Goal: Transaction & Acquisition: Book appointment/travel/reservation

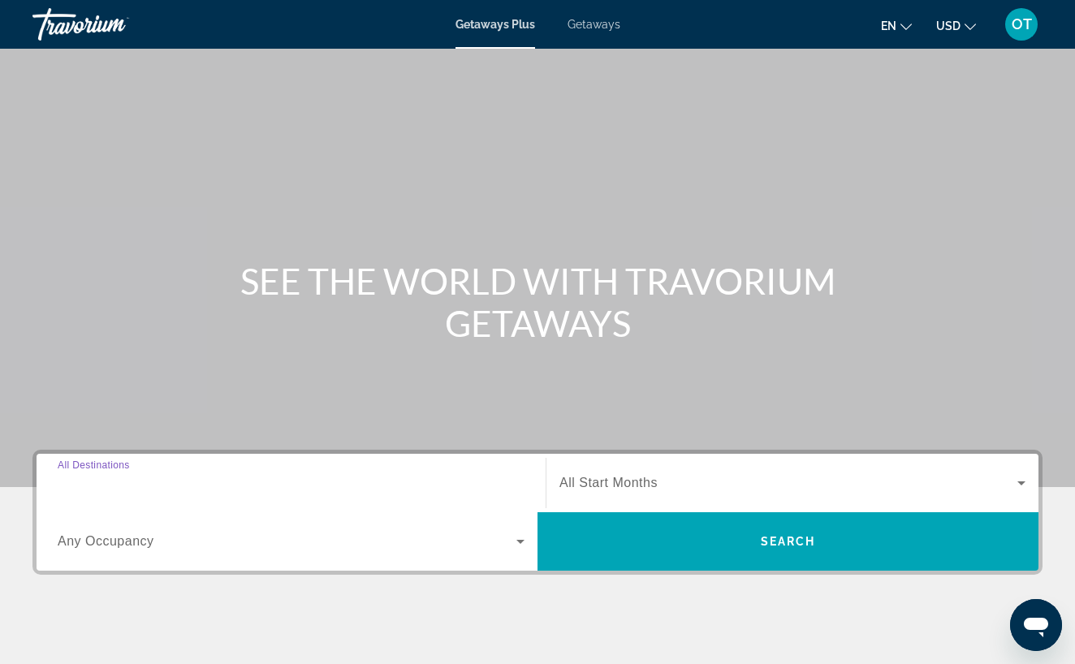
click at [179, 482] on input "Destination All Destinations" at bounding box center [291, 483] width 467 height 19
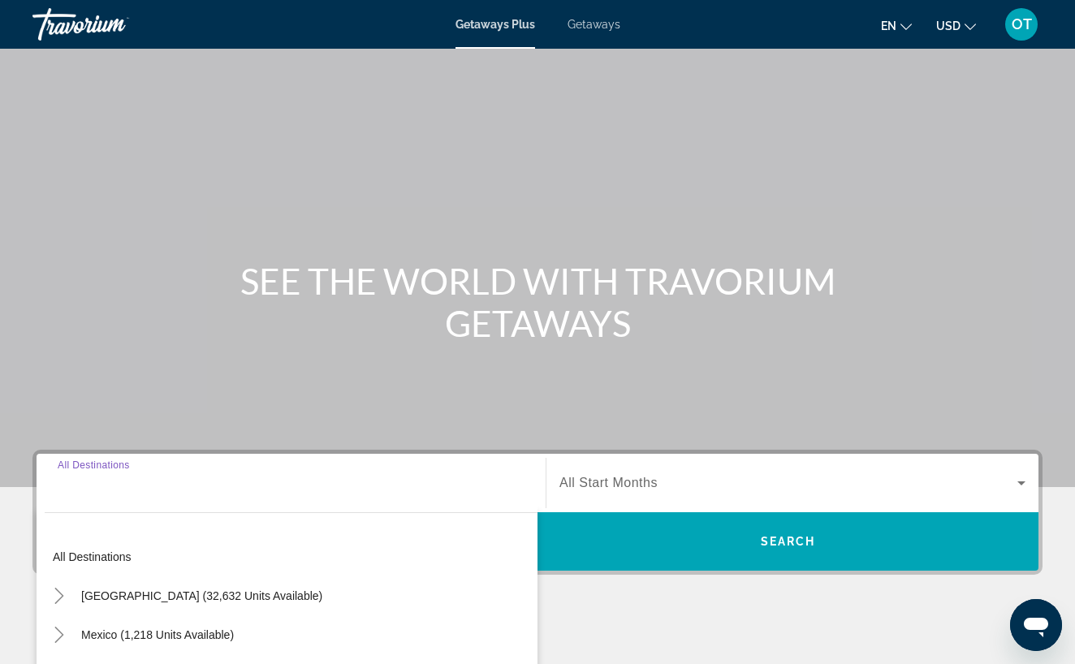
scroll to position [272, 0]
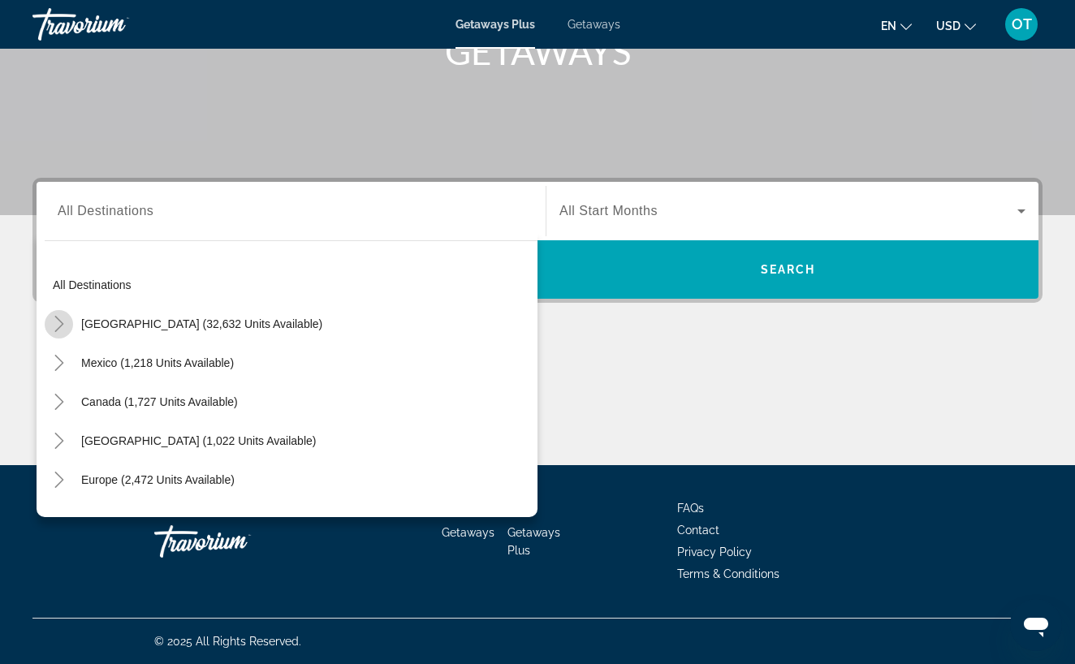
click at [60, 326] on icon "Toggle United States (32,632 units available)" at bounding box center [58, 324] width 9 height 16
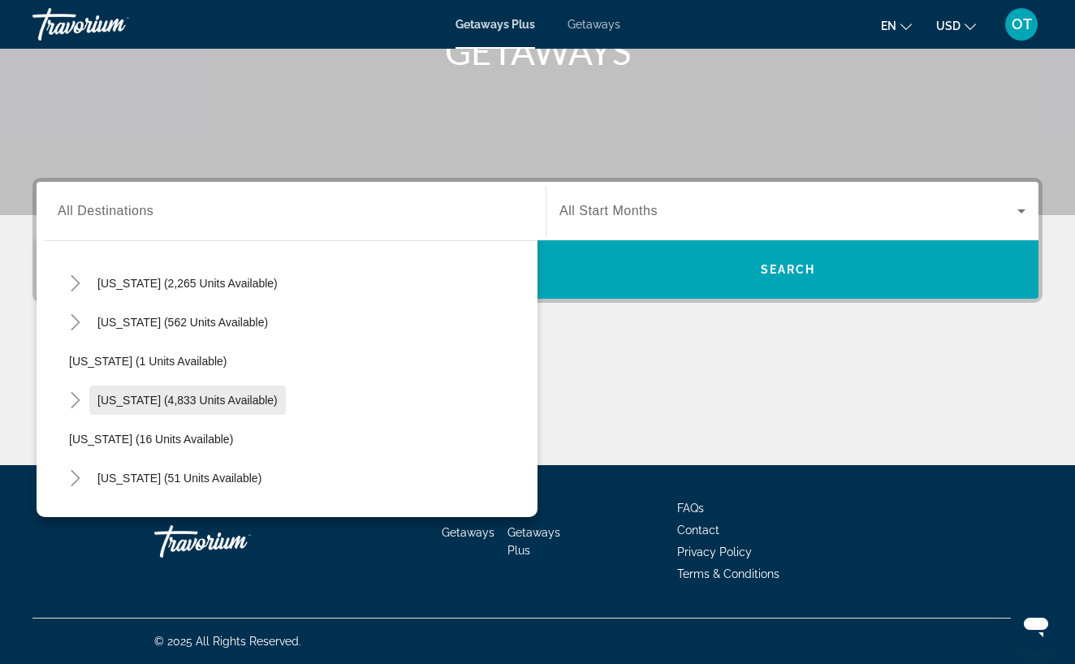
scroll to position [166, 0]
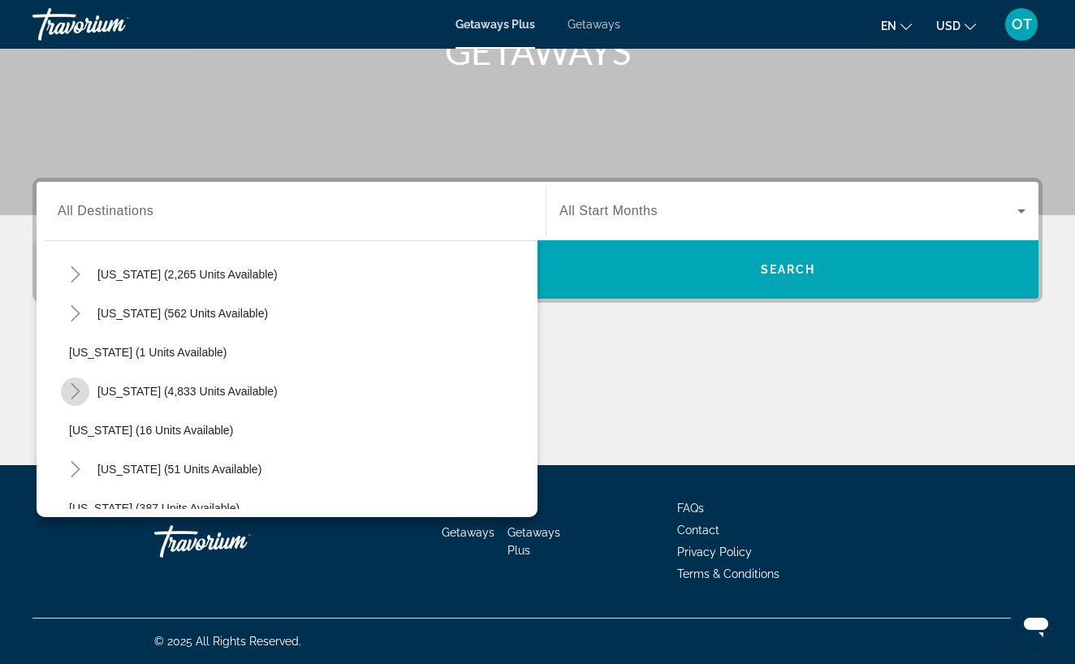
click at [76, 390] on icon "Toggle Florida (4,833 units available)" at bounding box center [75, 391] width 16 height 16
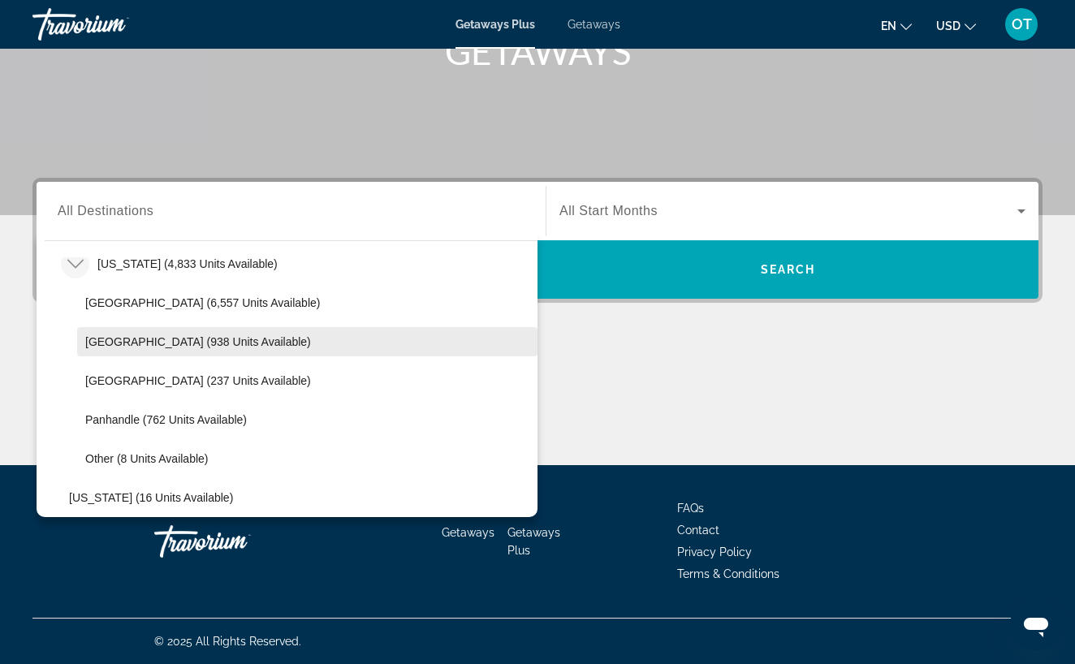
scroll to position [295, 0]
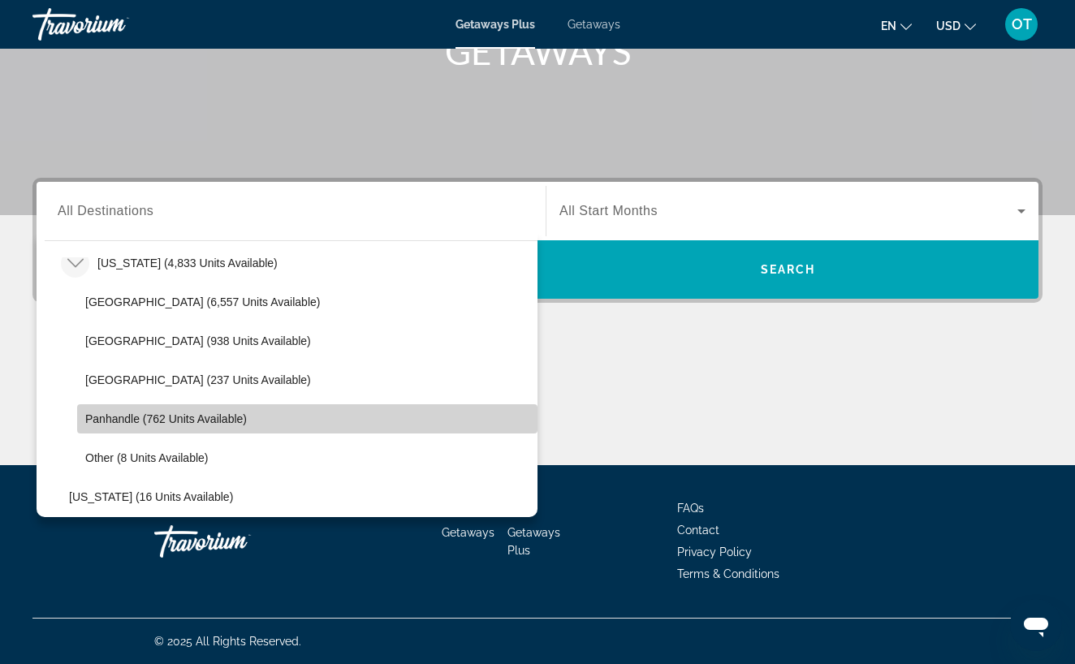
click at [294, 415] on span "Search widget" at bounding box center [307, 418] width 460 height 39
type input "**********"
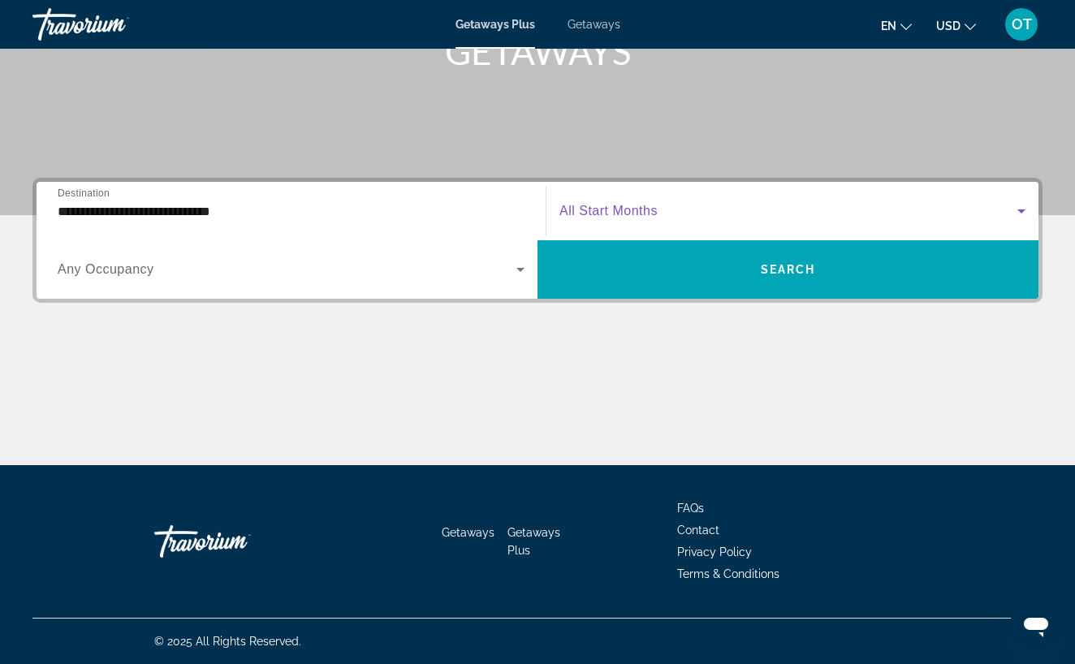
click at [1023, 214] on icon "Search widget" at bounding box center [1020, 210] width 19 height 19
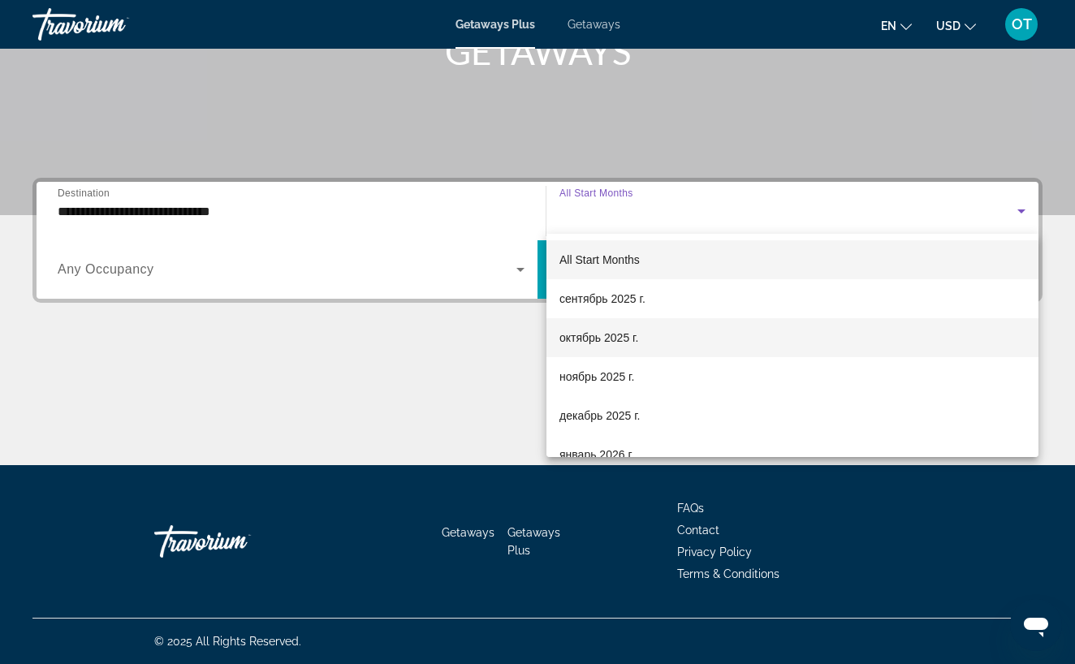
click at [895, 326] on mat-option "октябрь 2025 г." at bounding box center [792, 337] width 492 height 39
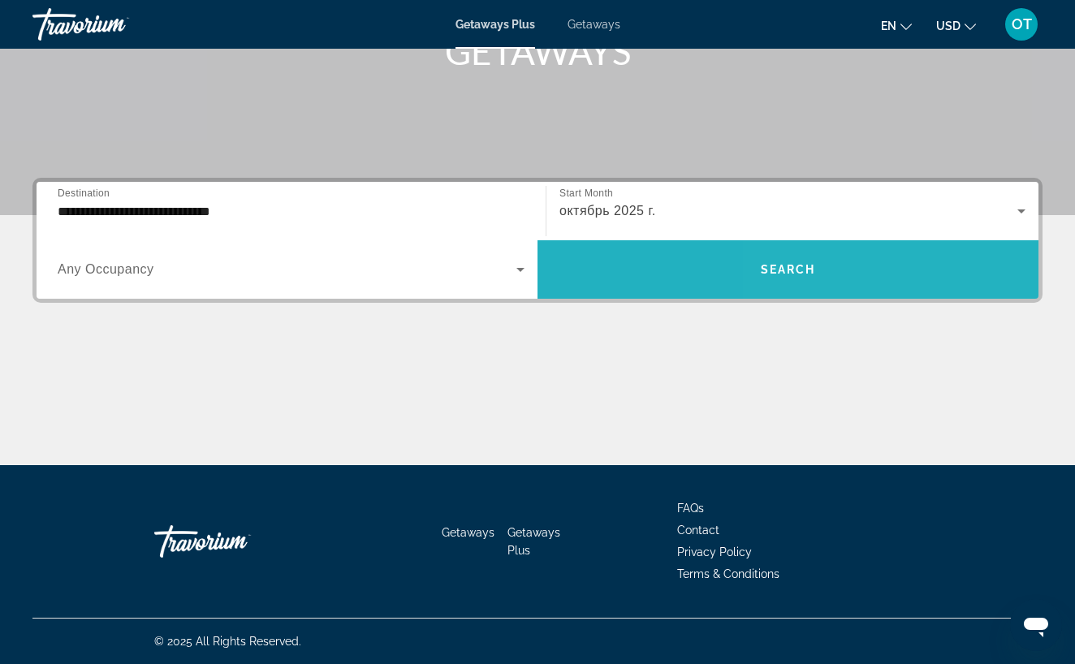
click at [882, 265] on span "Search widget" at bounding box center [787, 269] width 501 height 39
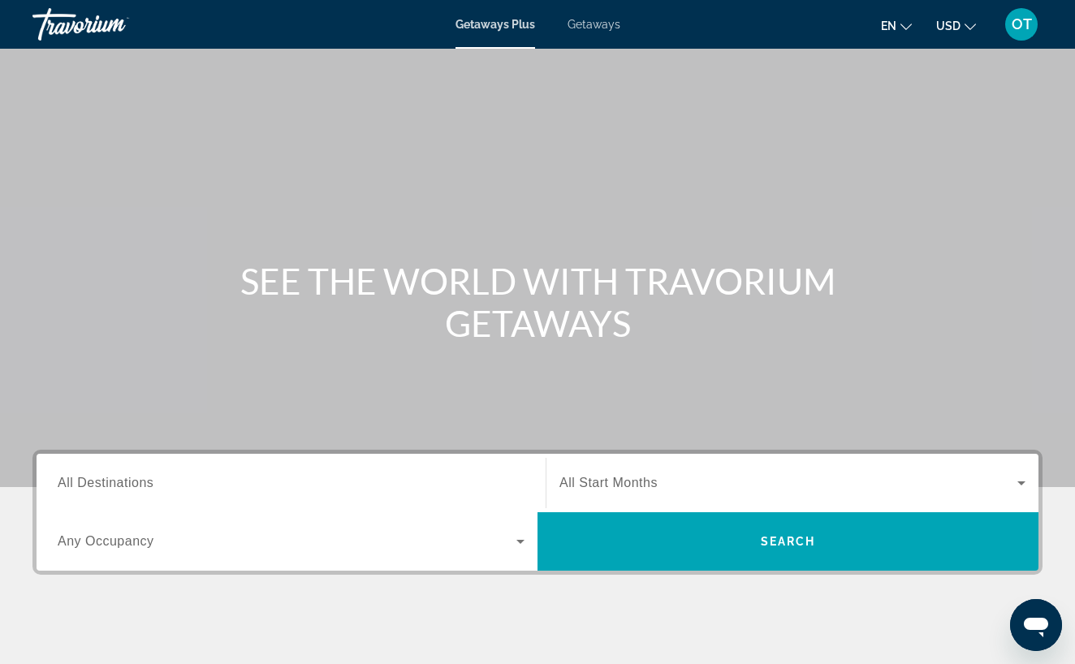
click at [598, 29] on span "Getaways" at bounding box center [593, 24] width 53 height 13
click at [118, 489] on span "All Destinations" at bounding box center [106, 483] width 96 height 14
click at [118, 489] on input "Destination All Destinations" at bounding box center [291, 483] width 467 height 19
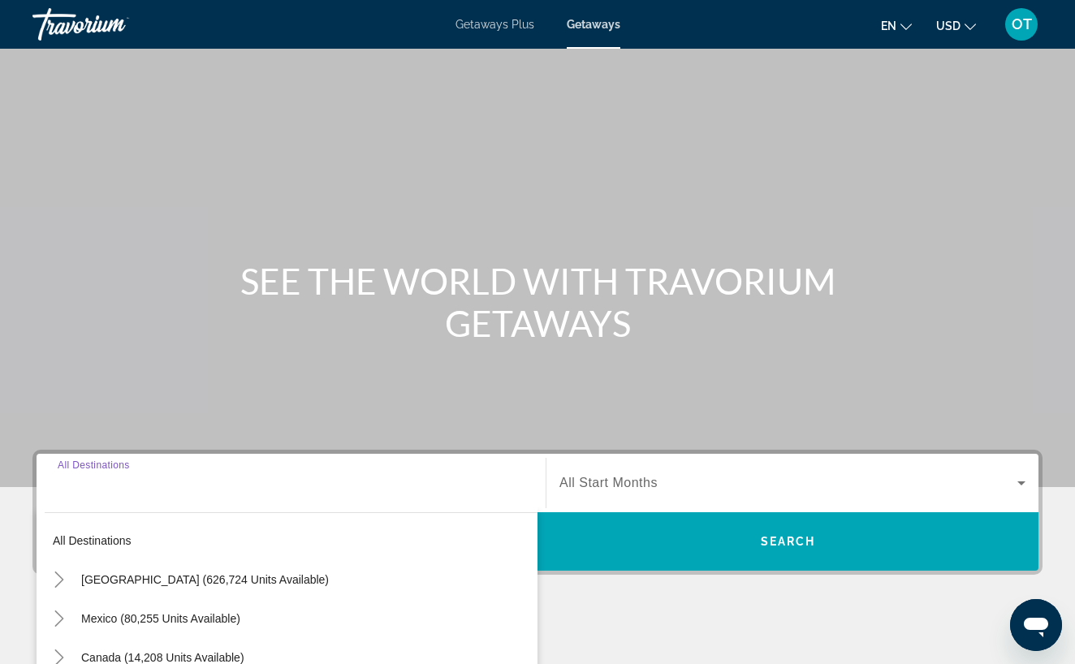
scroll to position [272, 0]
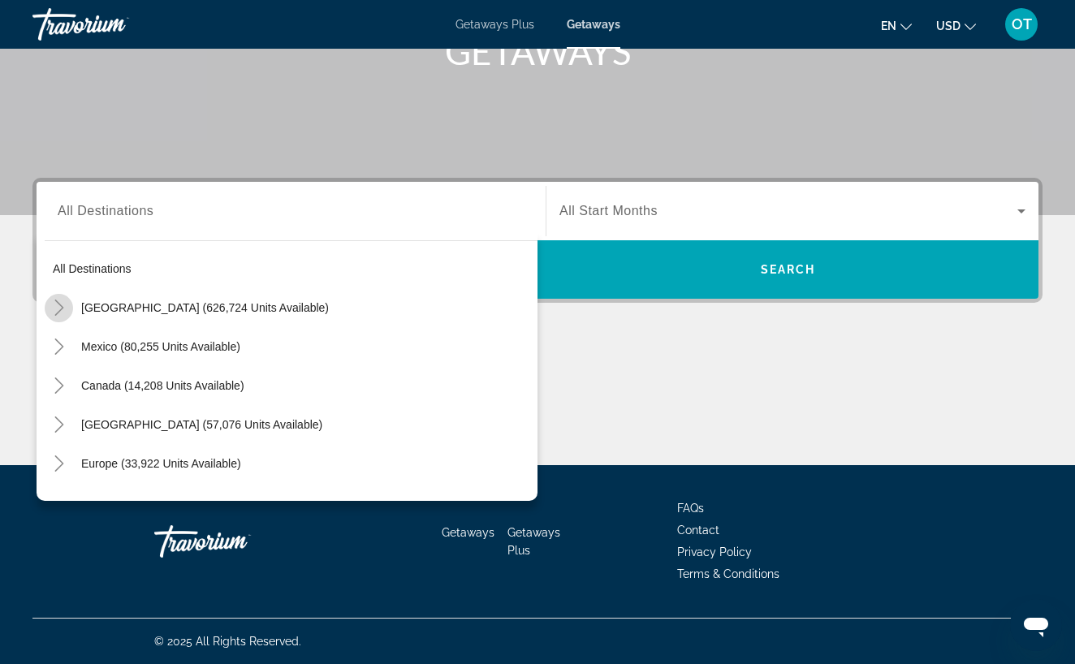
click at [62, 308] on icon "Toggle United States (626,724 units available)" at bounding box center [58, 308] width 9 height 16
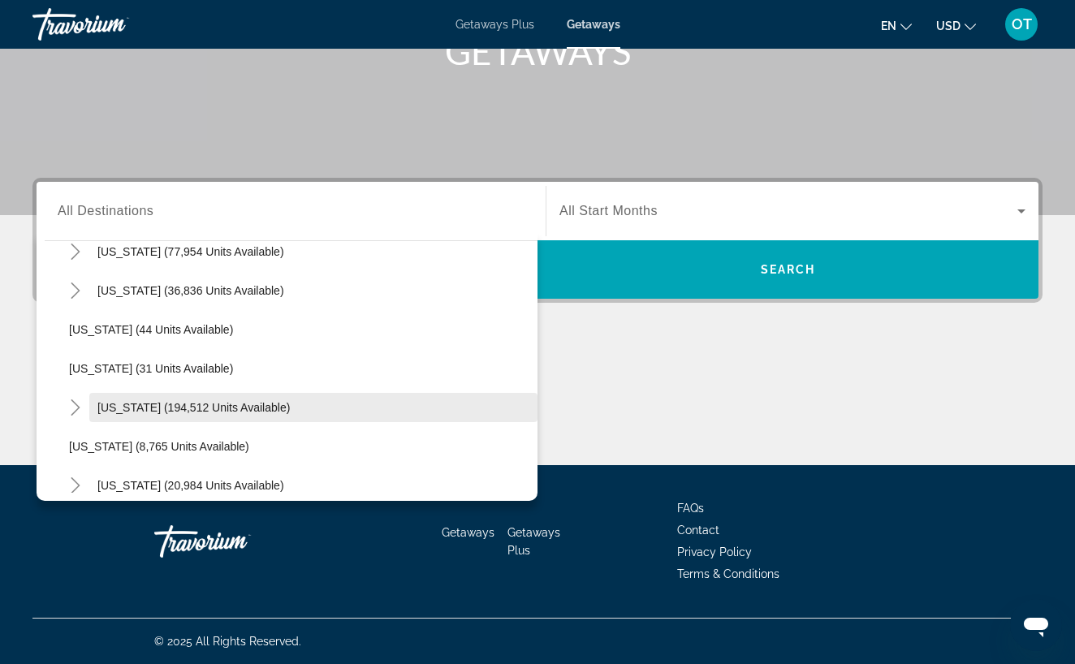
scroll to position [182, 0]
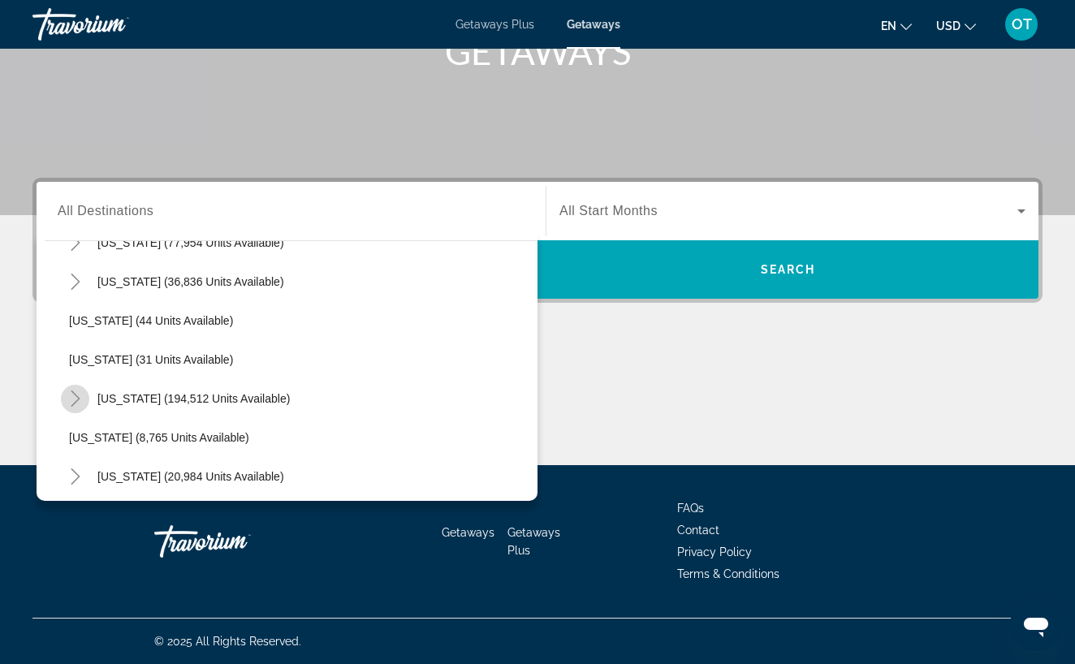
click at [77, 398] on icon "Toggle Florida (194,512 units available)" at bounding box center [75, 398] width 9 height 16
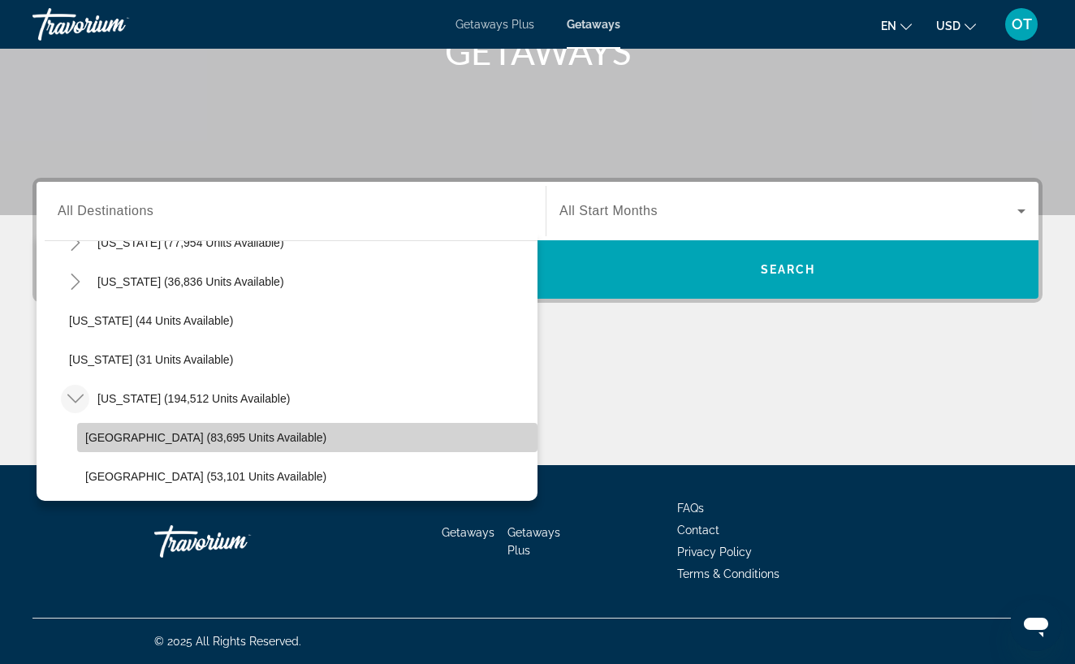
click at [219, 440] on span "[GEOGRAPHIC_DATA] (83,695 units available)" at bounding box center [205, 437] width 241 height 13
type input "**********"
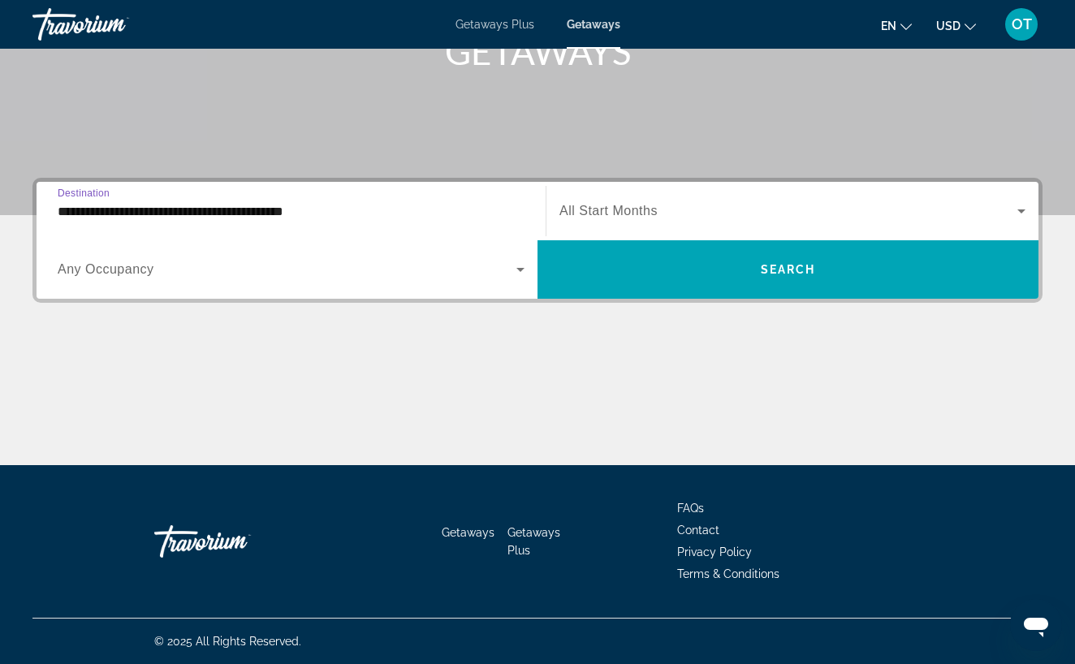
click at [1026, 216] on icon "Search widget" at bounding box center [1020, 210] width 19 height 19
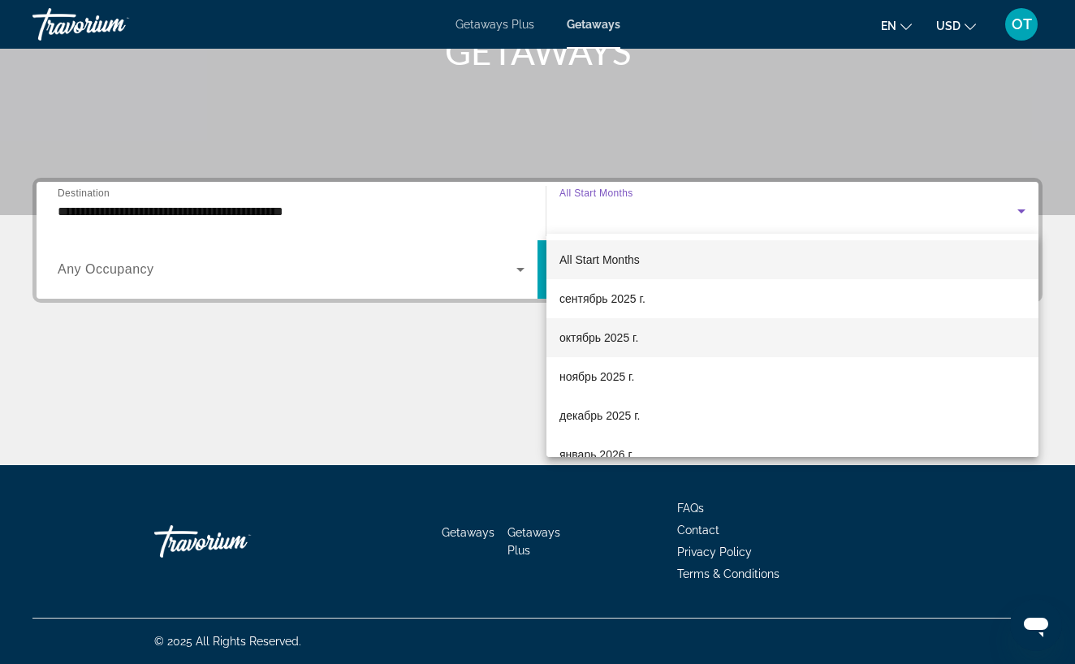
click at [610, 341] on span "октябрь 2025 г." at bounding box center [598, 337] width 79 height 19
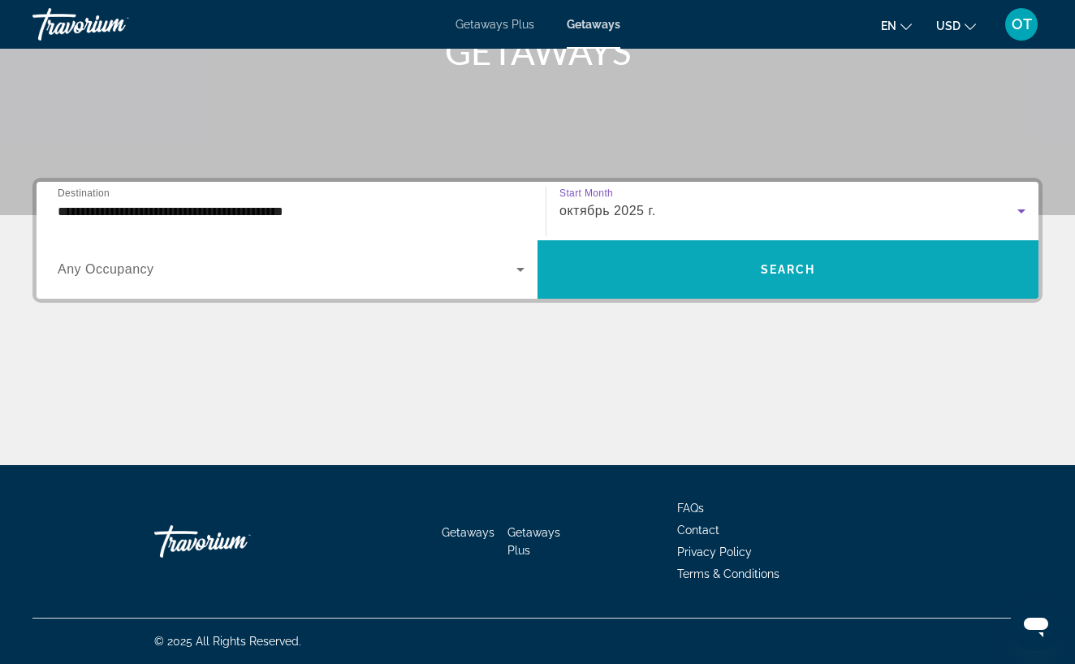
click at [675, 263] on span "Search widget" at bounding box center [787, 269] width 501 height 39
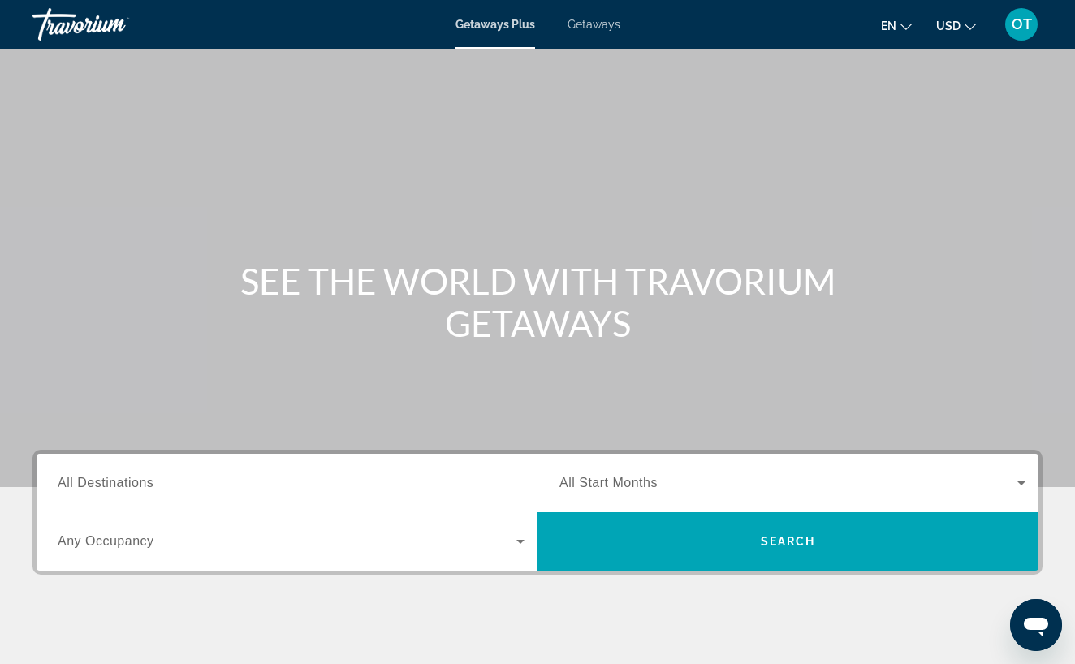
click at [590, 32] on div "Getaways Plus Getaways en English Español Français Italiano Português русский U…" at bounding box center [537, 24] width 1075 height 42
click at [590, 26] on span "Getaways" at bounding box center [593, 24] width 53 height 13
click at [145, 485] on span "All Destinations" at bounding box center [106, 483] width 96 height 14
click at [145, 485] on input "Destination All Destinations" at bounding box center [291, 483] width 467 height 19
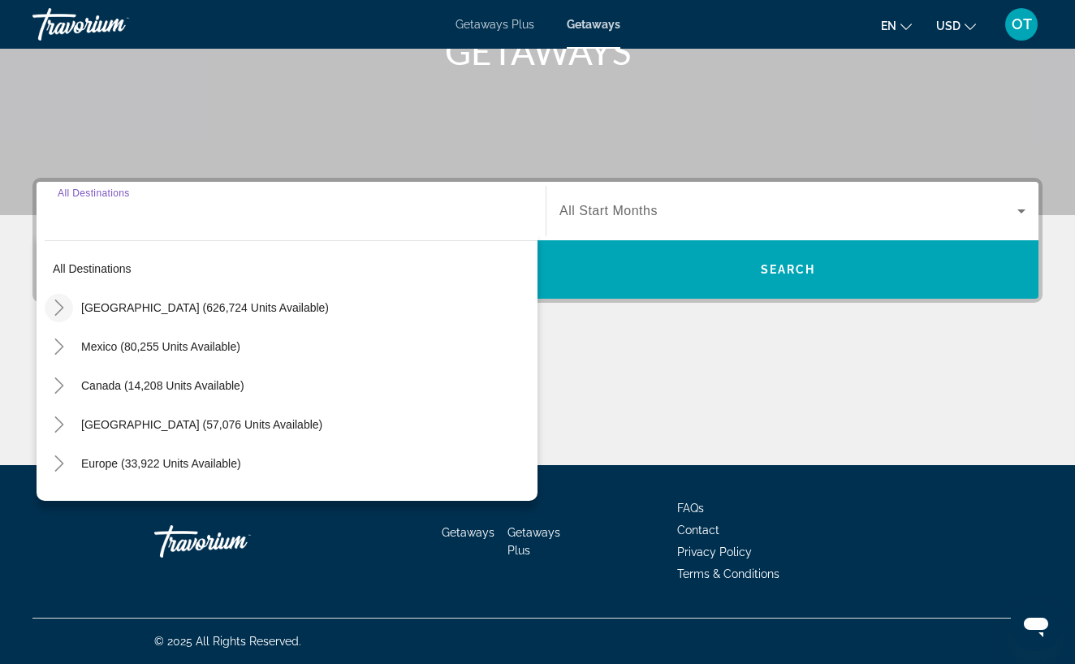
click at [63, 308] on icon "Toggle United States (626,724 units available)" at bounding box center [58, 308] width 9 height 16
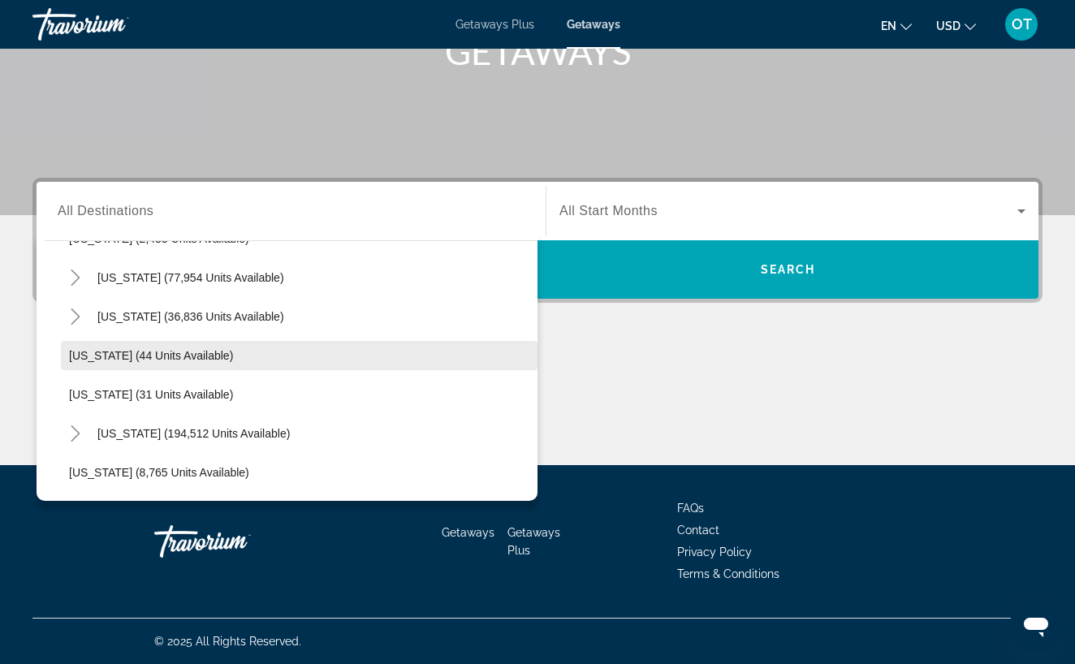
scroll to position [157, 0]
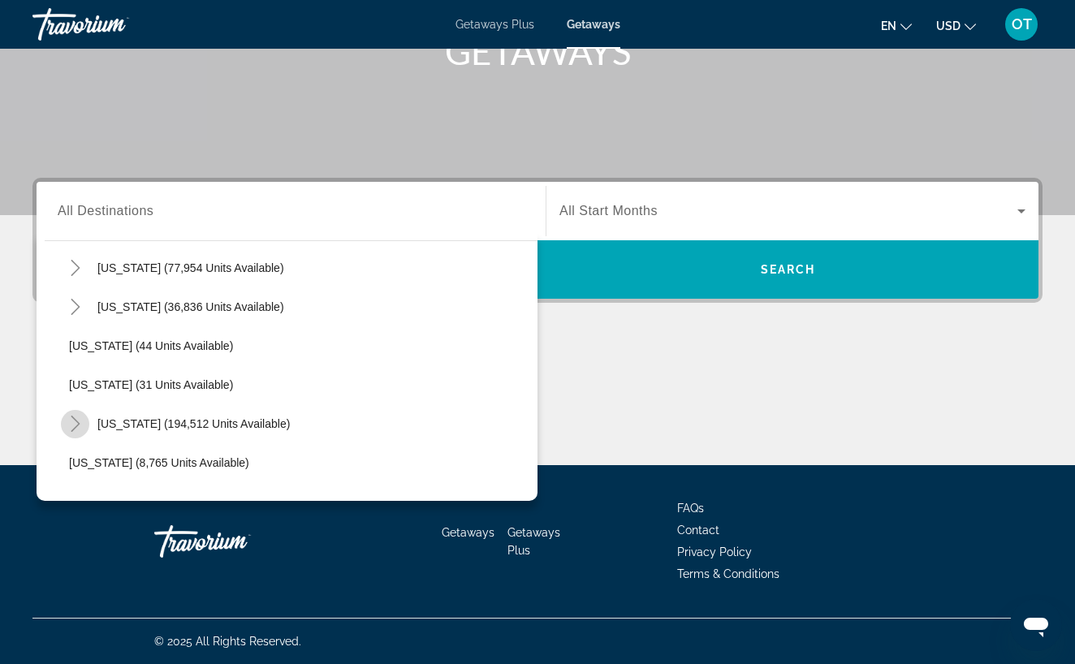
click at [75, 425] on icon "Toggle Florida (194,512 units available)" at bounding box center [75, 424] width 16 height 16
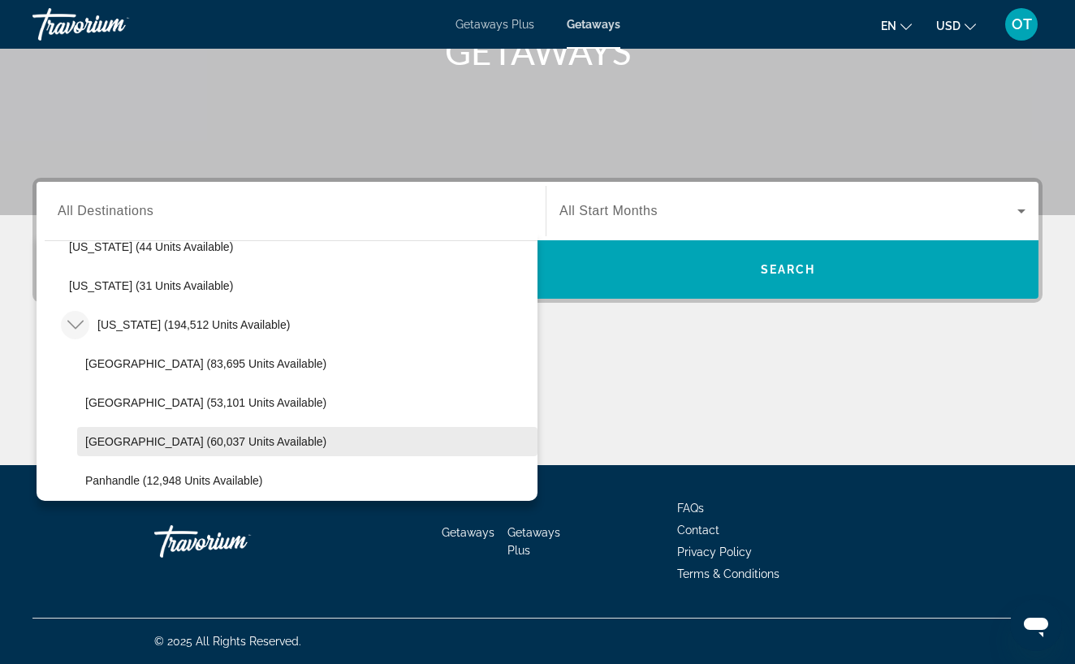
scroll to position [257, 0]
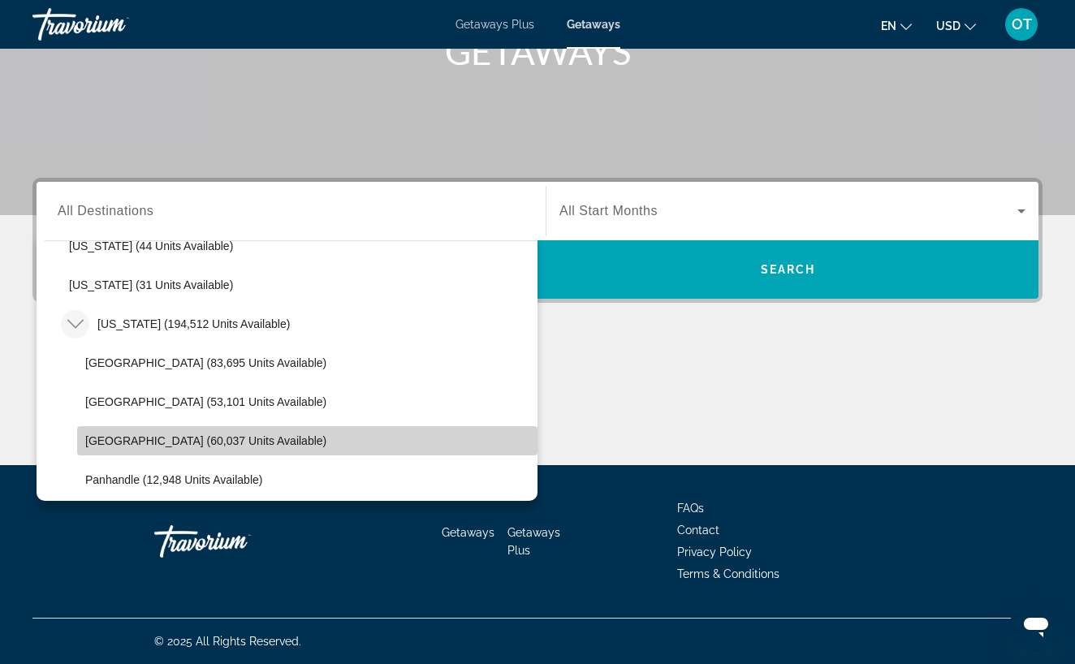
click at [214, 447] on span "Search widget" at bounding box center [307, 440] width 460 height 39
type input "**********"
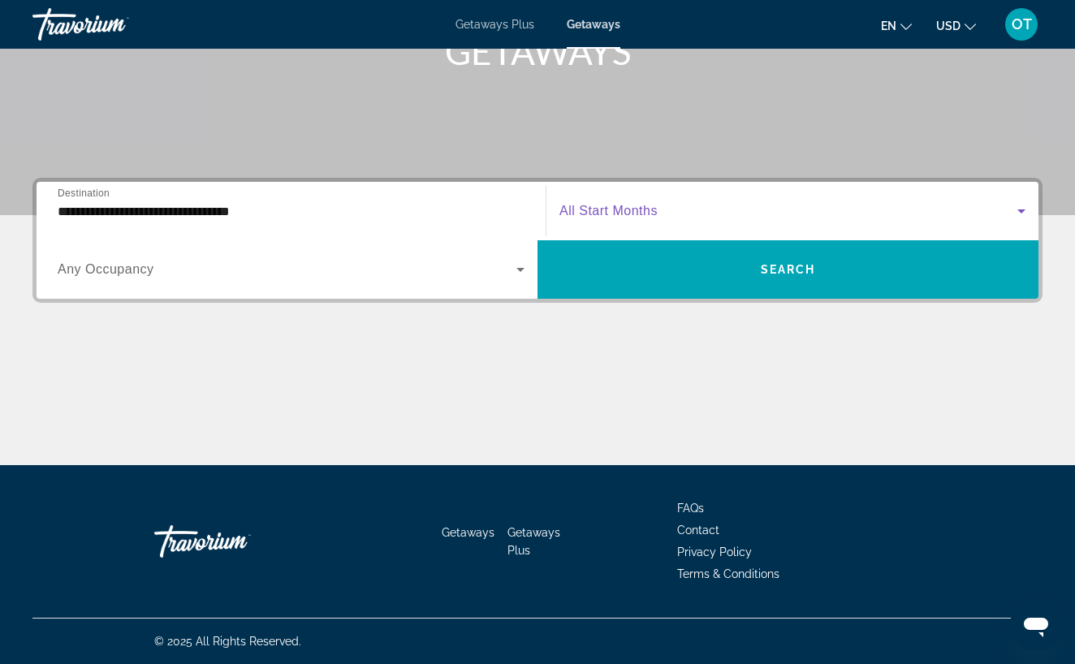
click at [1025, 211] on icon "Search widget" at bounding box center [1020, 210] width 19 height 19
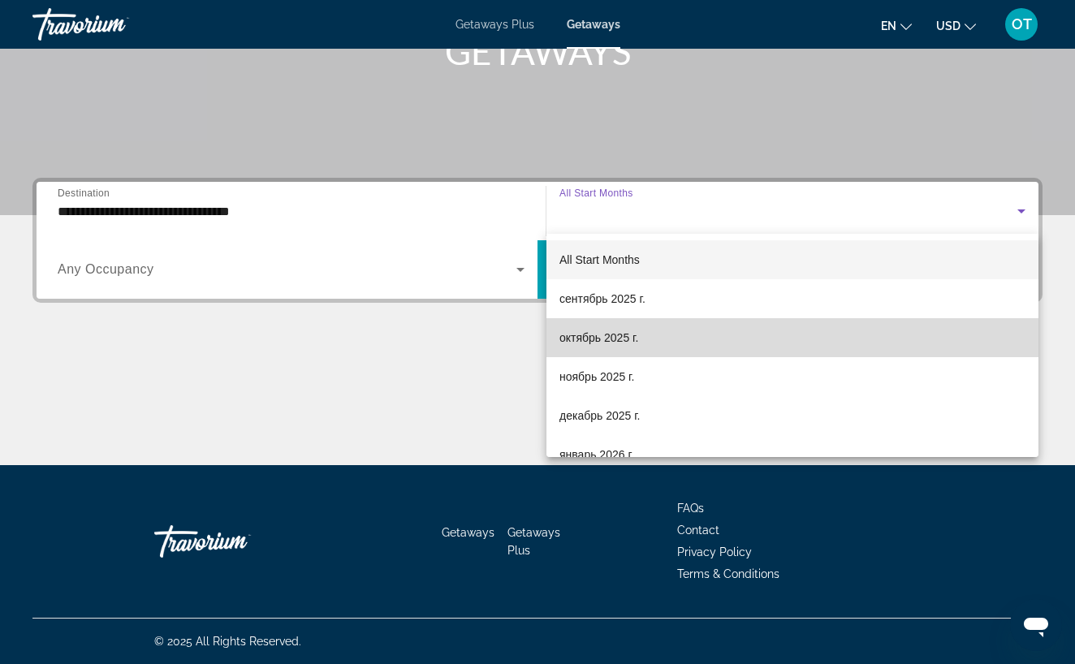
click at [717, 336] on mat-option "октябрь 2025 г." at bounding box center [792, 337] width 492 height 39
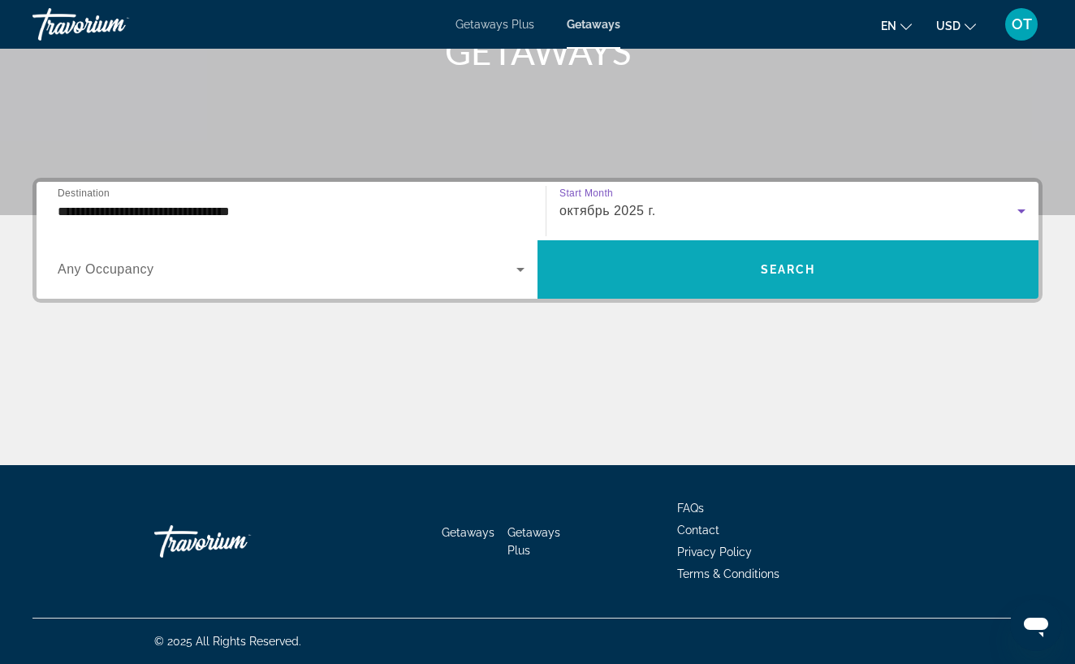
click at [722, 283] on span "Search widget" at bounding box center [787, 269] width 501 height 39
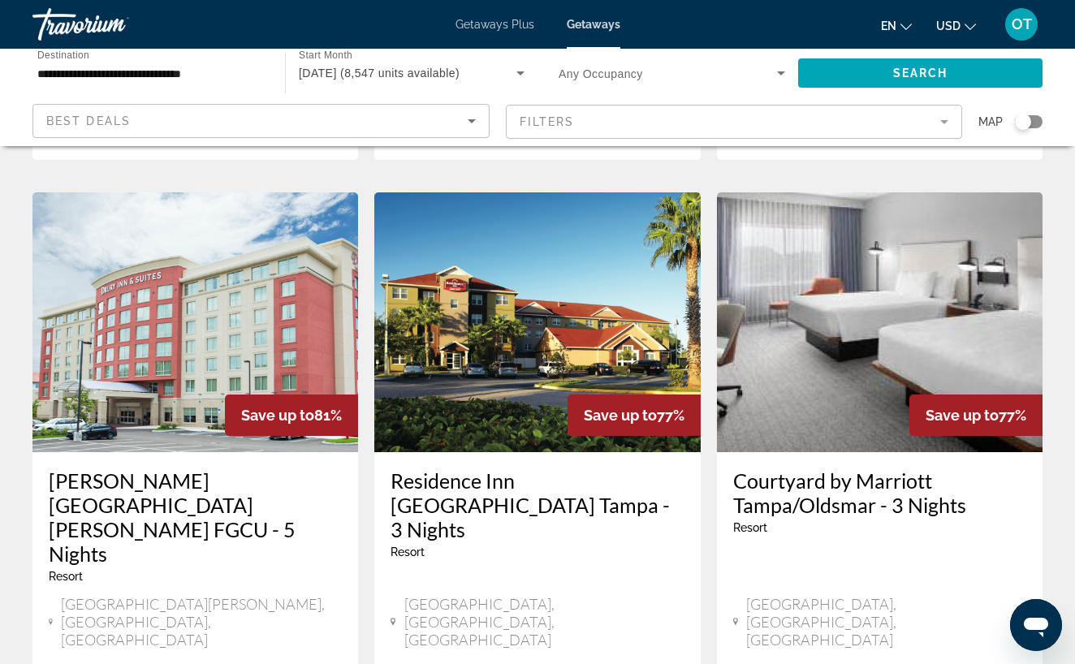
scroll to position [1958, 0]
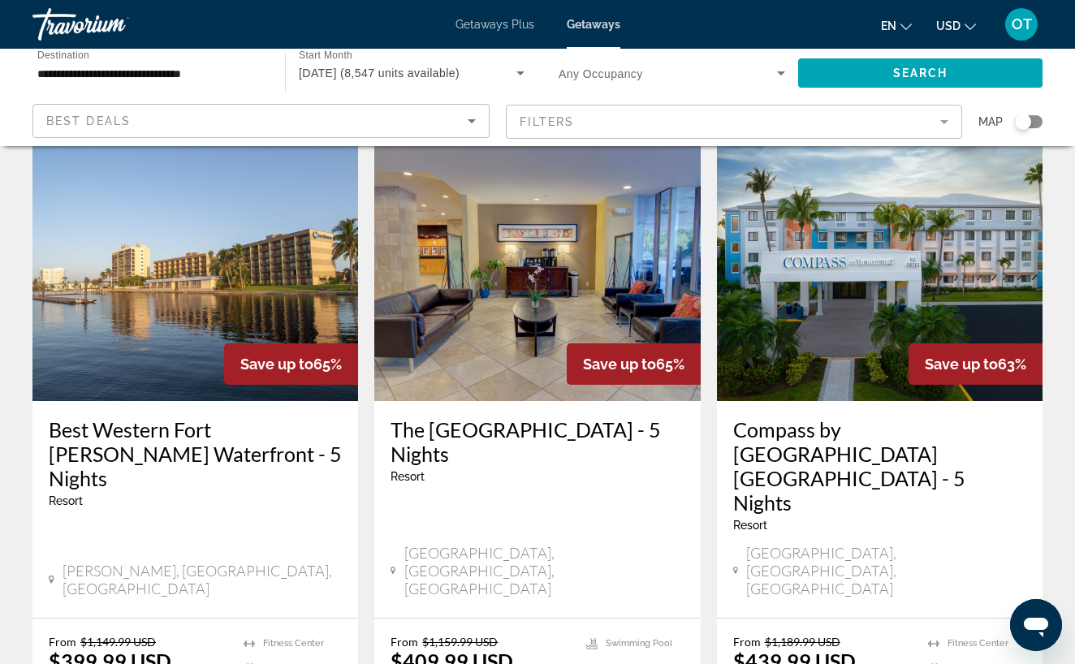
scroll to position [1982, 0]
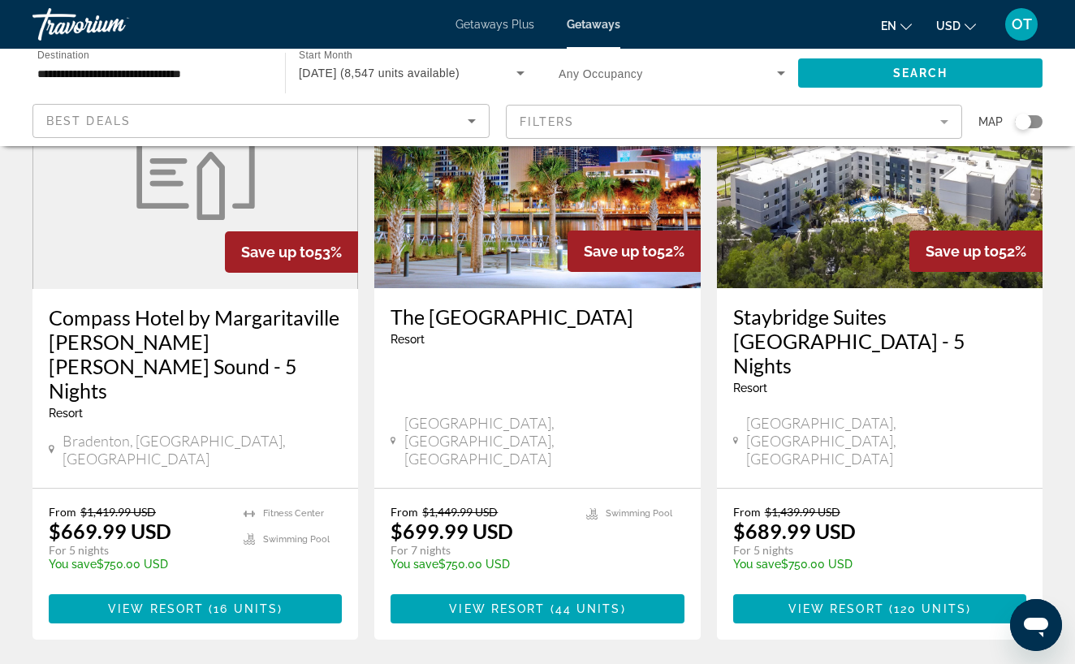
scroll to position [2080, 0]
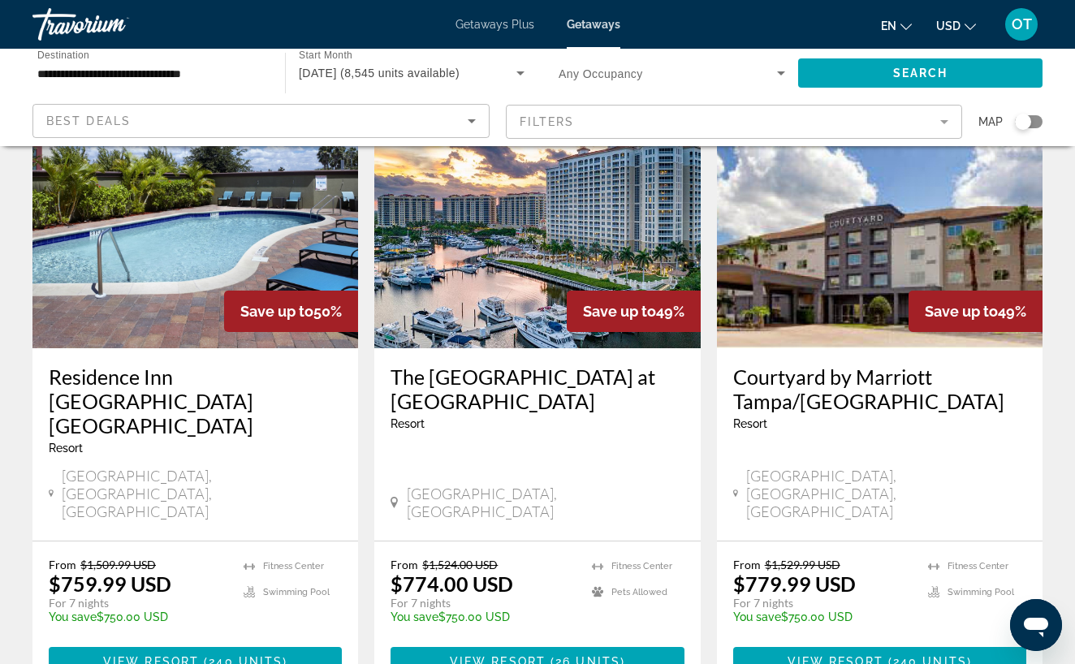
scroll to position [1363, 0]
click at [875, 655] on span "View Resort" at bounding box center [835, 661] width 96 height 13
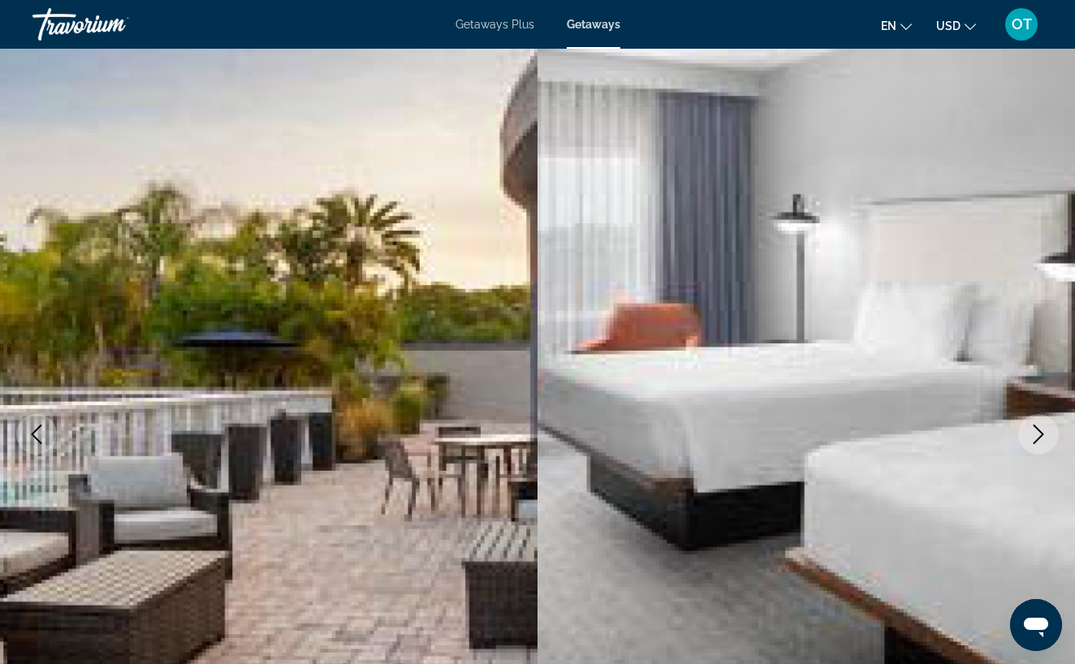
click at [1036, 436] on icon "Next image" at bounding box center [1038, 434] width 19 height 19
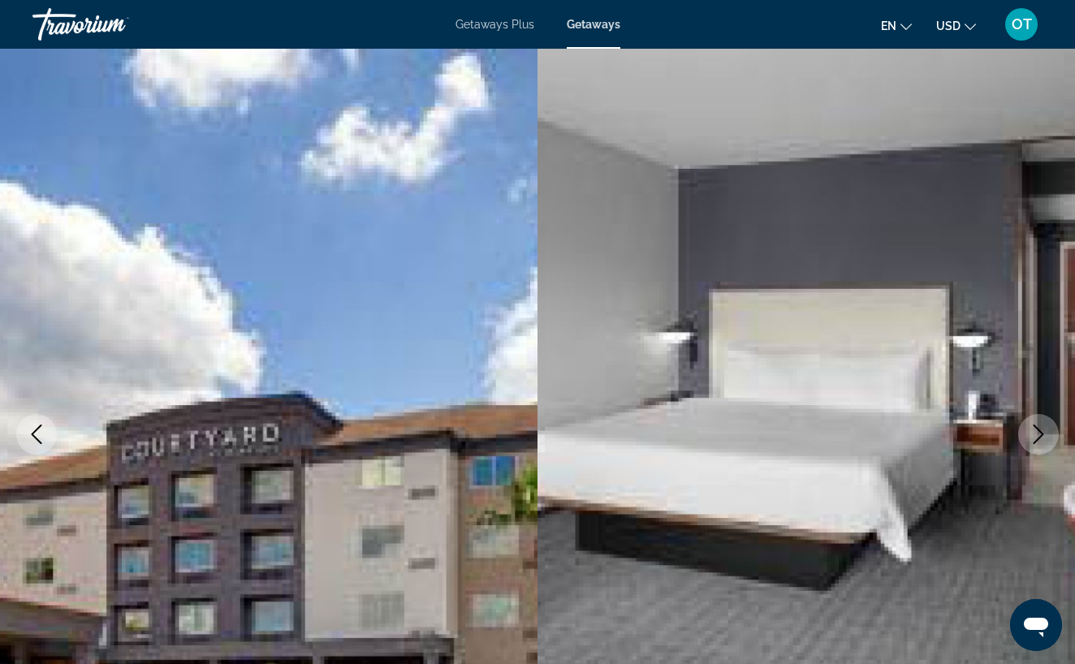
click at [1036, 436] on icon "Next image" at bounding box center [1038, 434] width 19 height 19
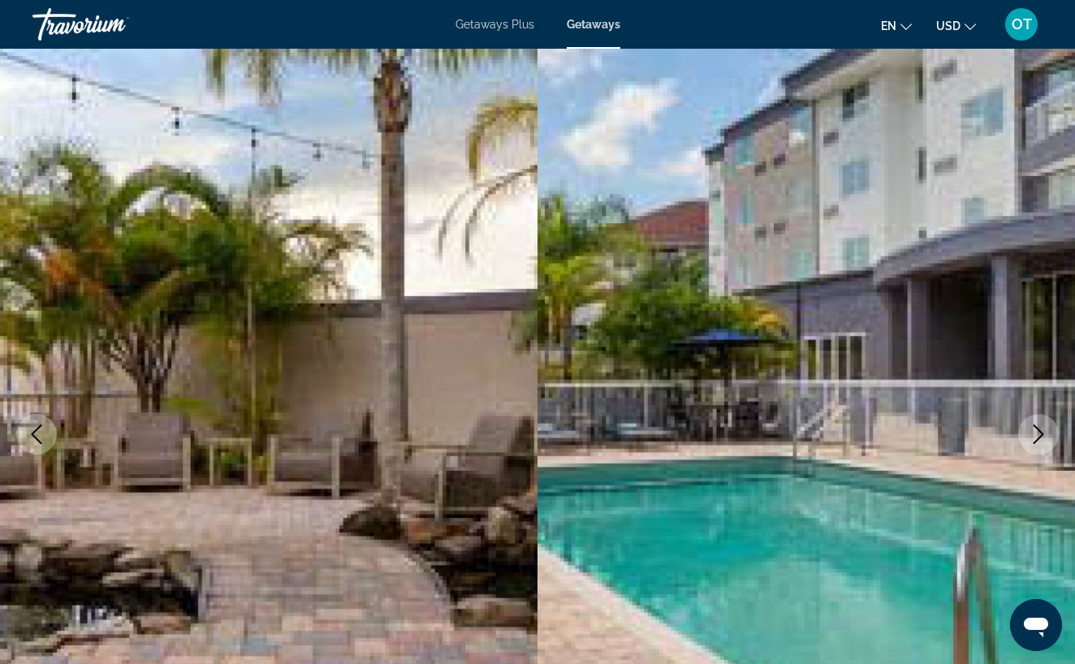
click at [1036, 436] on icon "Next image" at bounding box center [1038, 434] width 19 height 19
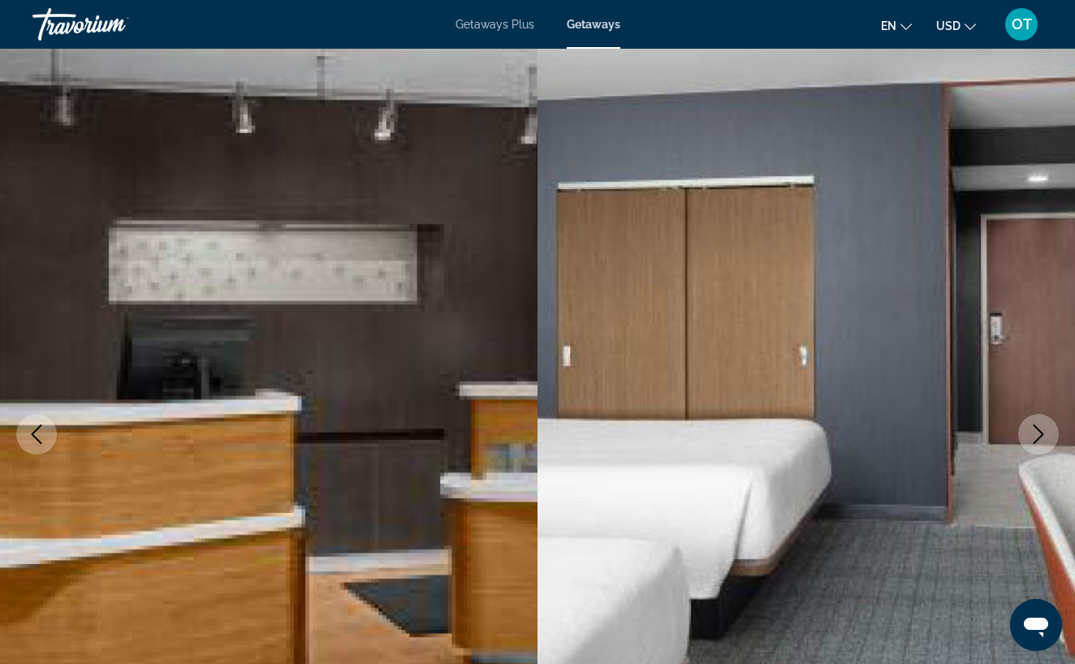
click at [1036, 436] on icon "Next image" at bounding box center [1038, 434] width 19 height 19
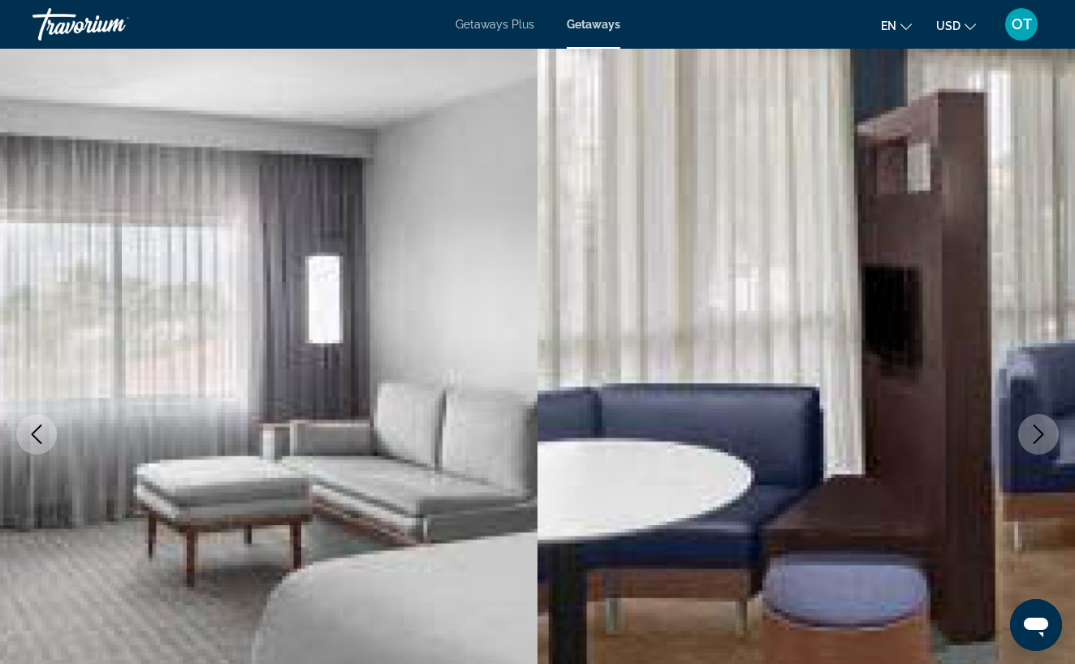
click at [1046, 436] on icon "Next image" at bounding box center [1038, 434] width 19 height 19
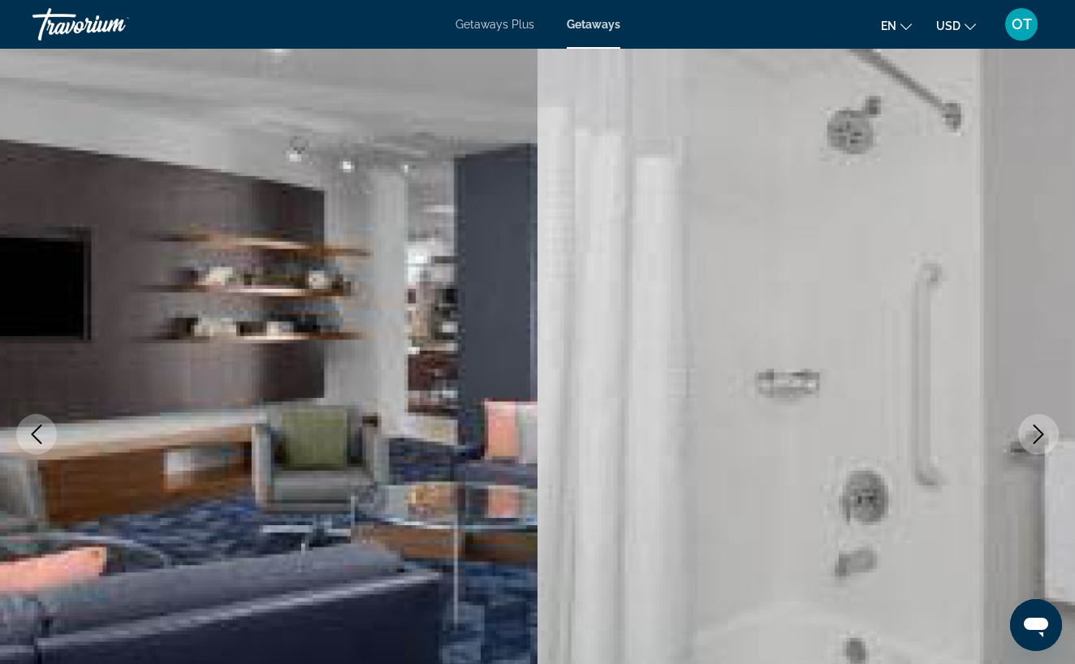
click at [1046, 436] on icon "Next image" at bounding box center [1038, 434] width 19 height 19
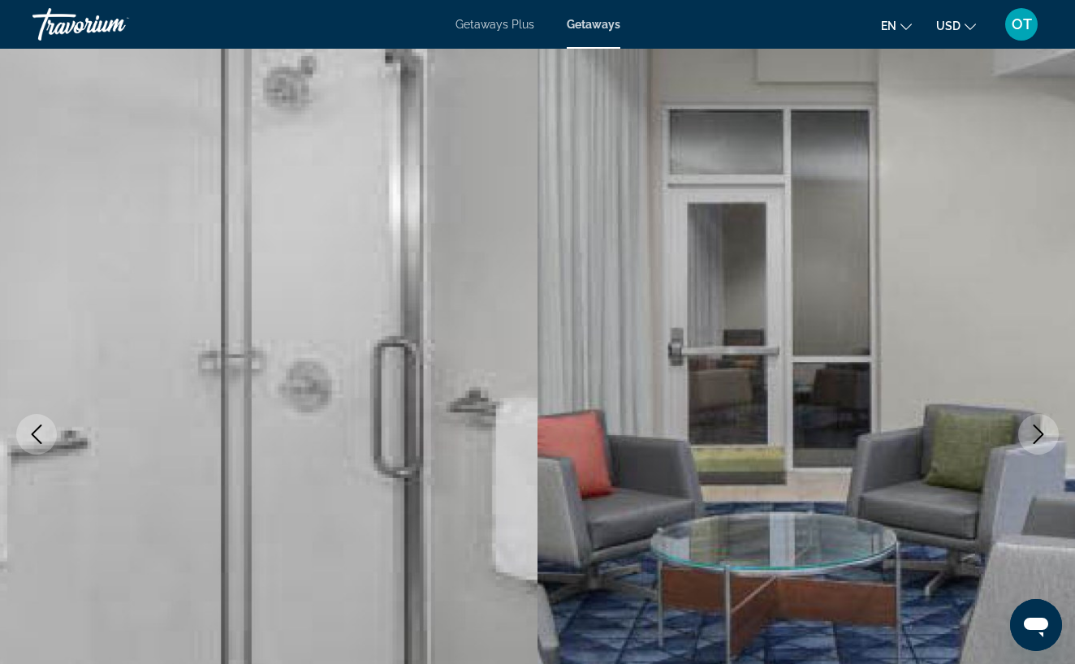
click at [1046, 436] on icon "Next image" at bounding box center [1038, 434] width 19 height 19
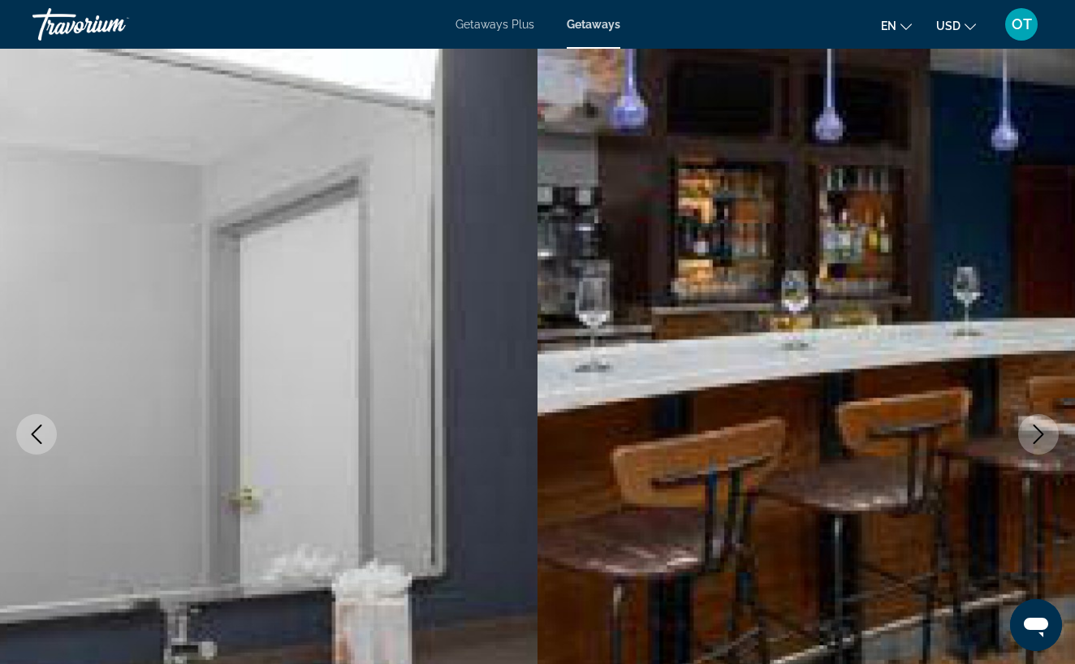
click at [1034, 435] on icon "Next image" at bounding box center [1038, 434] width 19 height 19
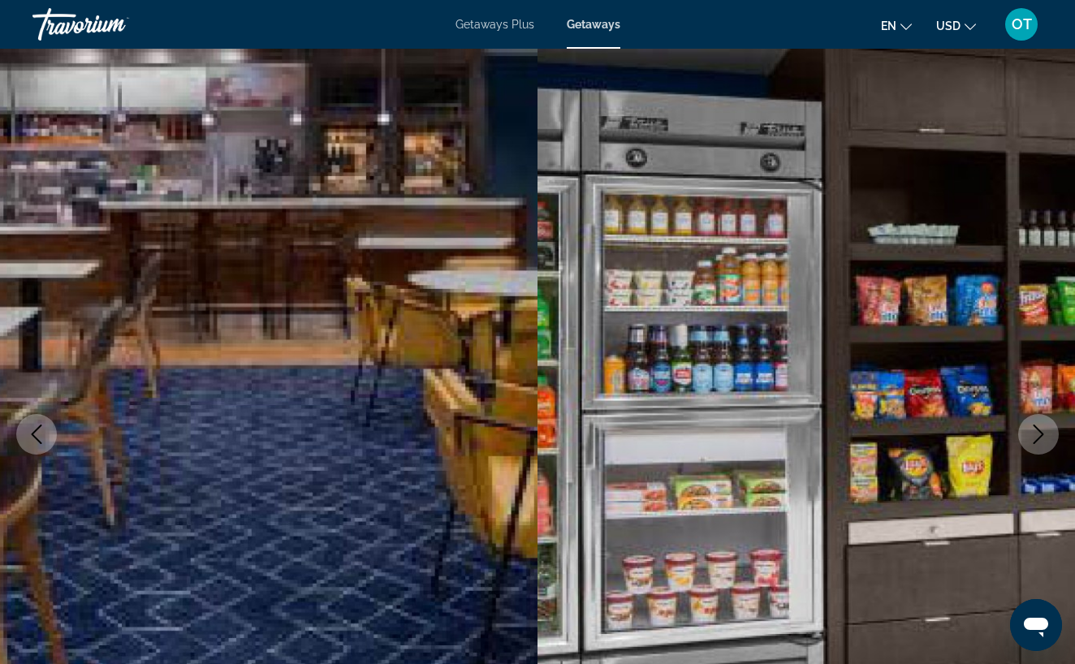
click at [1043, 434] on icon "Next image" at bounding box center [1038, 434] width 11 height 19
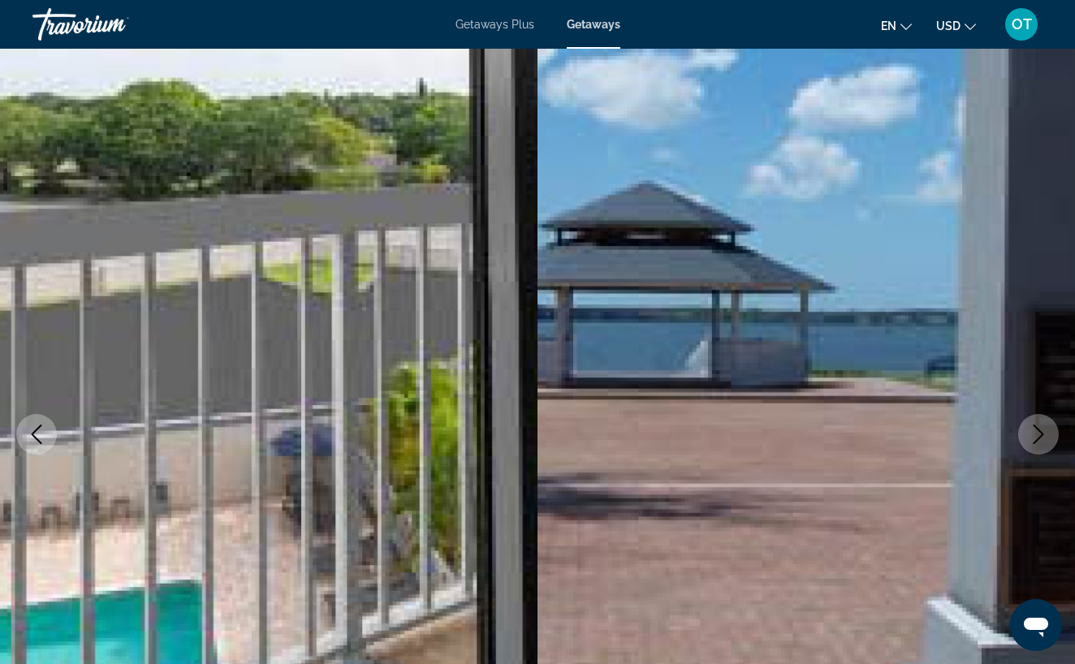
click at [1043, 434] on icon "Next image" at bounding box center [1038, 434] width 11 height 19
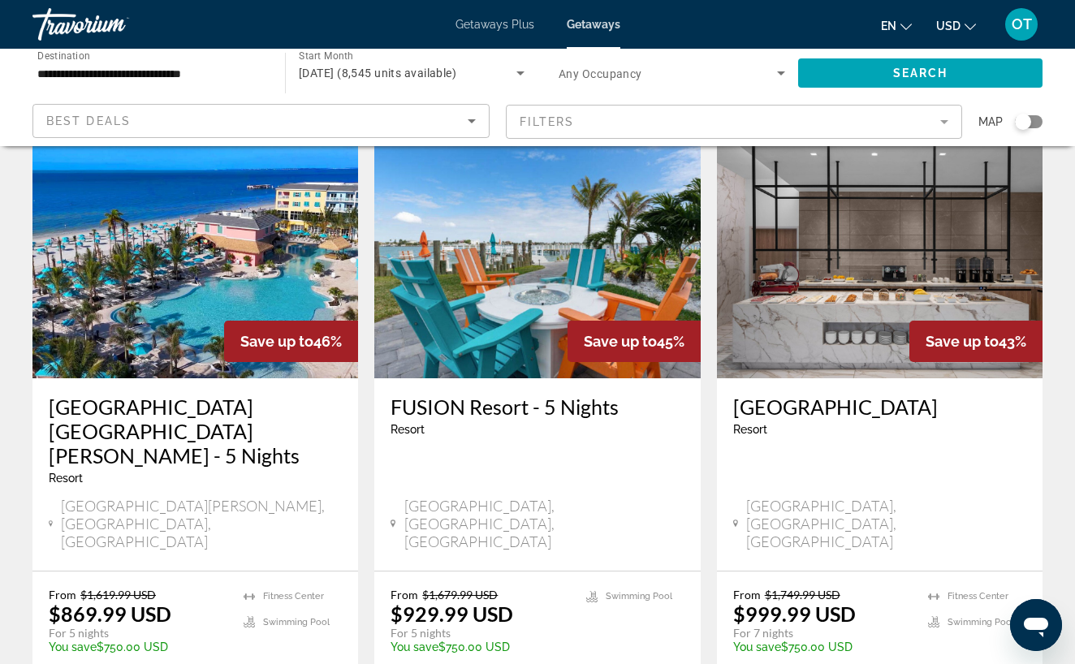
scroll to position [1971, 0]
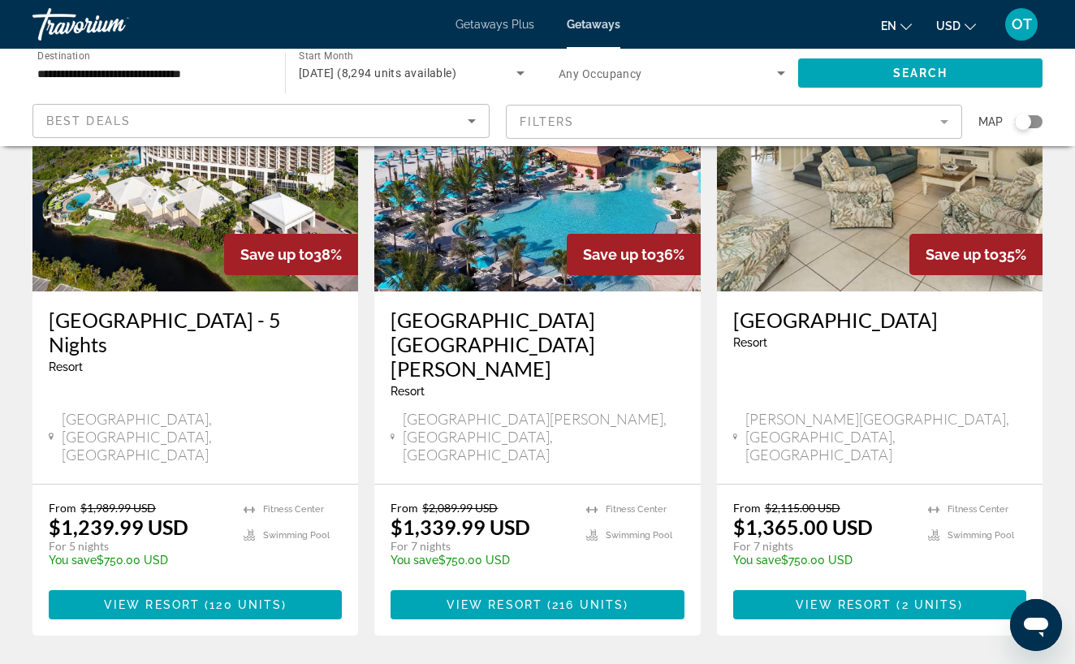
scroll to position [2042, 0]
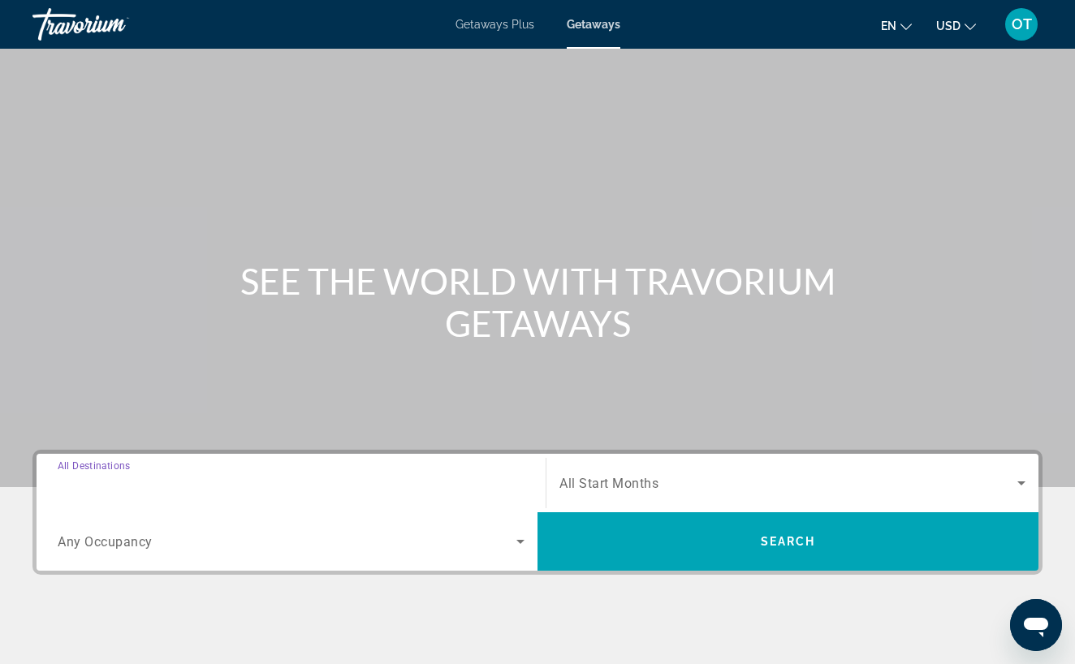
click at [246, 481] on input "Destination All Destinations" at bounding box center [291, 483] width 467 height 19
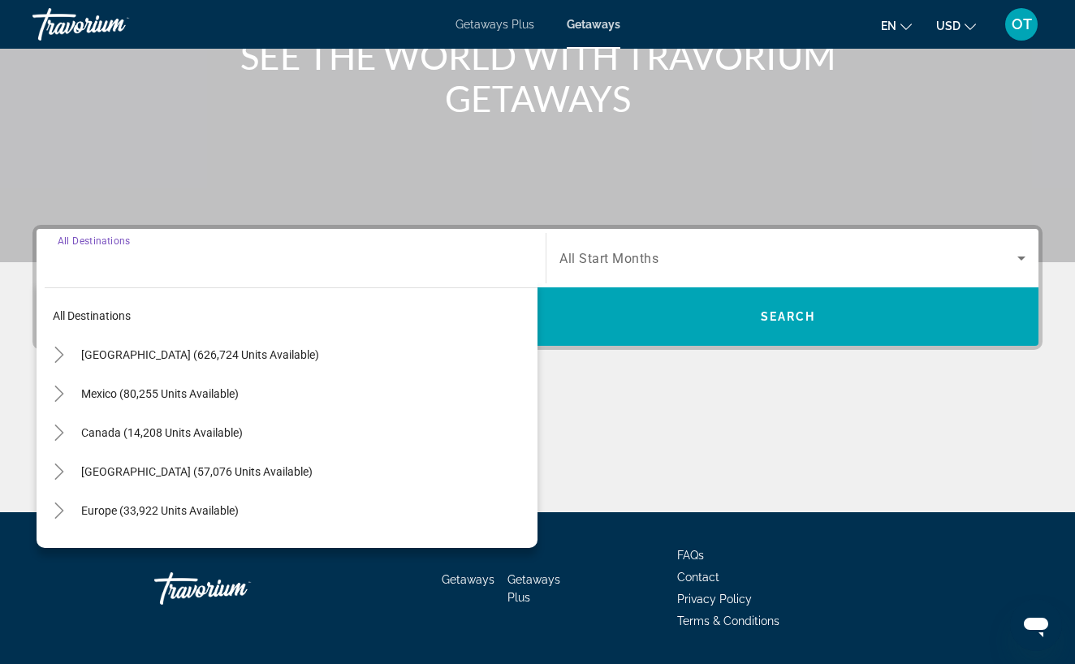
scroll to position [272, 0]
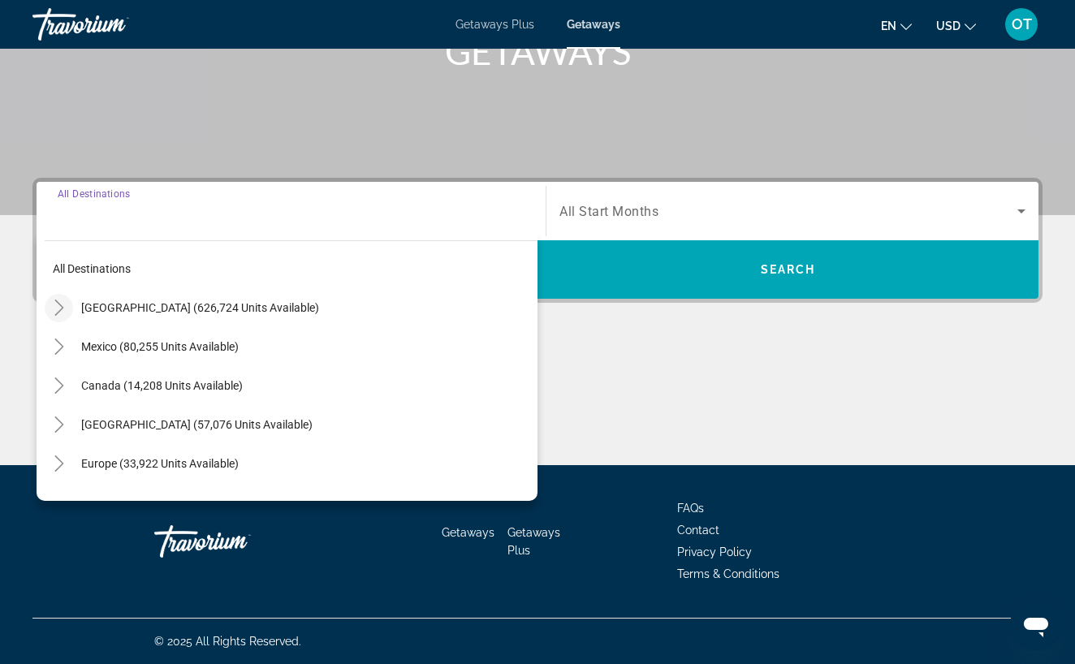
click at [58, 308] on icon "Toggle United States (626,724 units available)" at bounding box center [59, 308] width 16 height 16
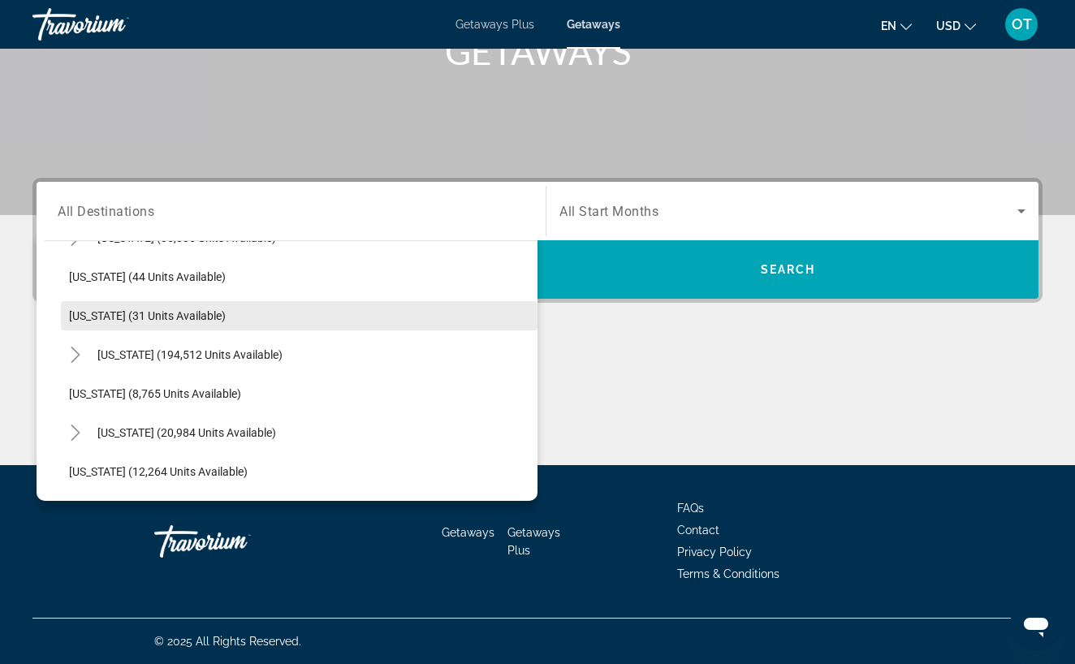
scroll to position [261, 0]
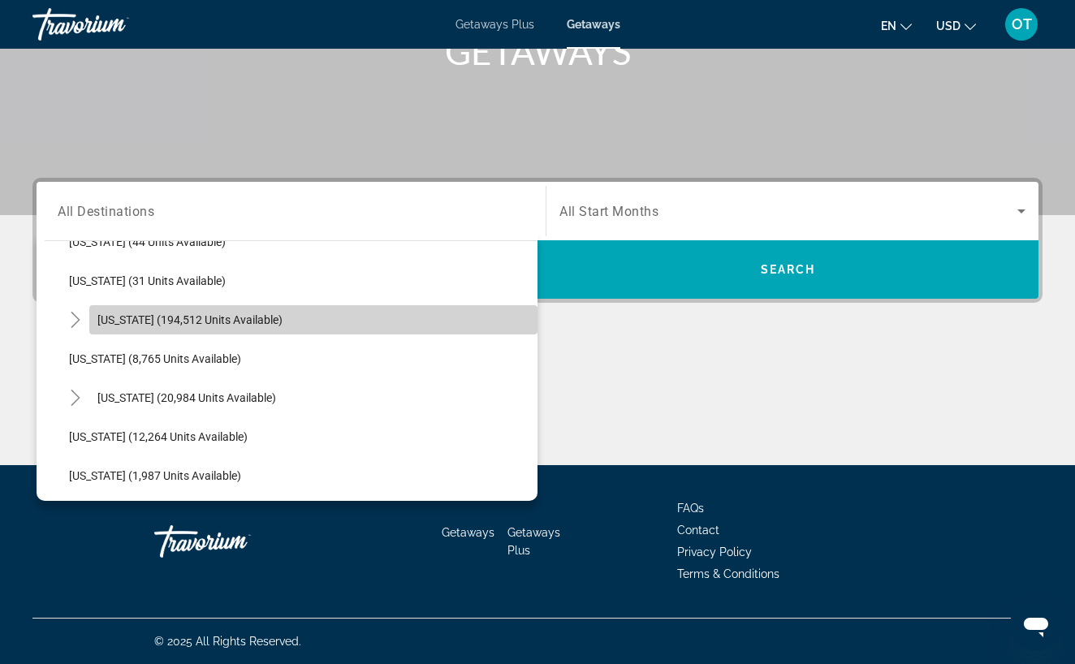
click at [178, 325] on span "[US_STATE] (194,512 units available)" at bounding box center [189, 319] width 185 height 13
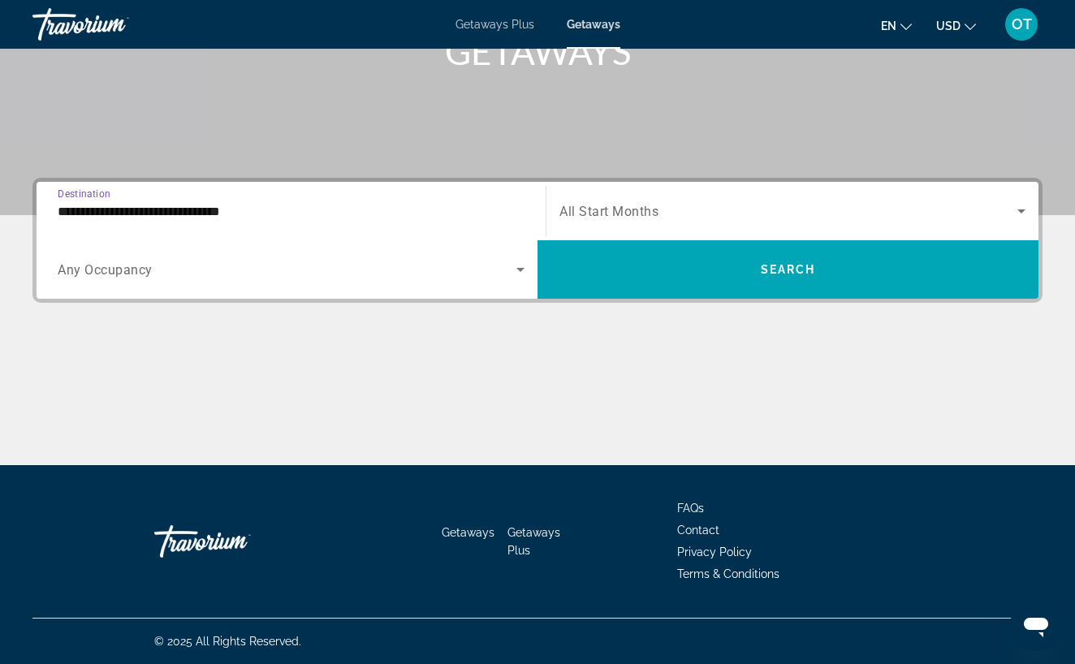
click at [300, 214] on input "**********" at bounding box center [291, 211] width 467 height 19
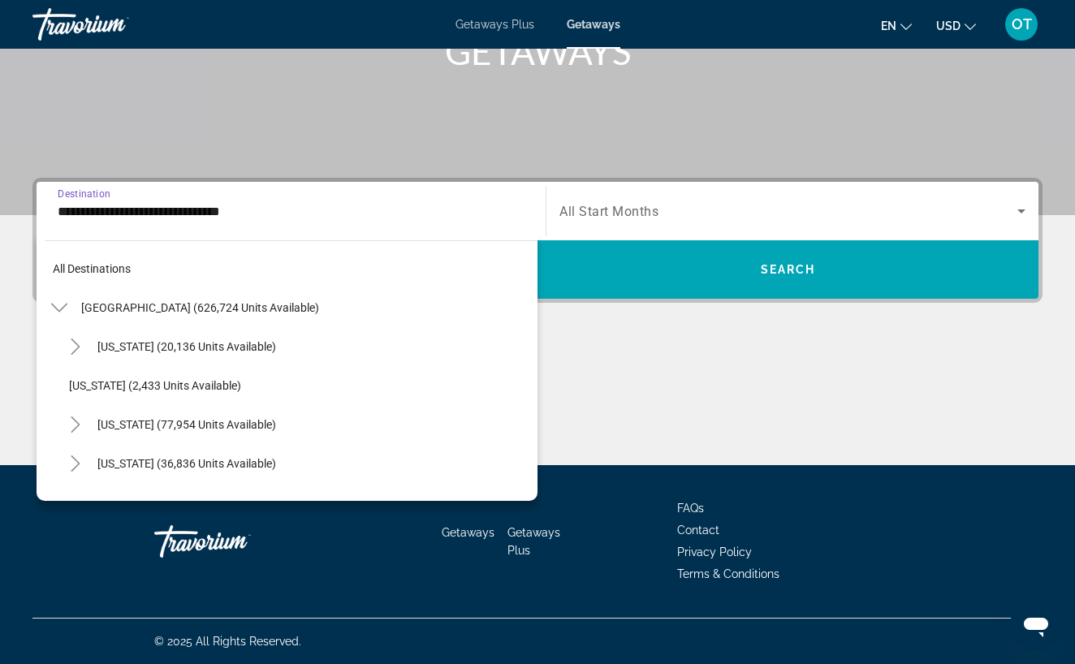
scroll to position [214, 0]
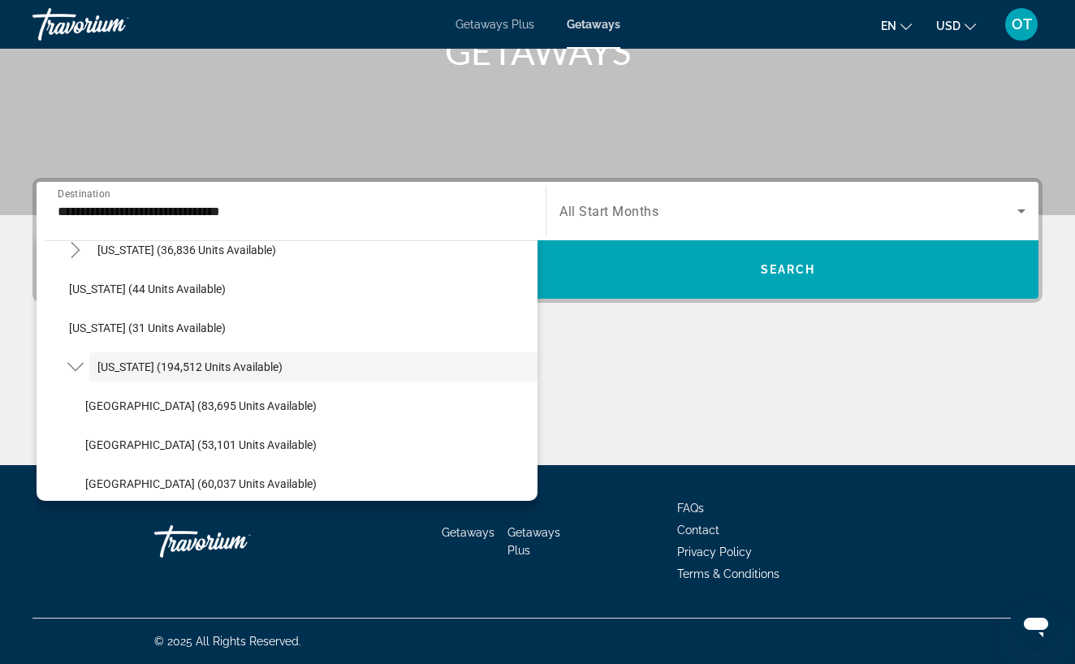
click at [642, 326] on div "**********" at bounding box center [537, 321] width 1075 height 287
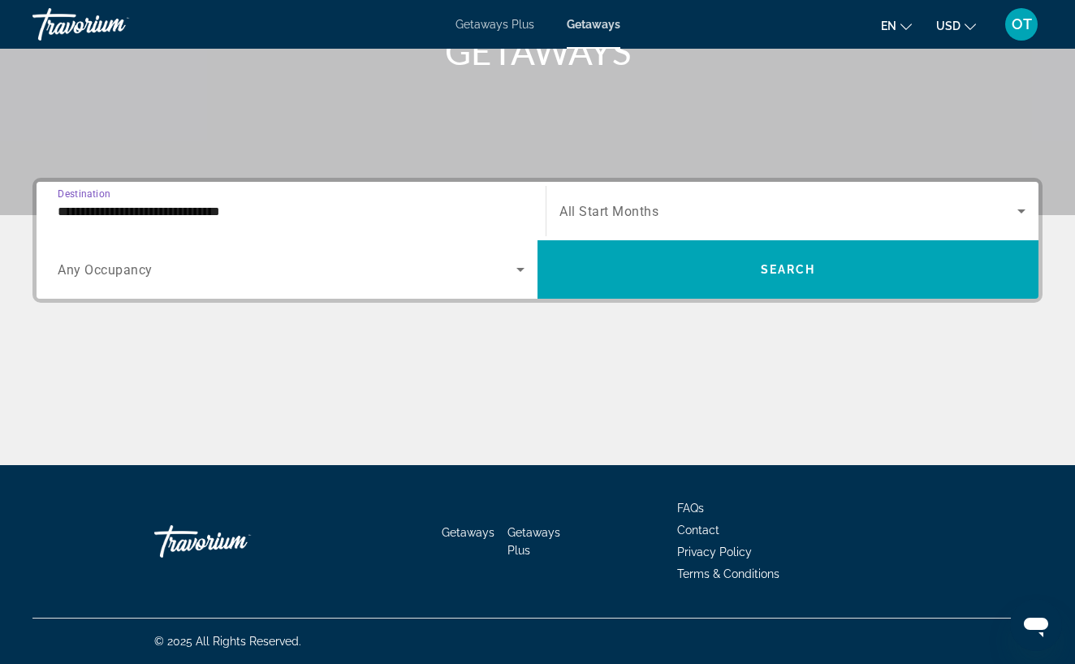
click at [340, 218] on input "**********" at bounding box center [291, 211] width 467 height 19
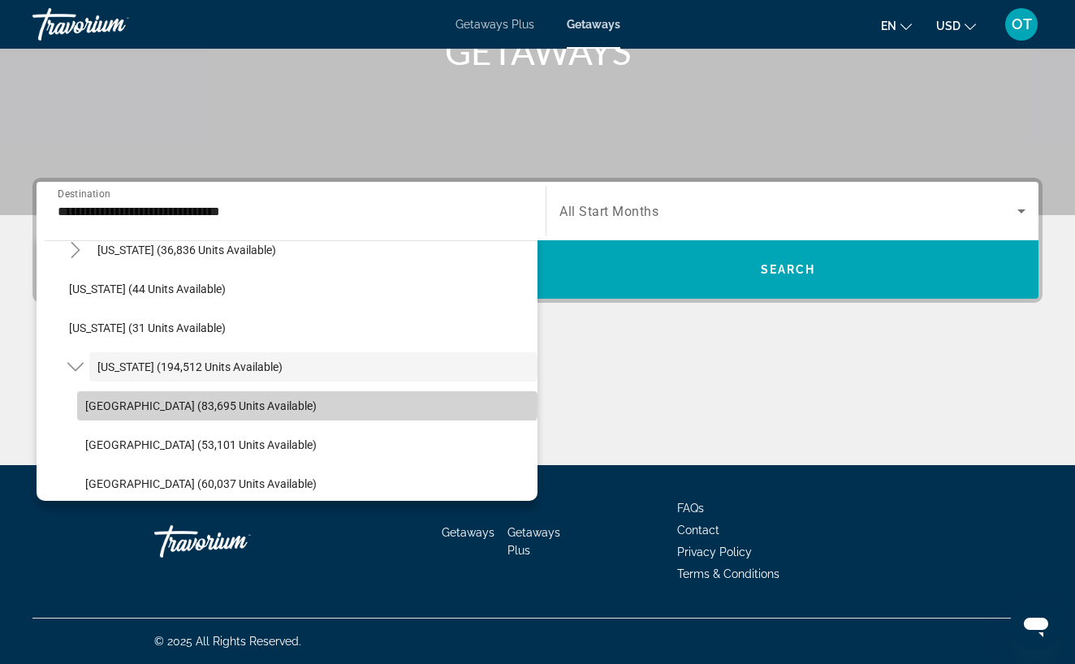
click at [172, 403] on span "[GEOGRAPHIC_DATA] (83,695 units available)" at bounding box center [200, 405] width 231 height 13
type input "**********"
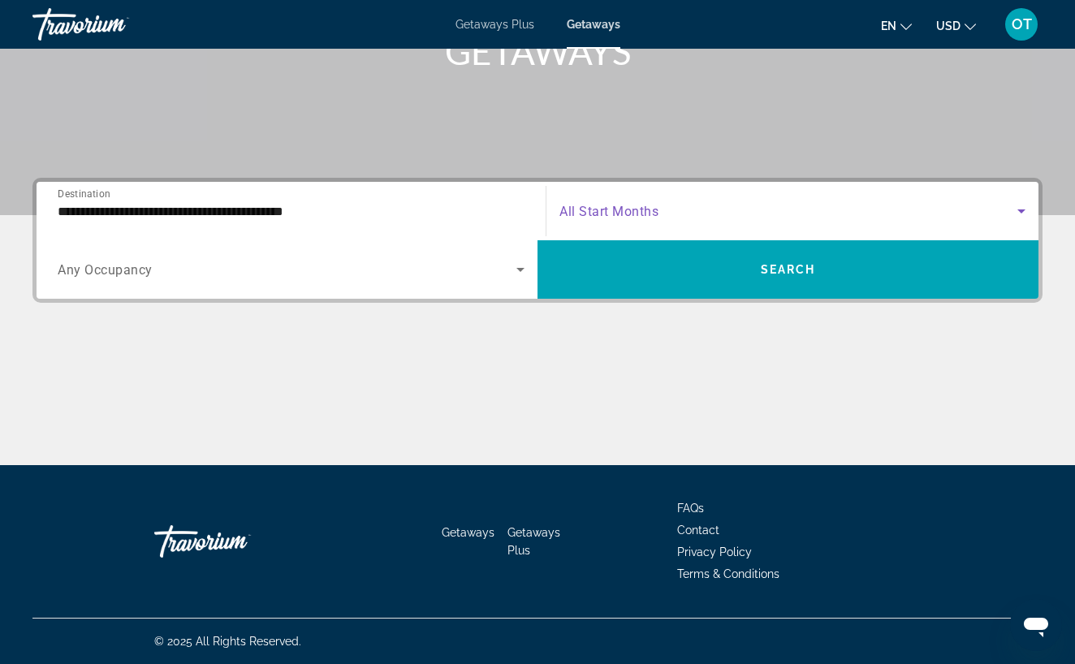
click at [1024, 213] on icon "Search widget" at bounding box center [1020, 210] width 19 height 19
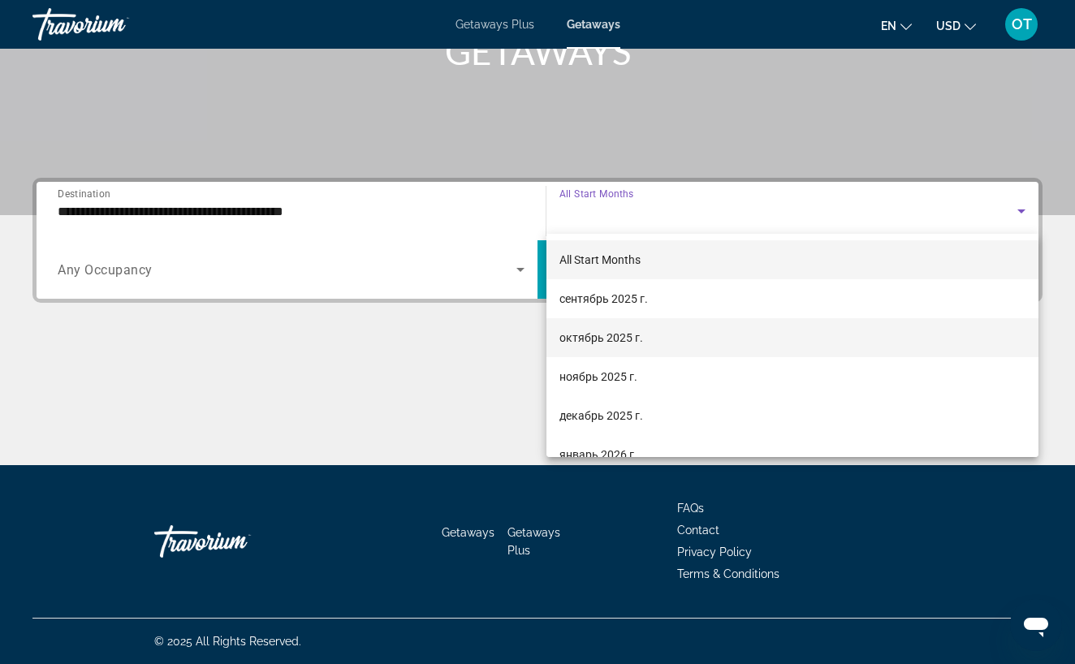
click at [869, 338] on mat-option "октябрь 2025 г." at bounding box center [792, 337] width 492 height 39
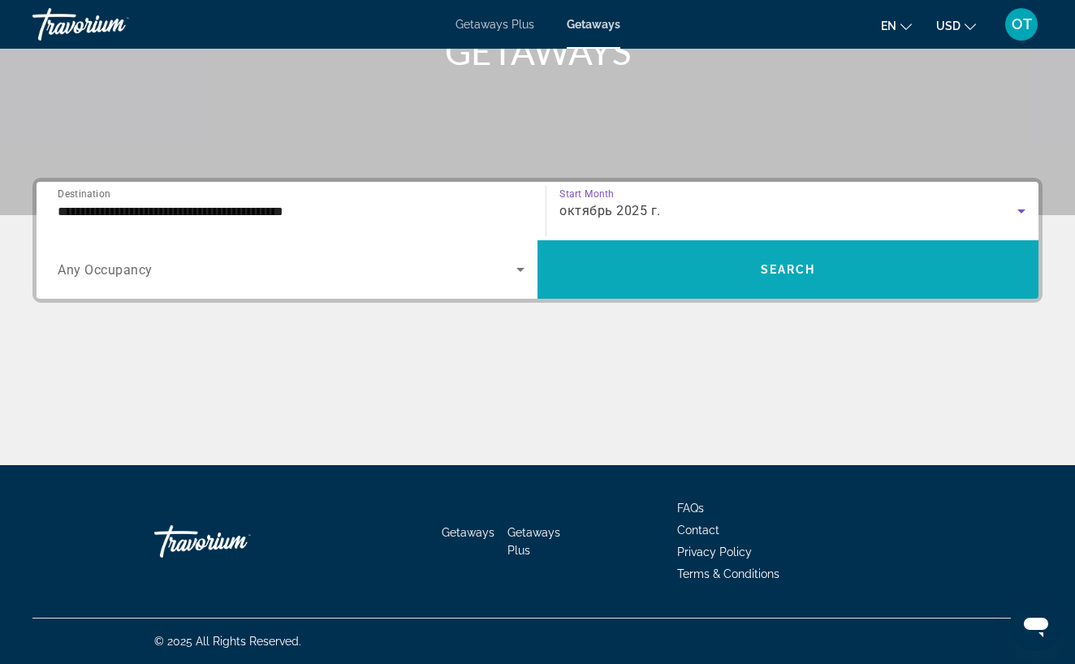
click at [850, 285] on span "Search widget" at bounding box center [787, 269] width 501 height 39
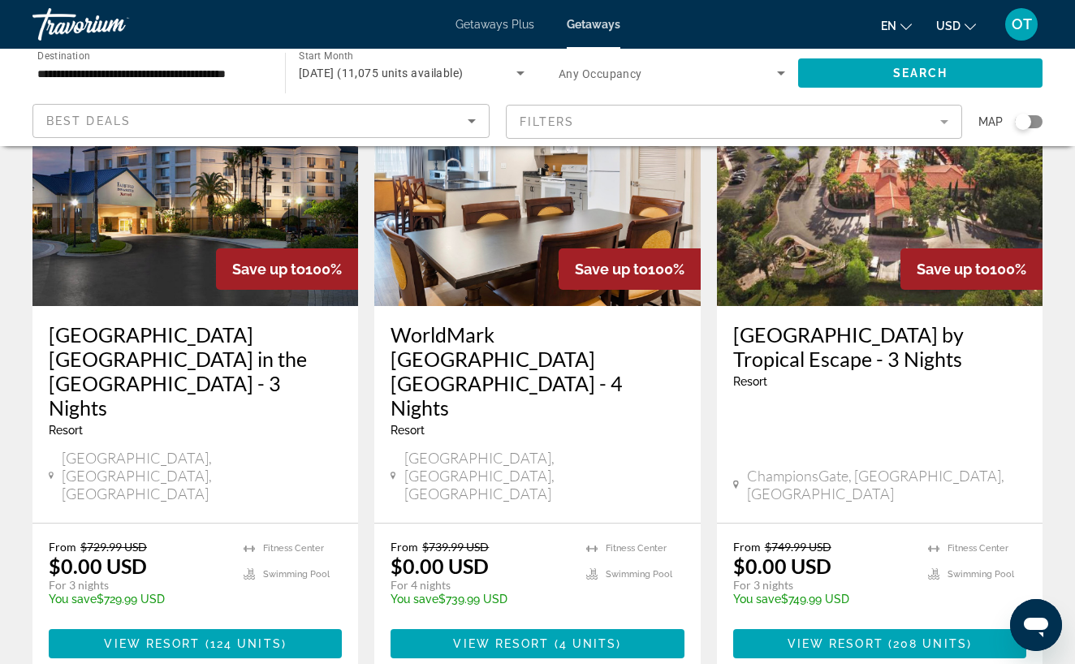
scroll to position [2133, 0]
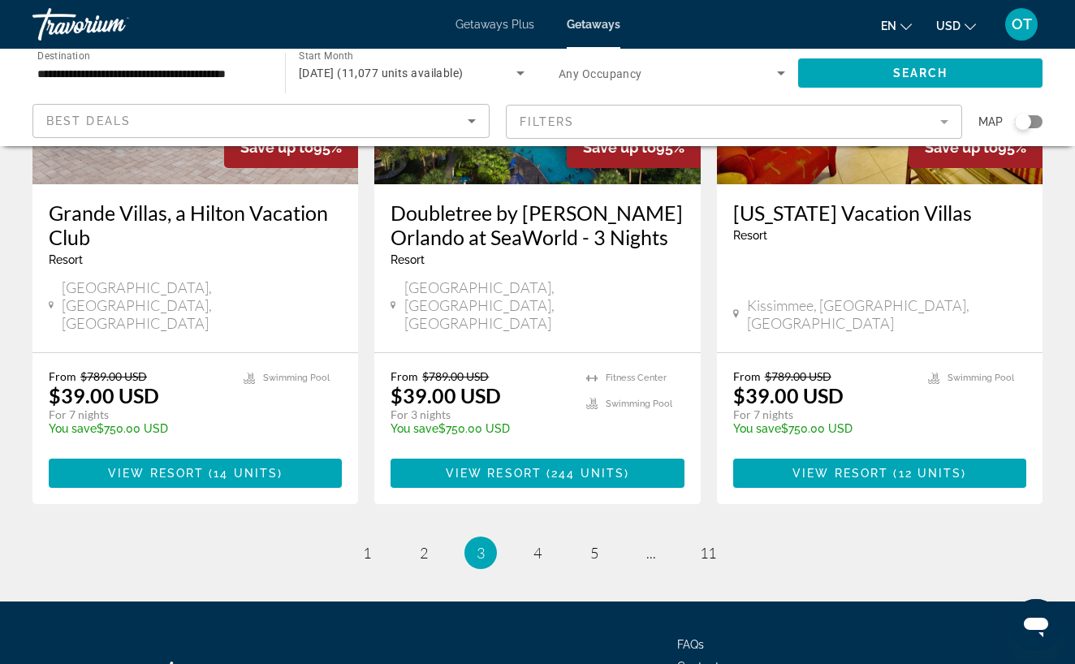
scroll to position [2085, 0]
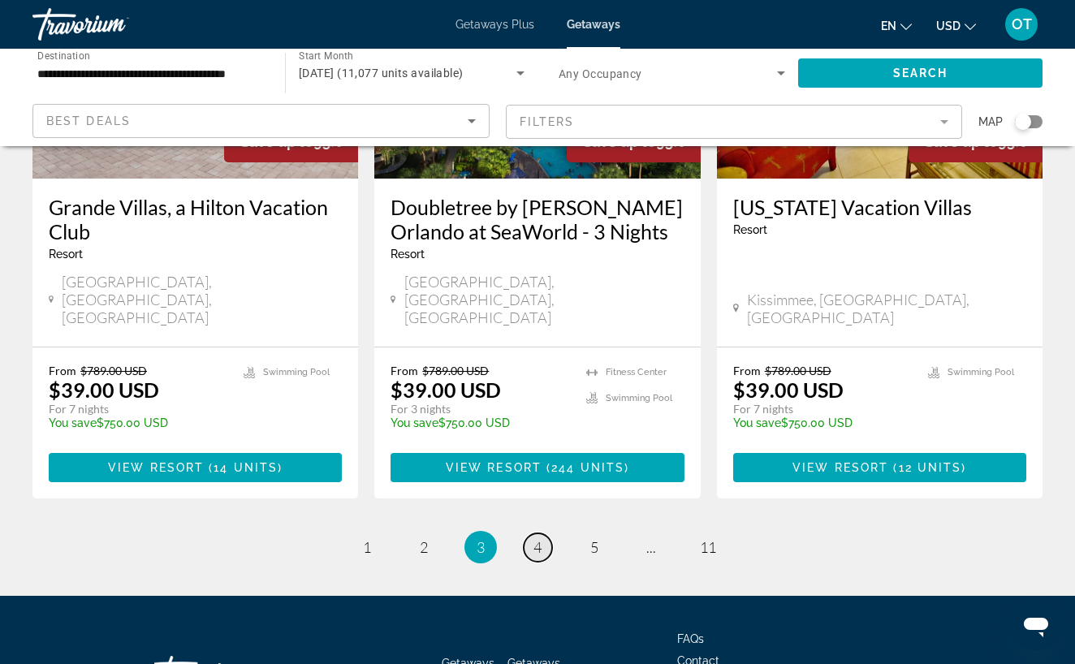
click at [541, 538] on span "4" at bounding box center [537, 547] width 8 height 18
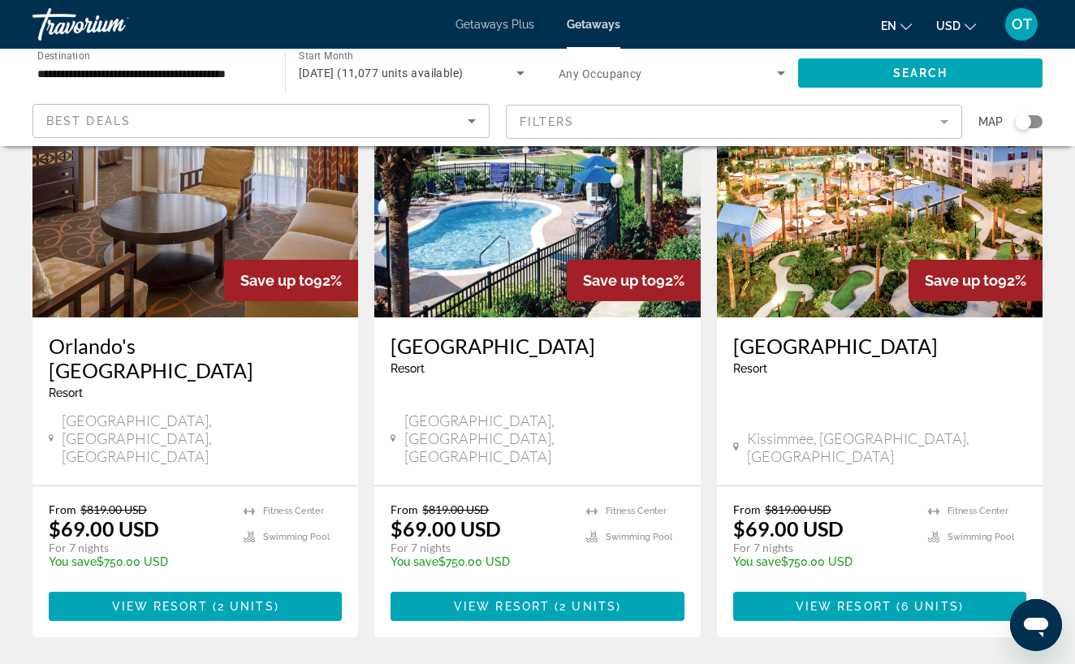
scroll to position [2085, 0]
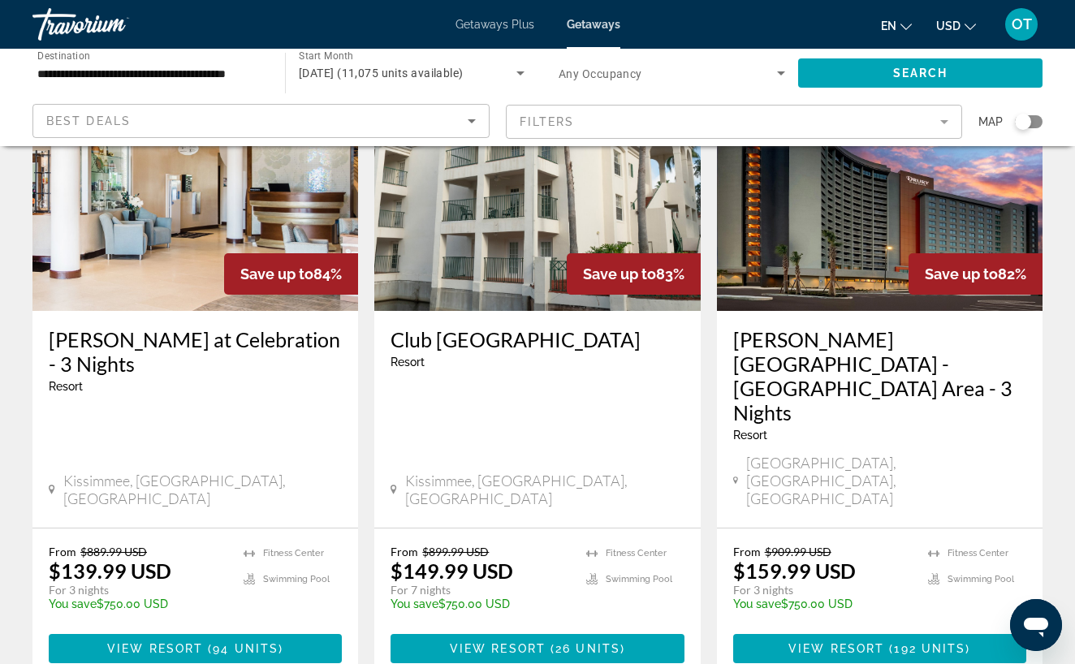
scroll to position [2062, 0]
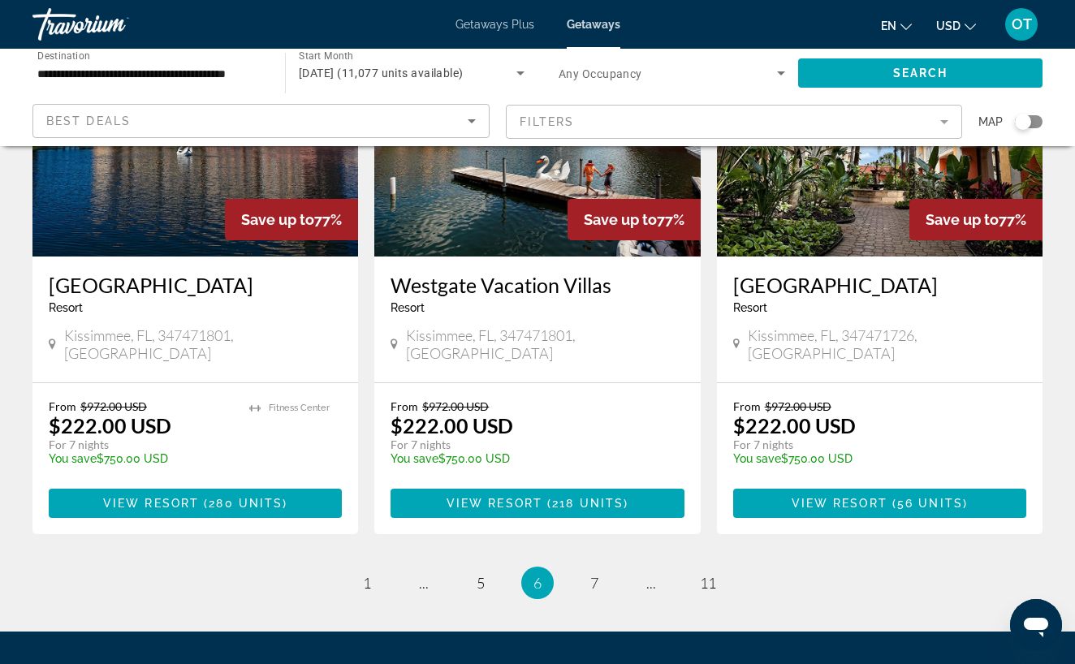
scroll to position [2133, 0]
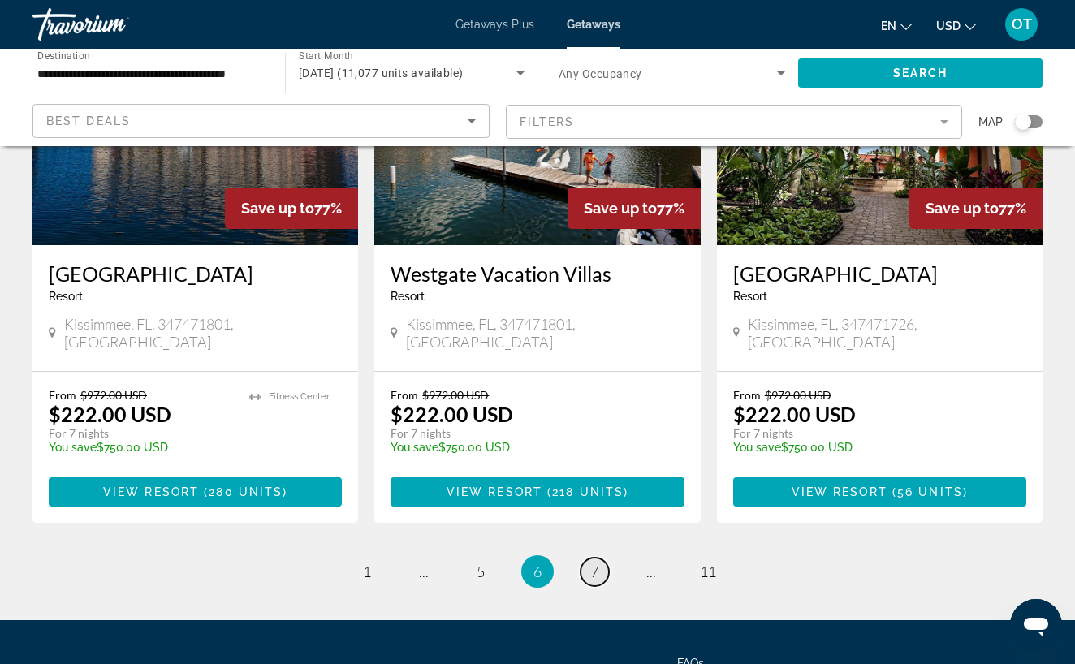
click at [594, 563] on span "7" at bounding box center [594, 572] width 8 height 18
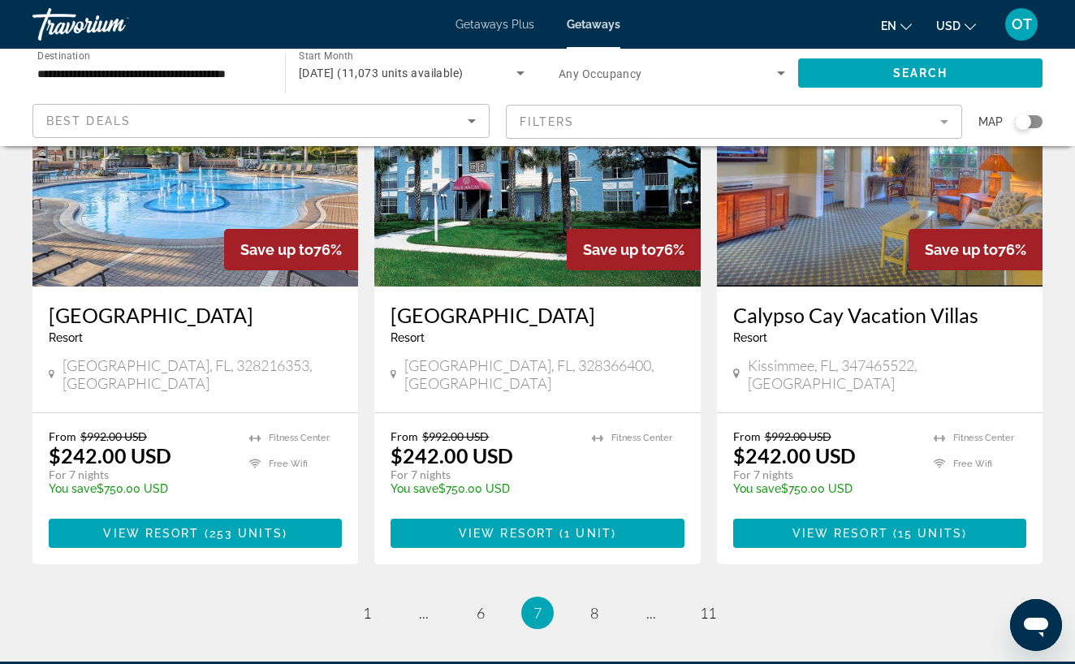
scroll to position [1937, 0]
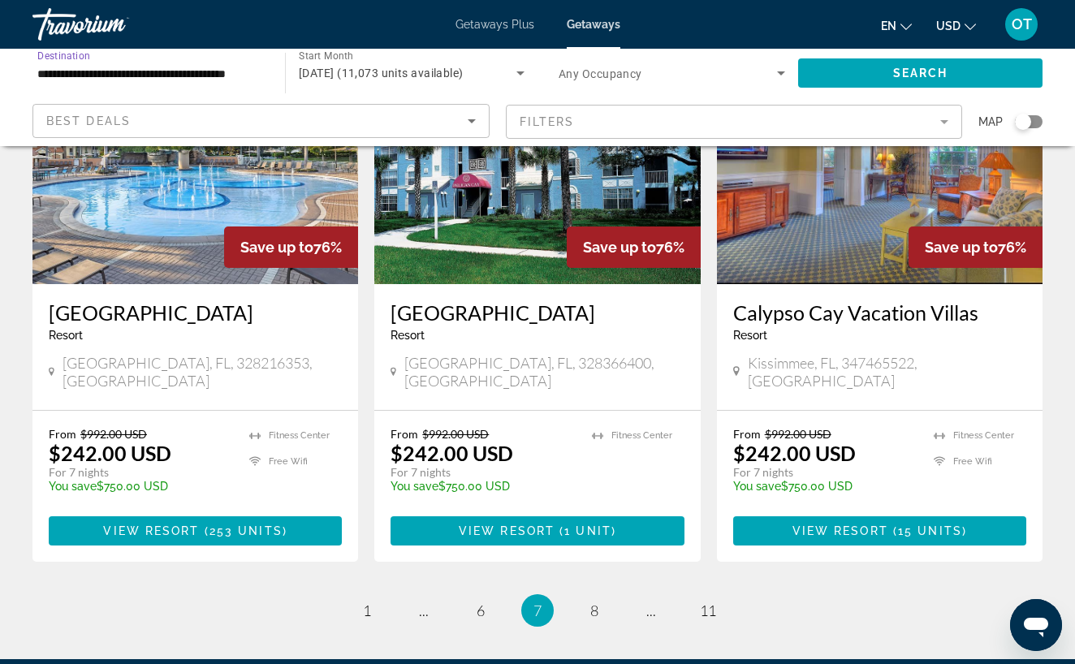
click at [162, 79] on input "**********" at bounding box center [150, 73] width 226 height 19
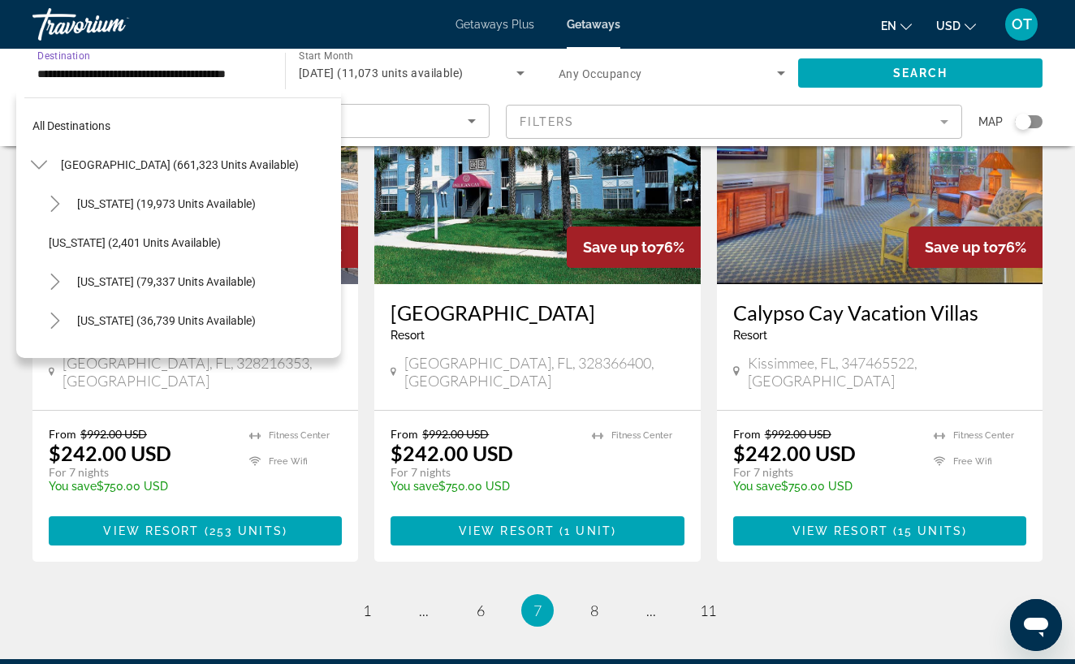
scroll to position [252, 0]
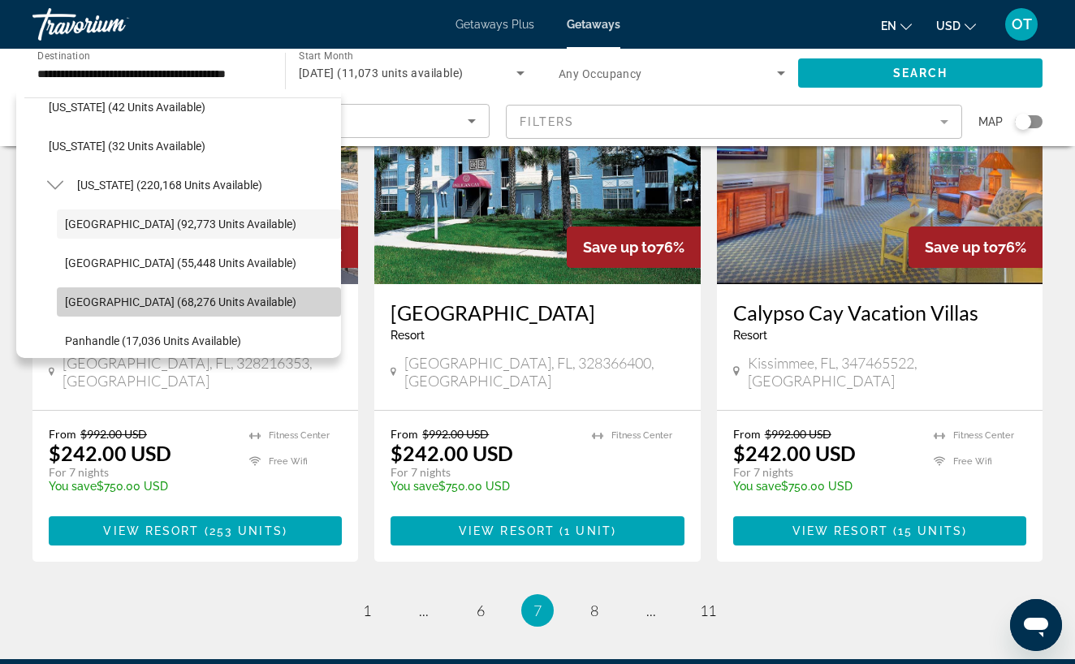
click at [121, 299] on span "[GEOGRAPHIC_DATA] (68,276 units available)" at bounding box center [180, 301] width 231 height 13
type input "**********"
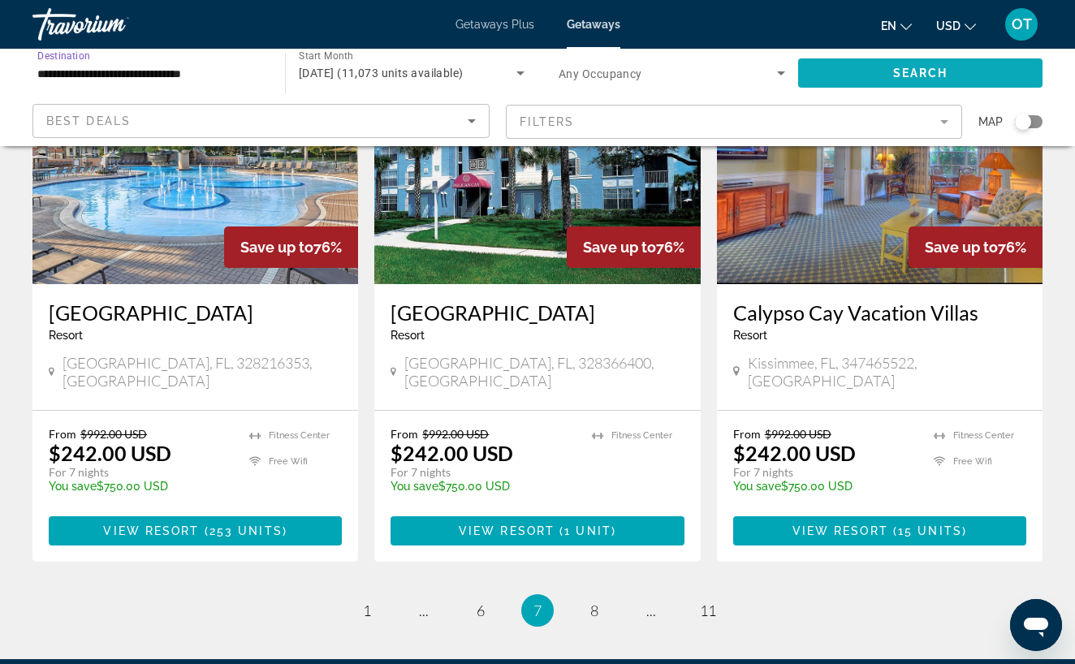
click at [855, 71] on span "Search widget" at bounding box center [920, 73] width 244 height 39
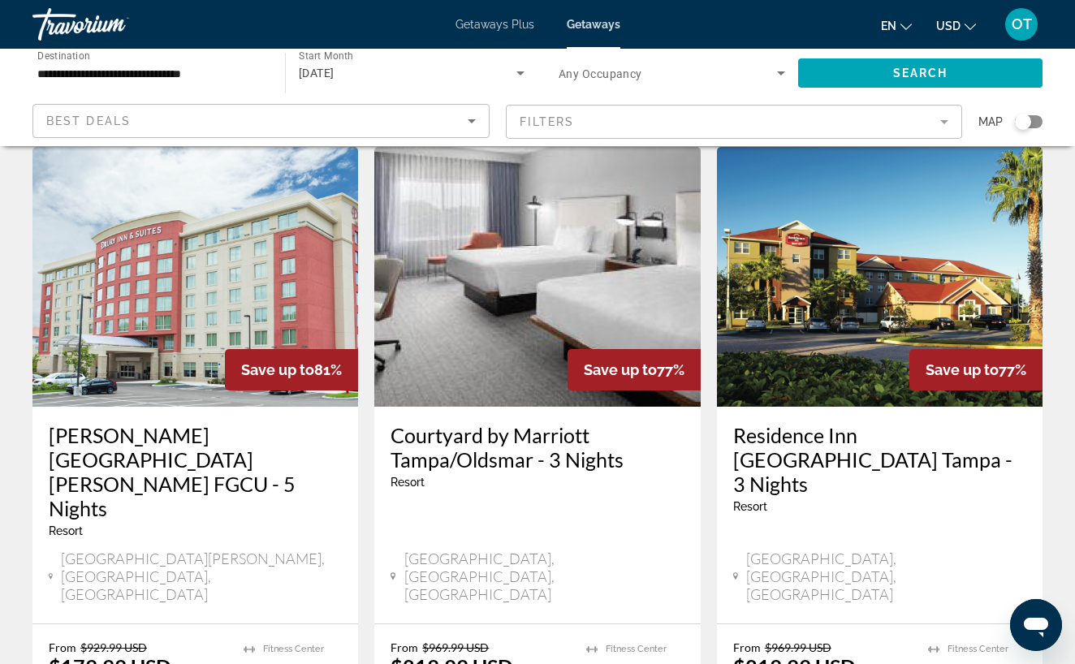
scroll to position [2021, 0]
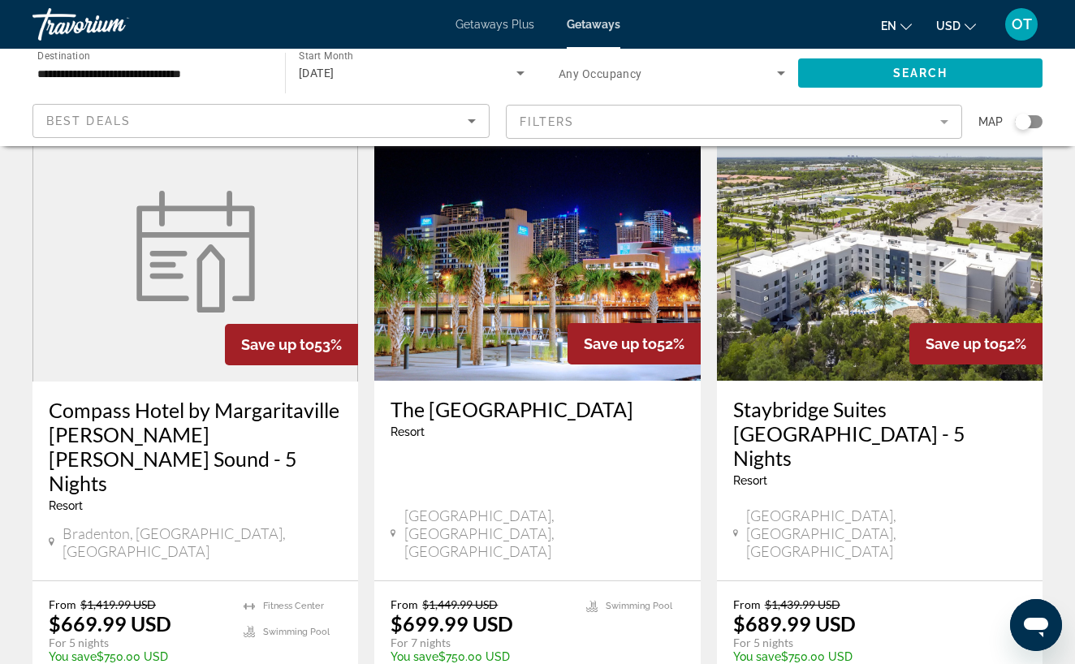
scroll to position [1984, 0]
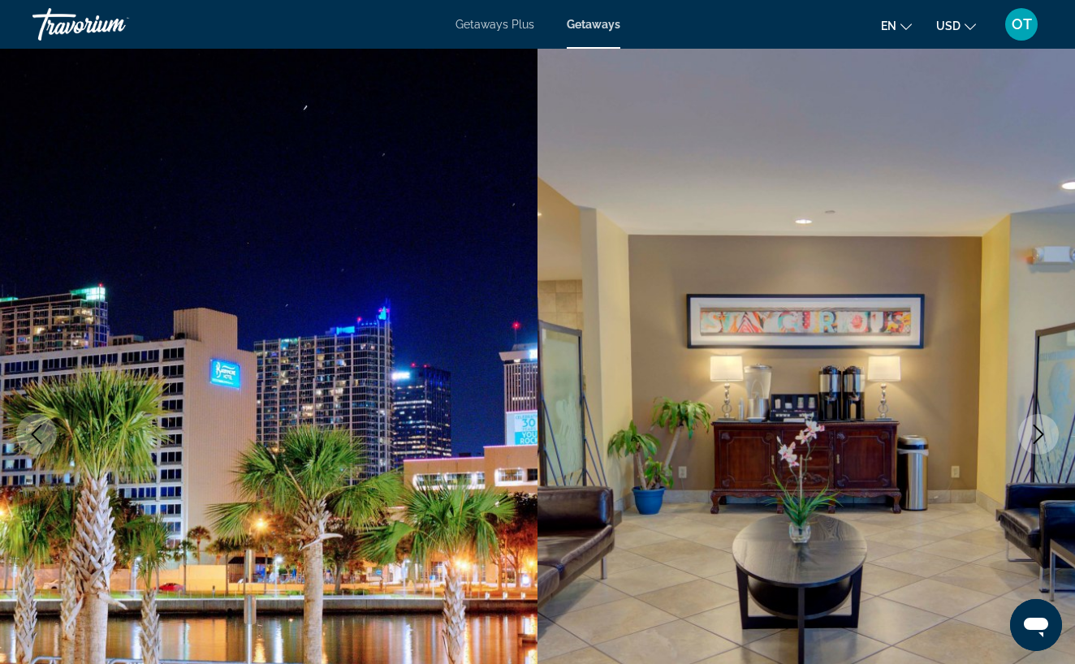
click at [1046, 436] on icon "Next image" at bounding box center [1038, 434] width 19 height 19
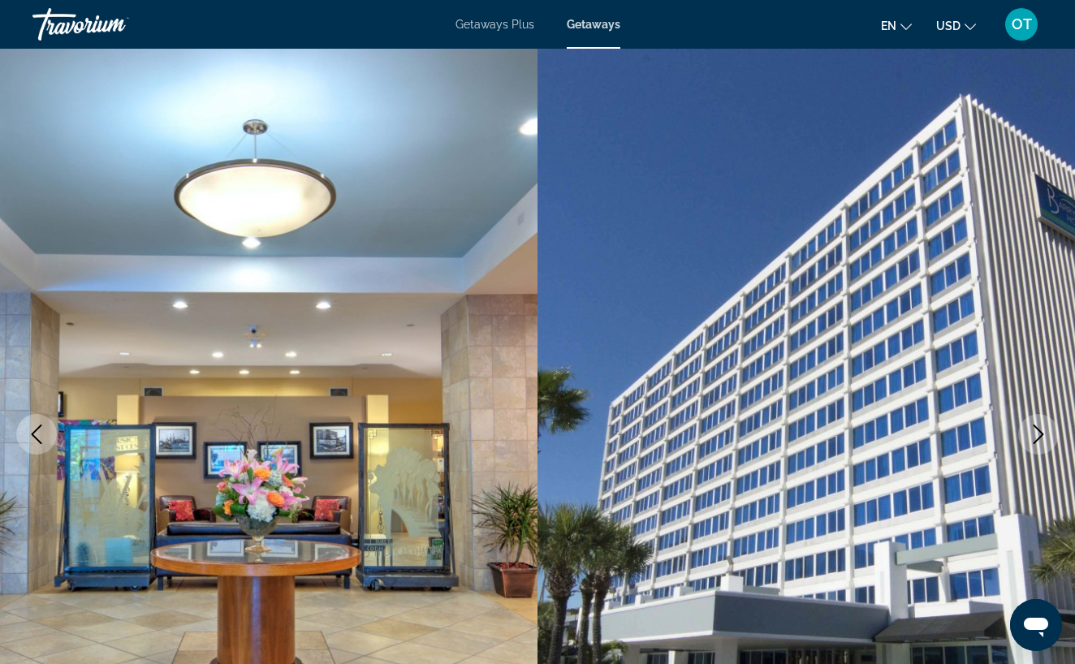
click at [1039, 436] on icon "Next image" at bounding box center [1038, 434] width 19 height 19
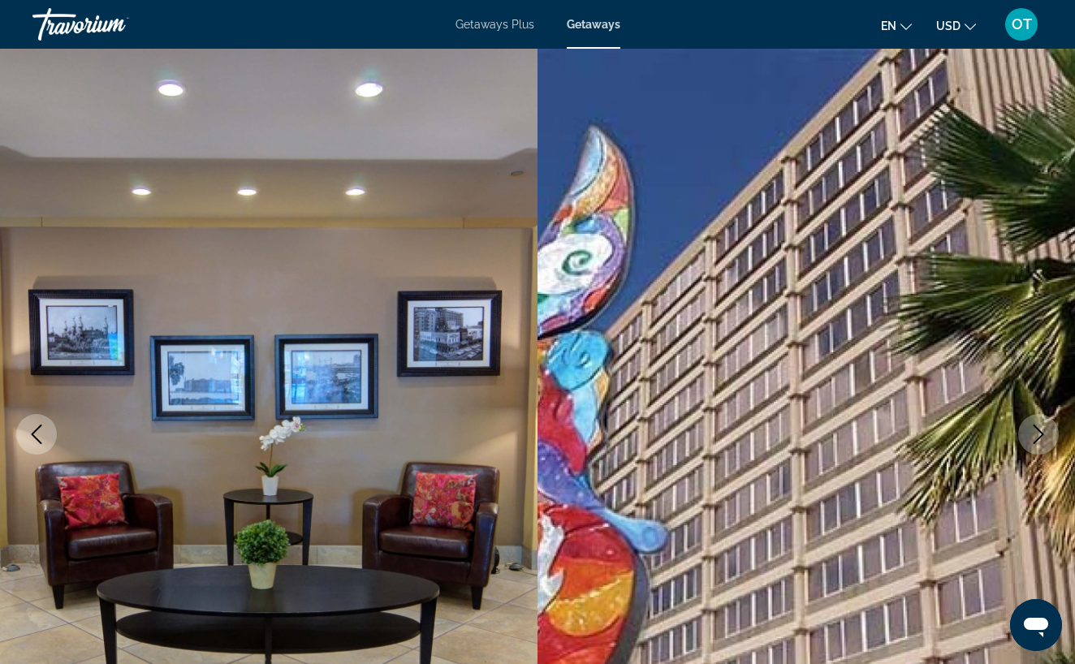
click at [1039, 436] on icon "Next image" at bounding box center [1038, 434] width 19 height 19
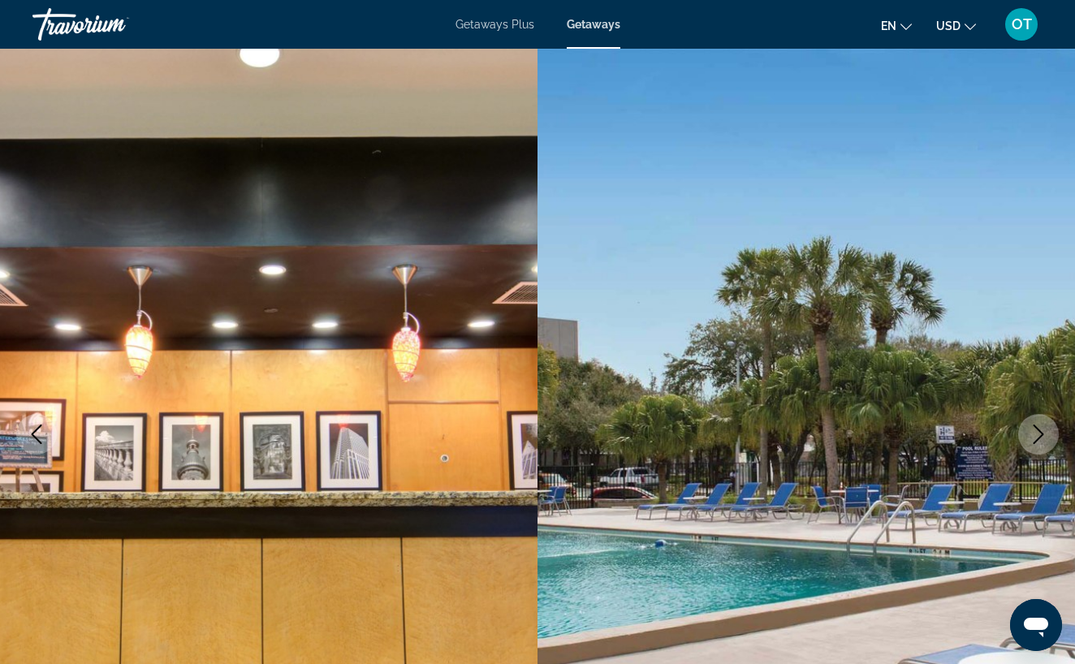
click at [1039, 436] on icon "Next image" at bounding box center [1038, 434] width 19 height 19
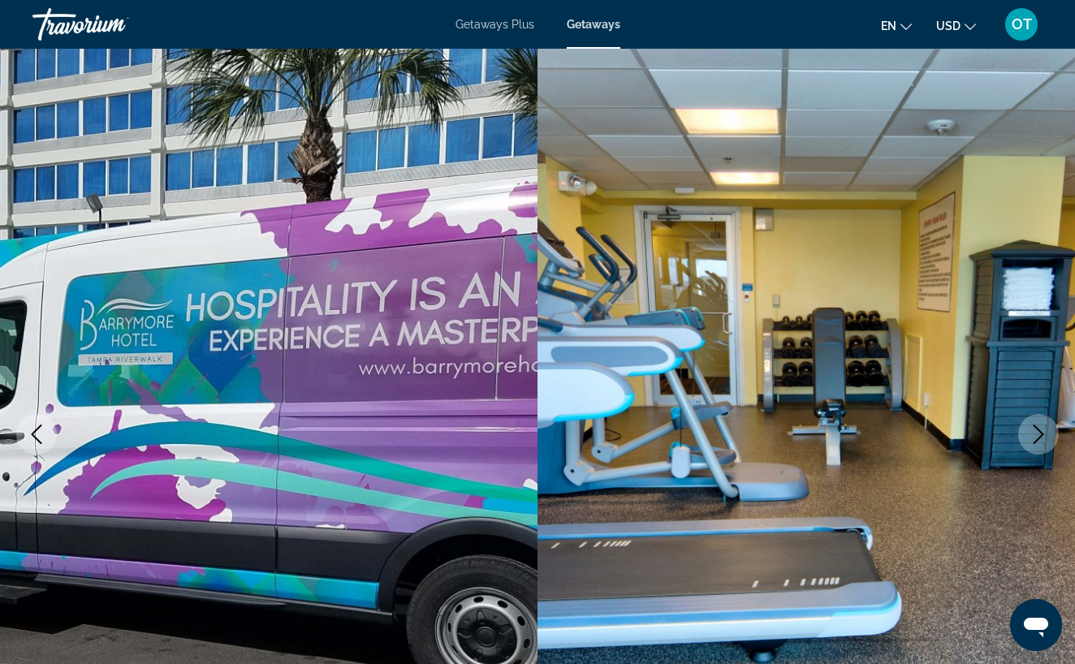
click at [1039, 436] on icon "Next image" at bounding box center [1038, 434] width 19 height 19
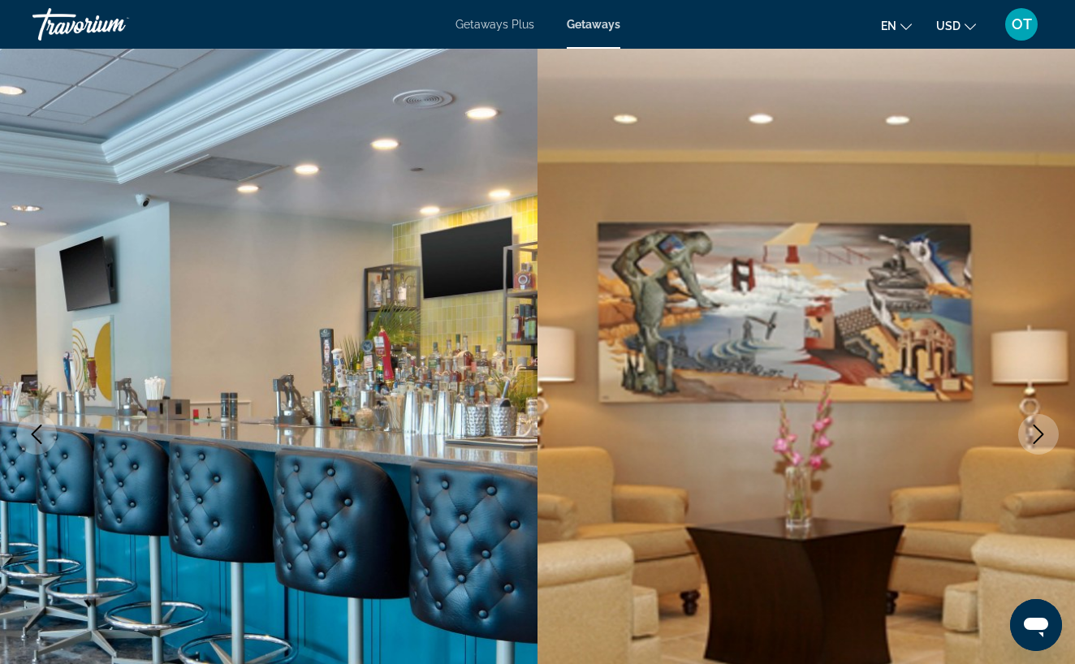
click at [1039, 436] on icon "Next image" at bounding box center [1038, 434] width 19 height 19
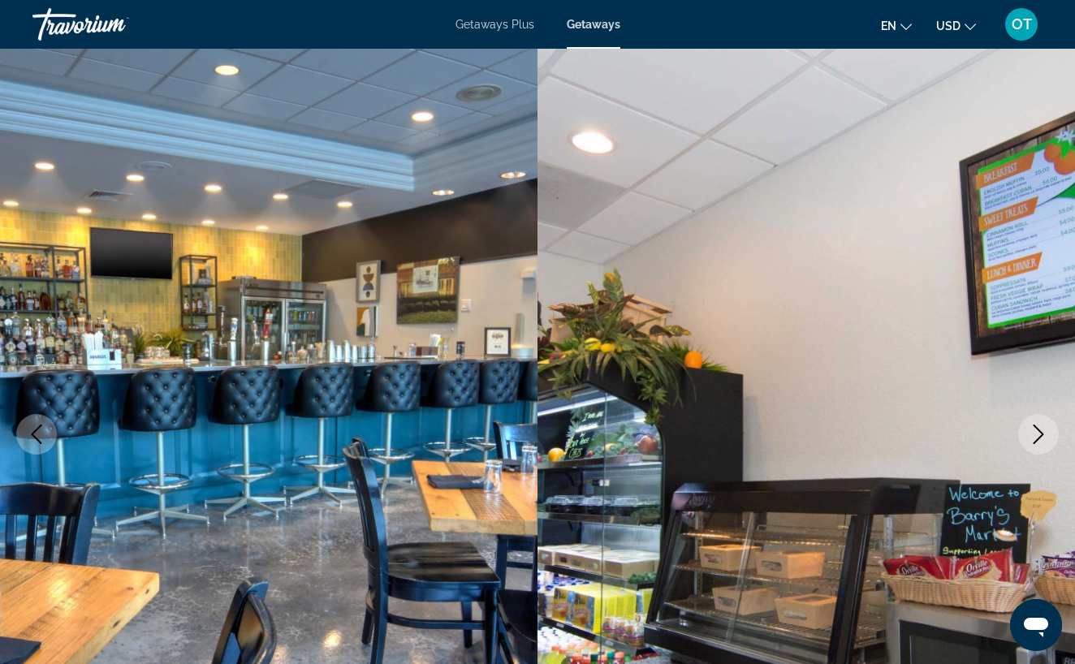
click at [1039, 436] on icon "Next image" at bounding box center [1038, 434] width 19 height 19
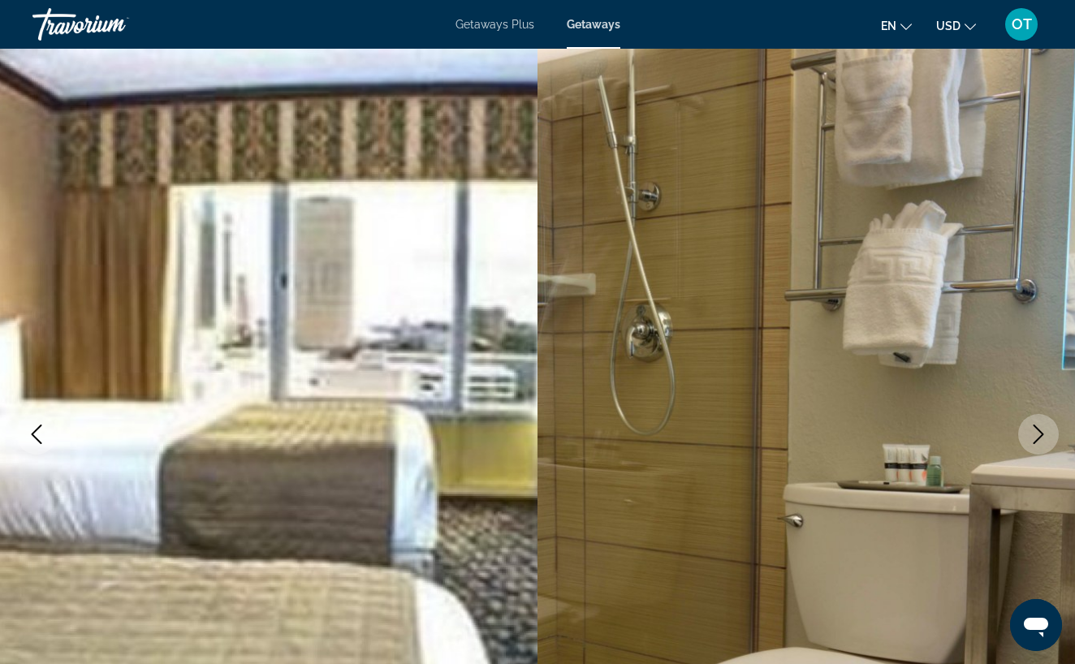
click at [1046, 441] on icon "Next image" at bounding box center [1038, 434] width 19 height 19
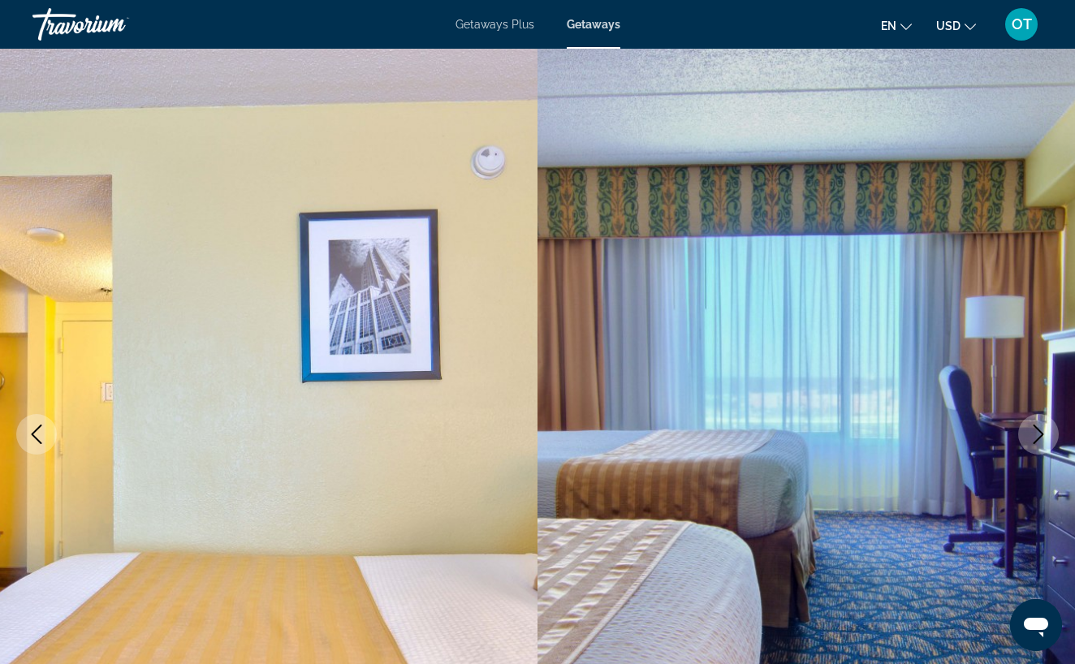
click at [1043, 438] on icon "Next image" at bounding box center [1038, 434] width 19 height 19
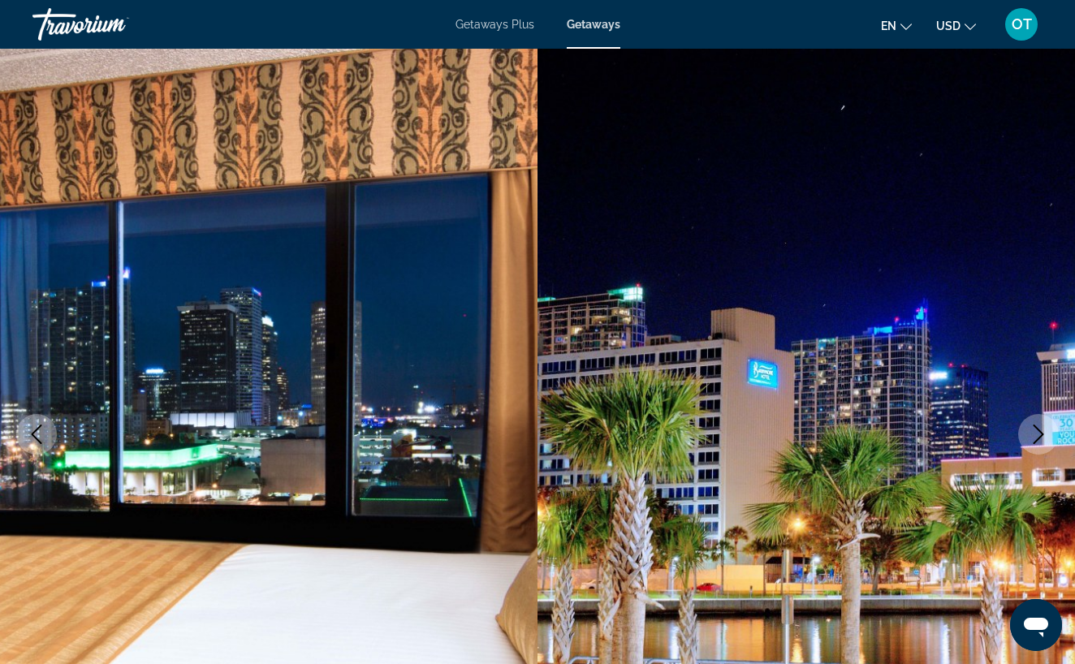
click at [1043, 438] on icon "Next image" at bounding box center [1038, 434] width 19 height 19
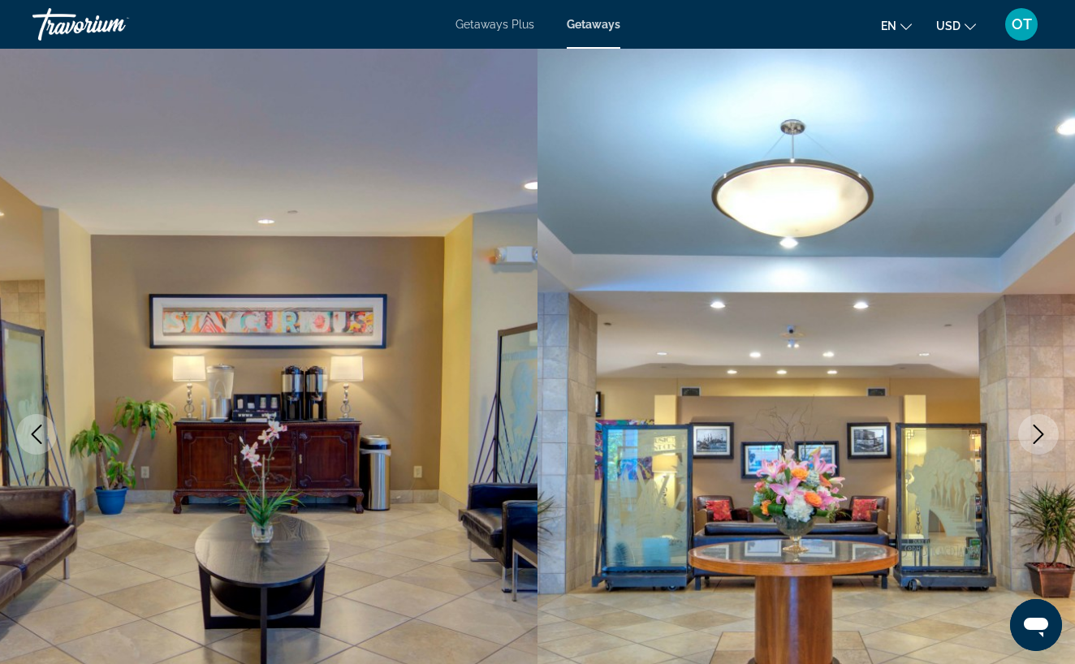
click at [1043, 438] on icon "Next image" at bounding box center [1038, 434] width 19 height 19
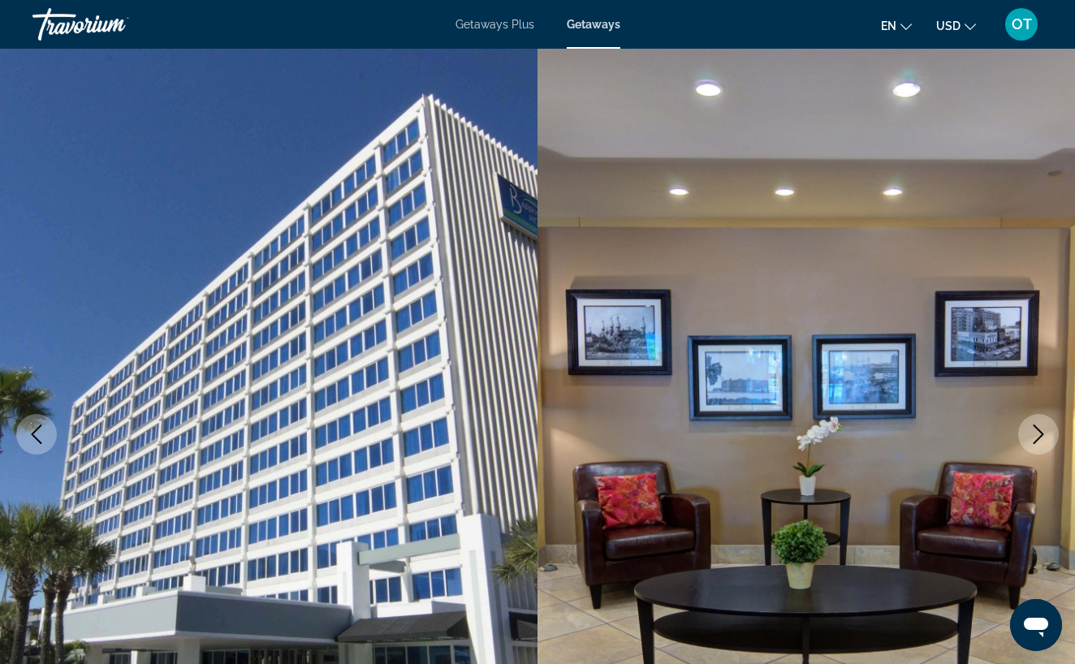
click at [1051, 433] on button "Next image" at bounding box center [1038, 434] width 41 height 41
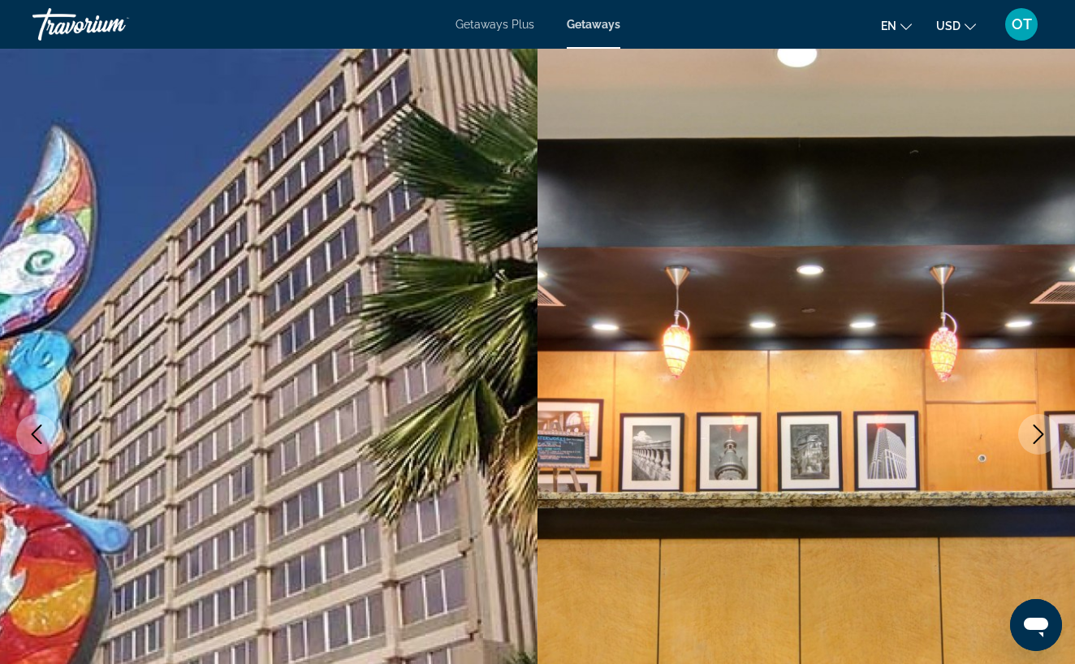
click at [1051, 433] on button "Next image" at bounding box center [1038, 434] width 41 height 41
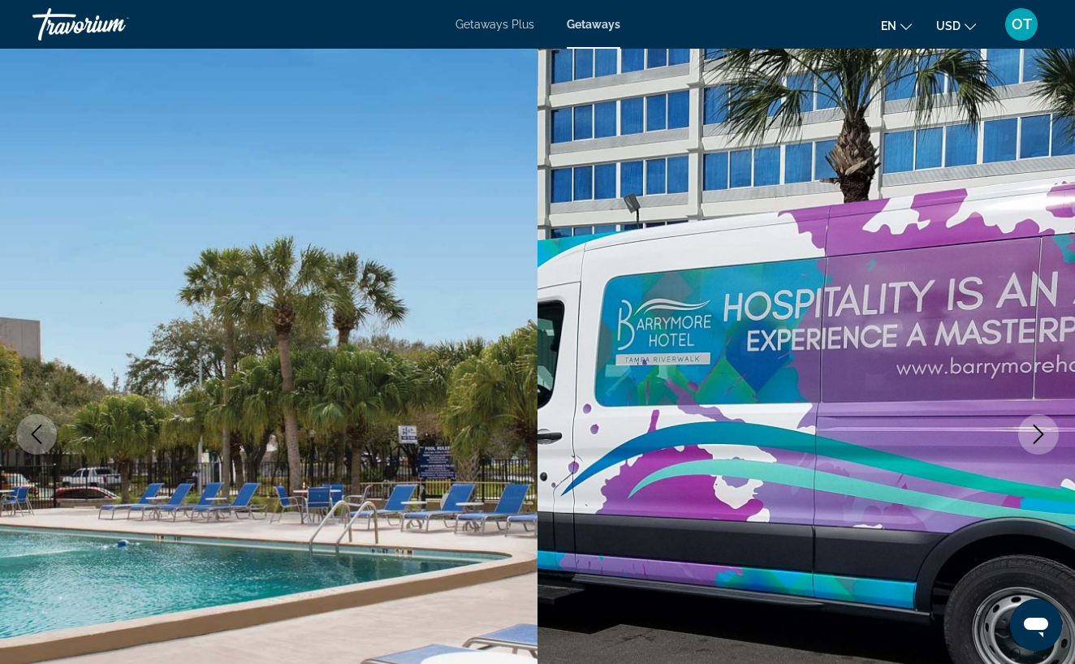
click at [1051, 433] on button "Next image" at bounding box center [1038, 434] width 41 height 41
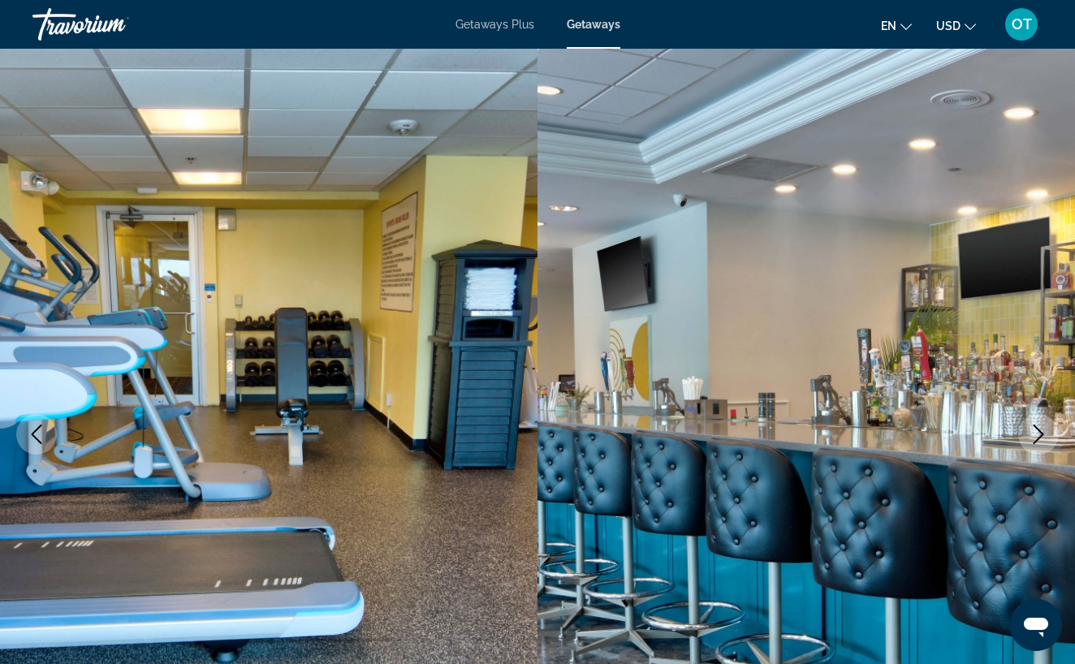
click at [1048, 433] on button "Next image" at bounding box center [1038, 434] width 41 height 41
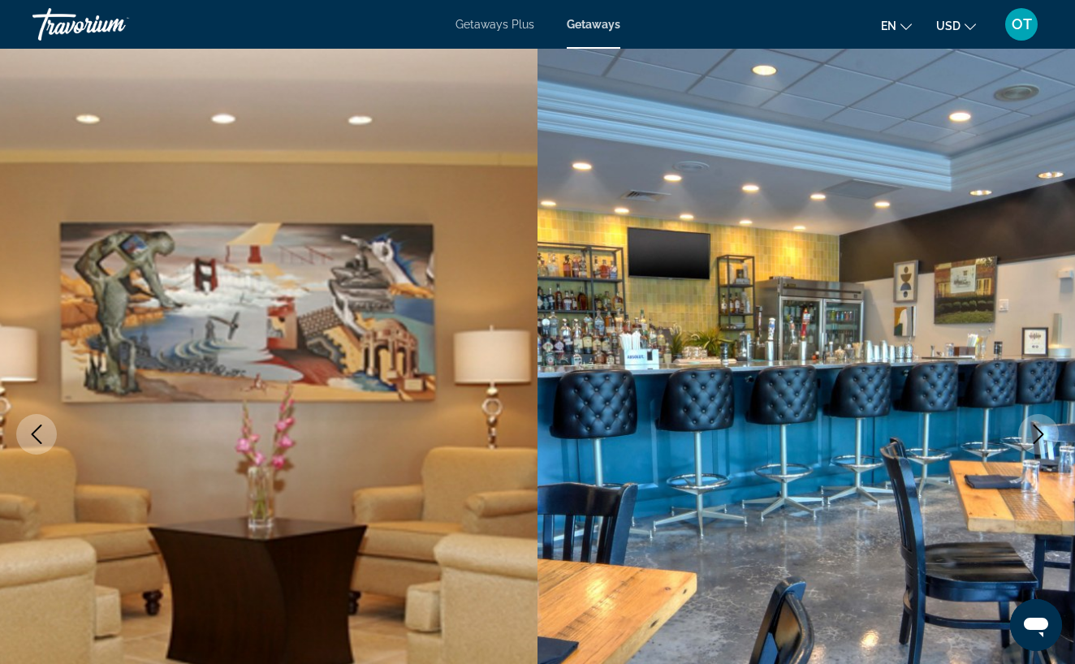
click at [1048, 433] on button "Next image" at bounding box center [1038, 434] width 41 height 41
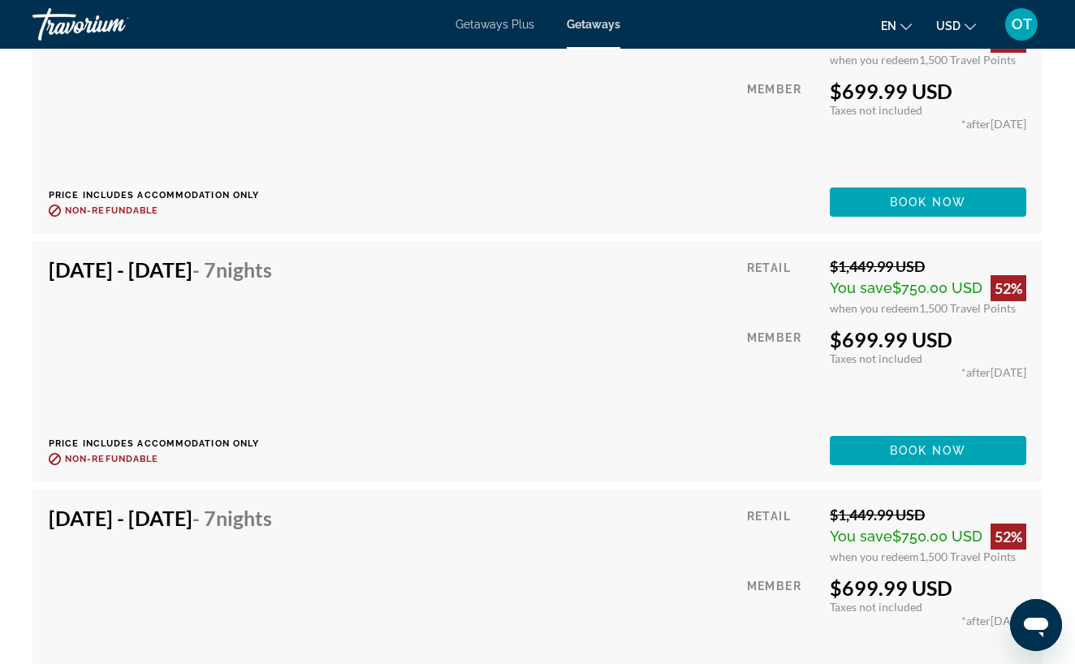
scroll to position [4436, 0]
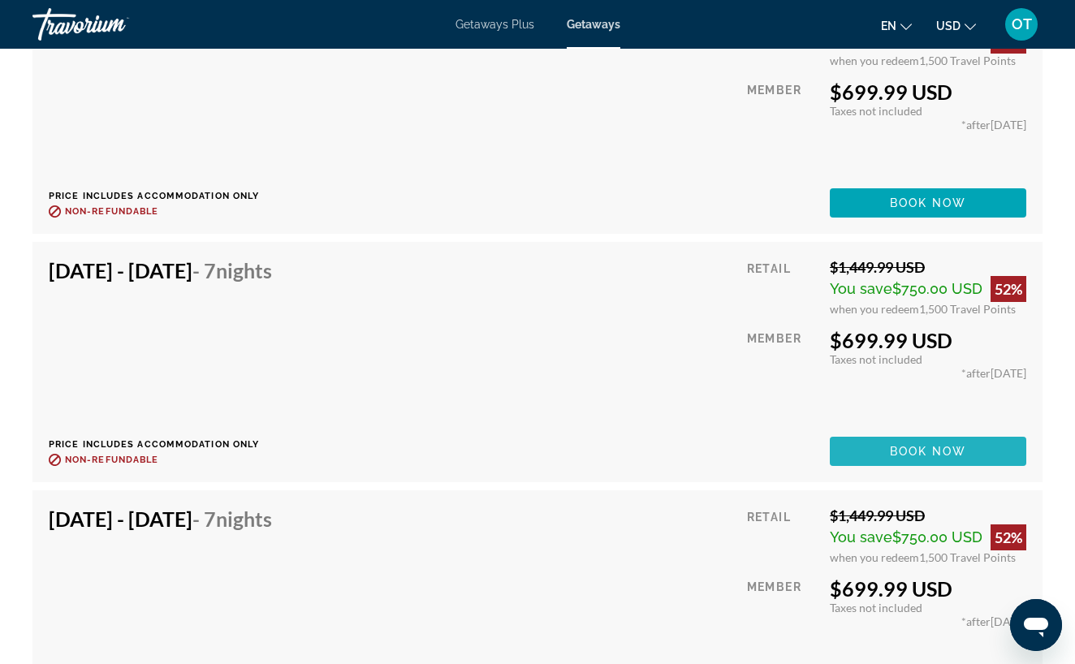
click at [940, 445] on span "Book now" at bounding box center [928, 451] width 77 height 13
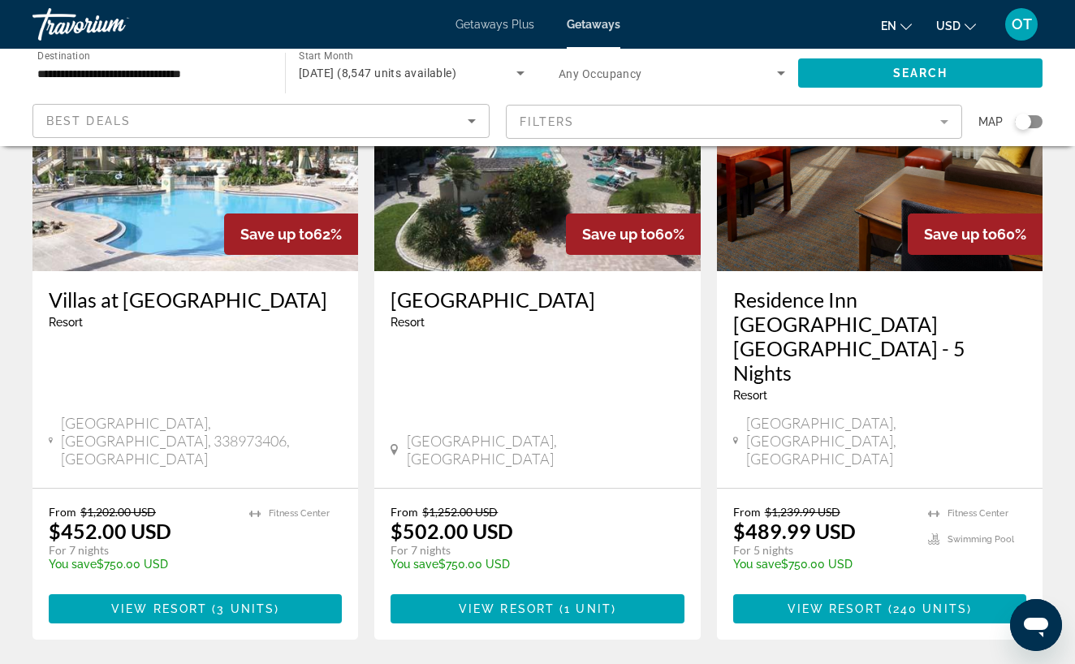
scroll to position [194, 0]
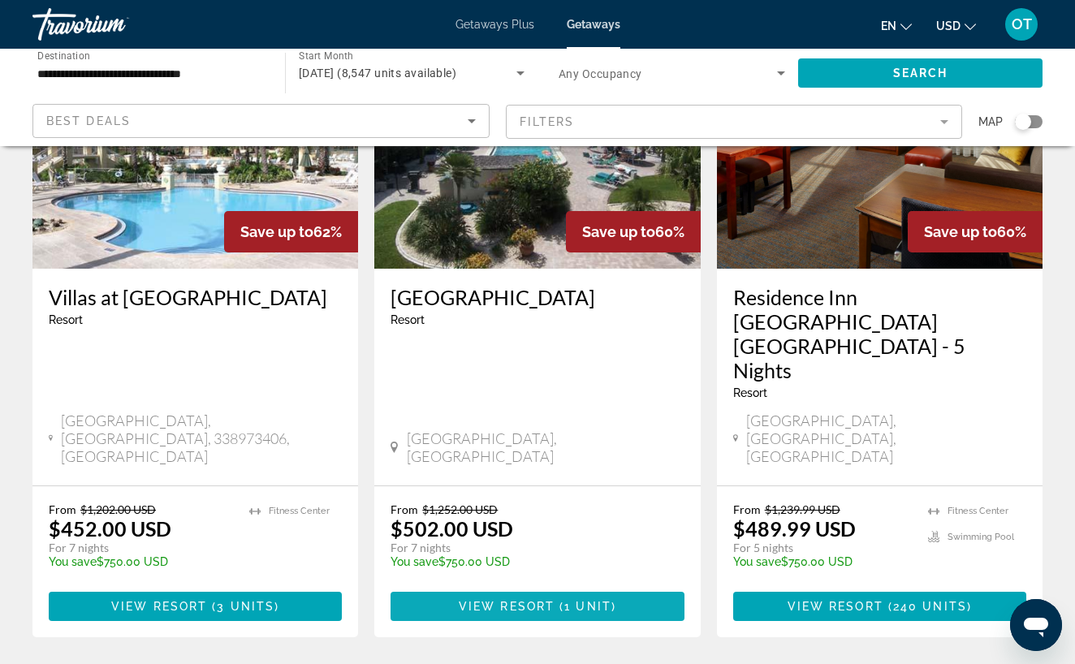
click at [537, 600] on span "View Resort" at bounding box center [507, 606] width 96 height 13
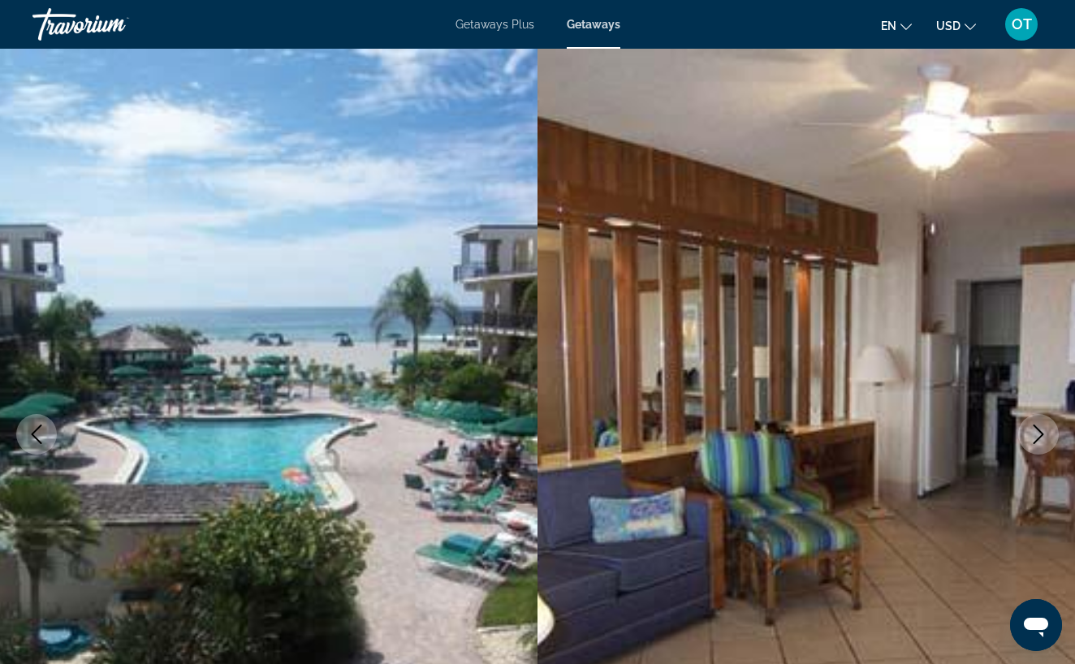
click at [1040, 438] on icon "Next image" at bounding box center [1038, 434] width 19 height 19
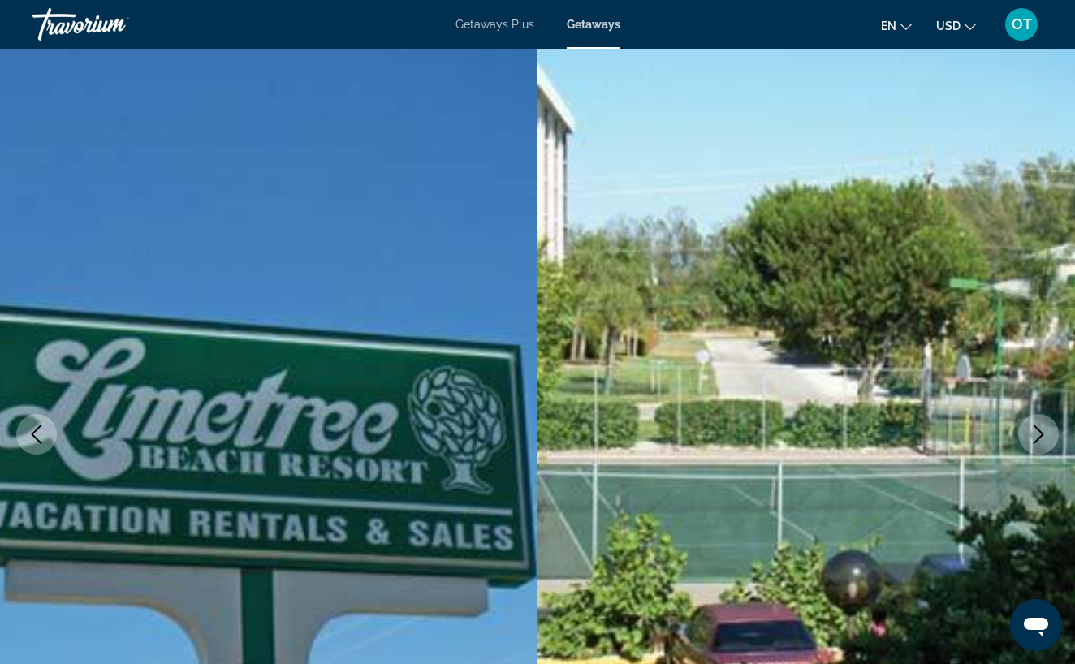
click at [1040, 438] on icon "Next image" at bounding box center [1038, 434] width 19 height 19
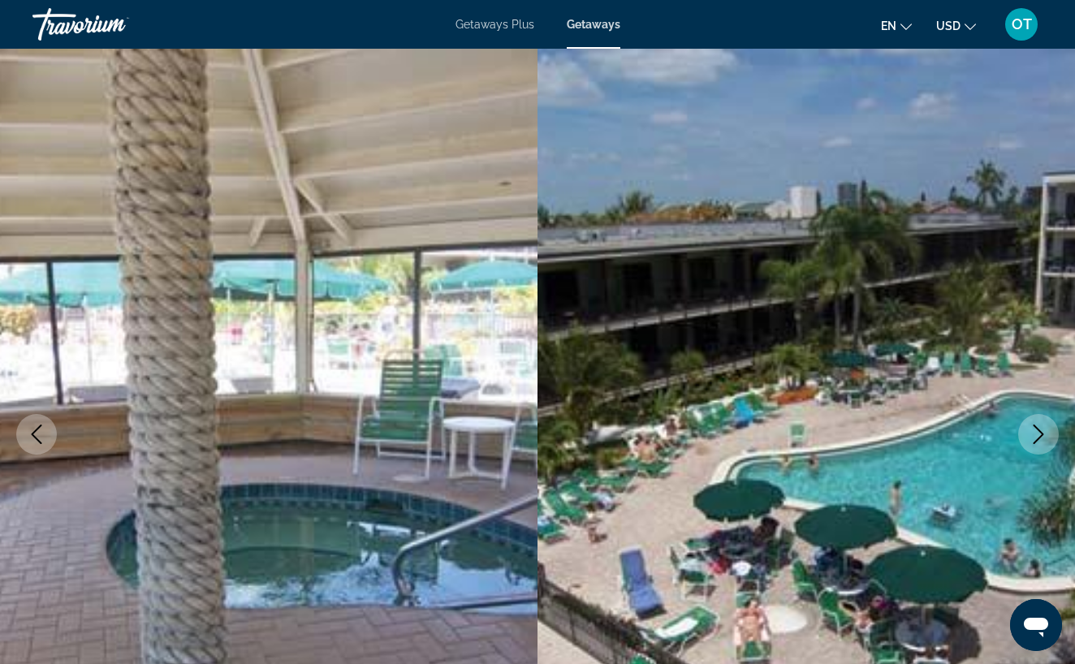
click at [1040, 438] on icon "Next image" at bounding box center [1038, 434] width 19 height 19
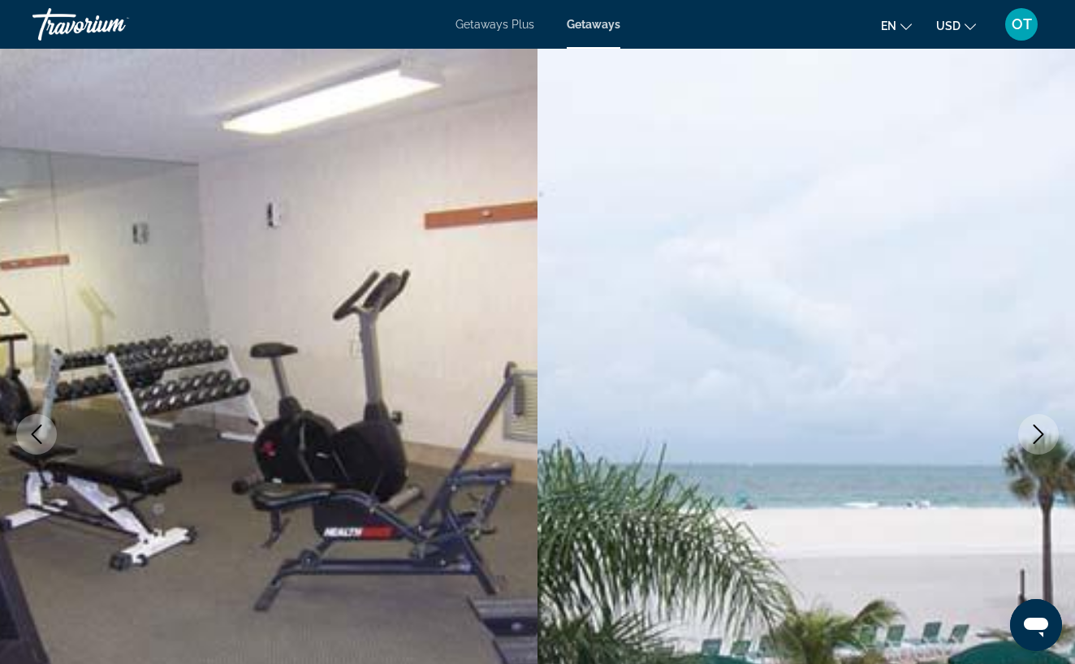
click at [1040, 438] on icon "Next image" at bounding box center [1038, 434] width 19 height 19
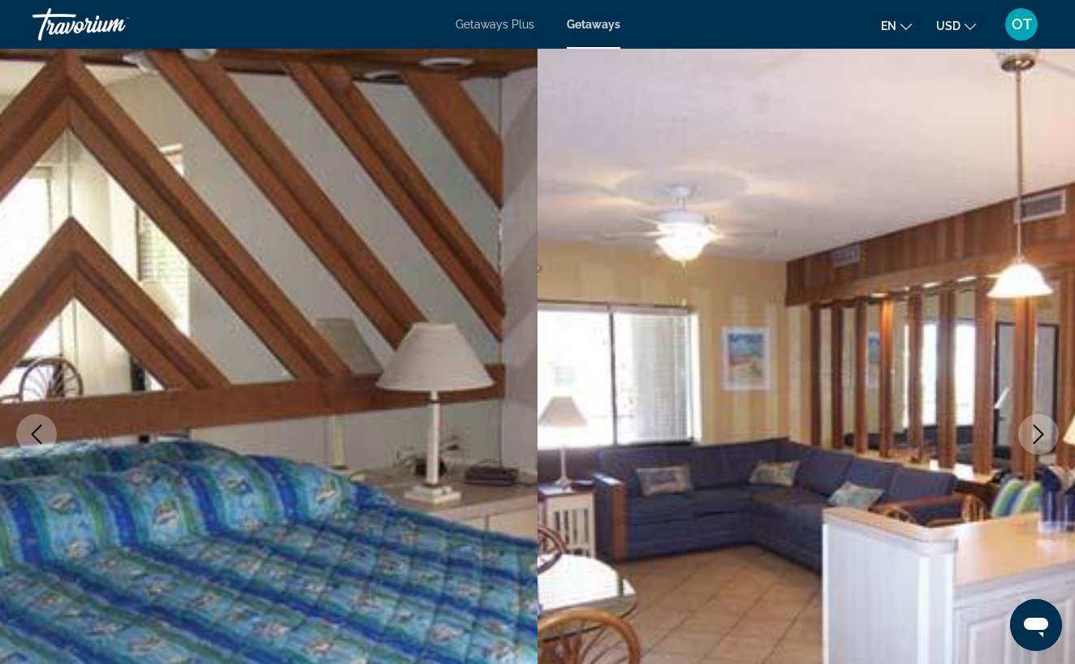
click at [1040, 438] on icon "Next image" at bounding box center [1038, 434] width 19 height 19
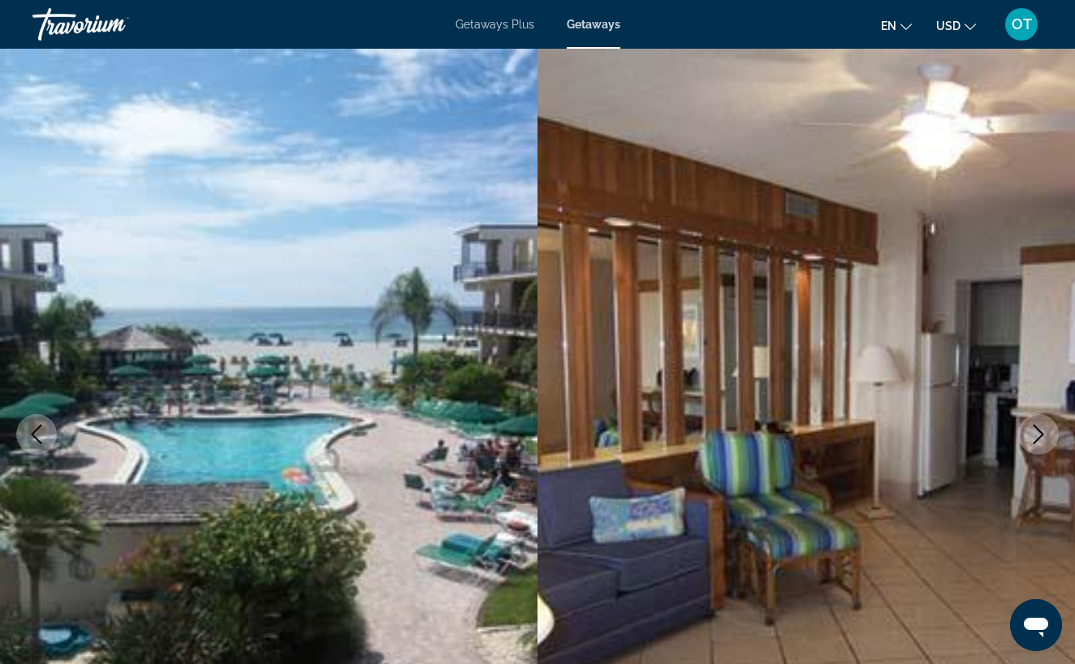
click at [1040, 438] on icon "Next image" at bounding box center [1038, 434] width 19 height 19
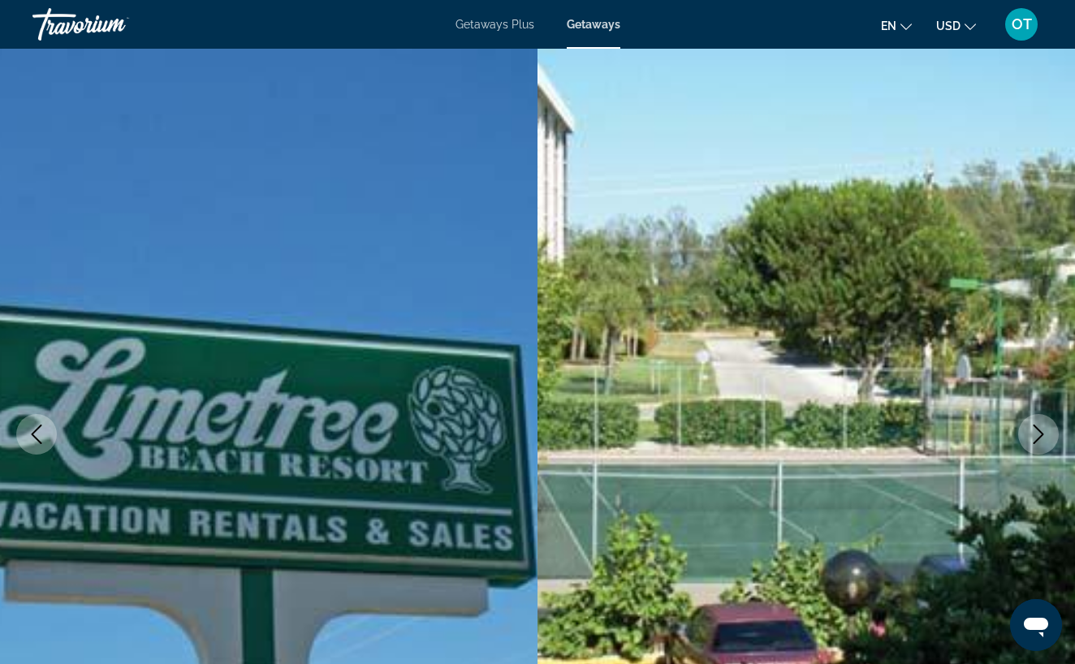
click at [1040, 438] on icon "Next image" at bounding box center [1038, 434] width 19 height 19
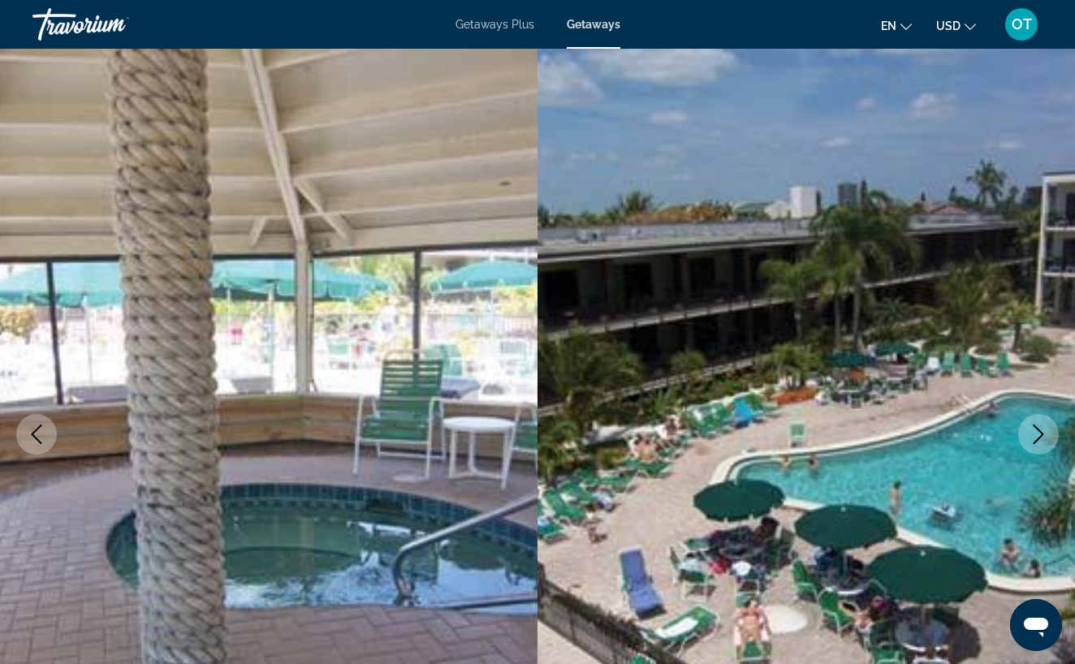
click at [1040, 438] on icon "Next image" at bounding box center [1038, 434] width 19 height 19
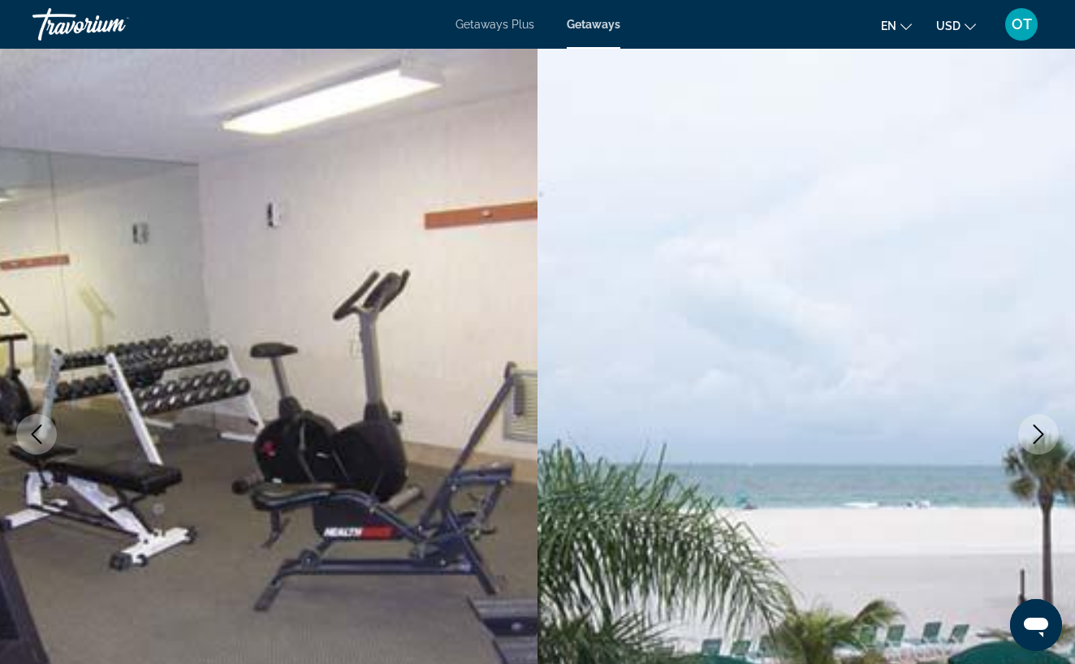
click at [1040, 438] on icon "Next image" at bounding box center [1038, 434] width 19 height 19
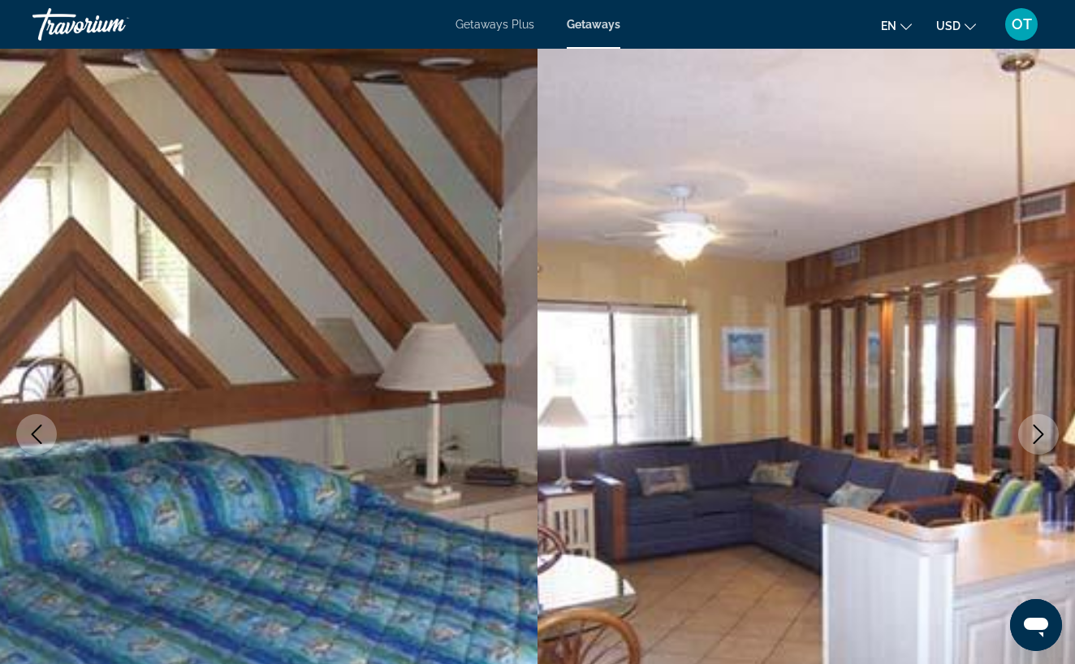
click at [1040, 438] on icon "Next image" at bounding box center [1038, 434] width 19 height 19
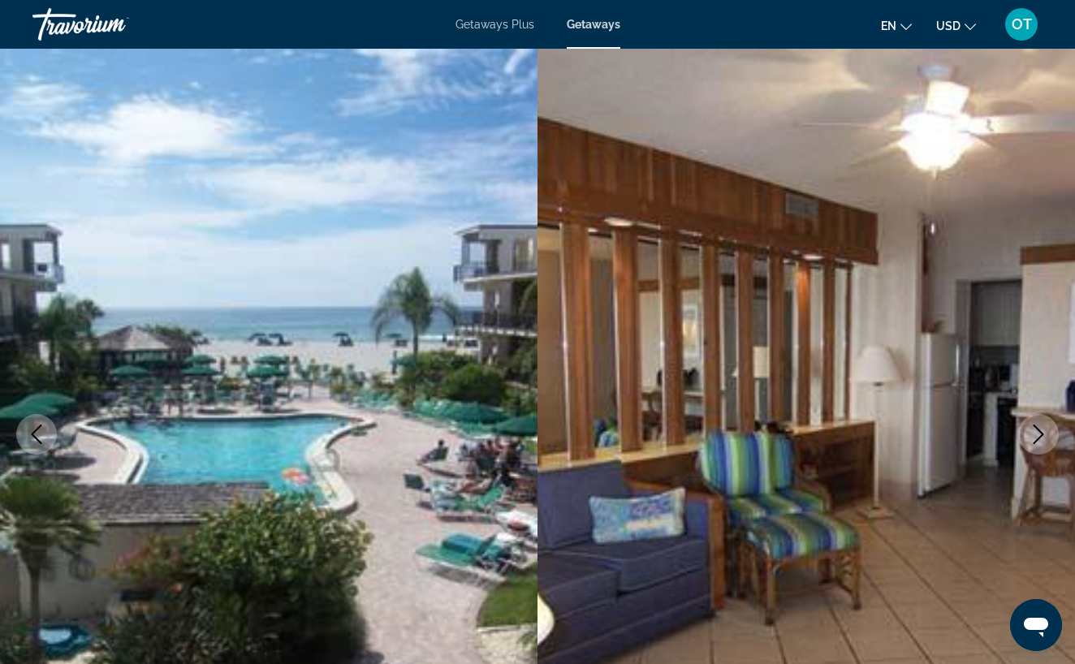
click at [1040, 438] on icon "Next image" at bounding box center [1038, 434] width 19 height 19
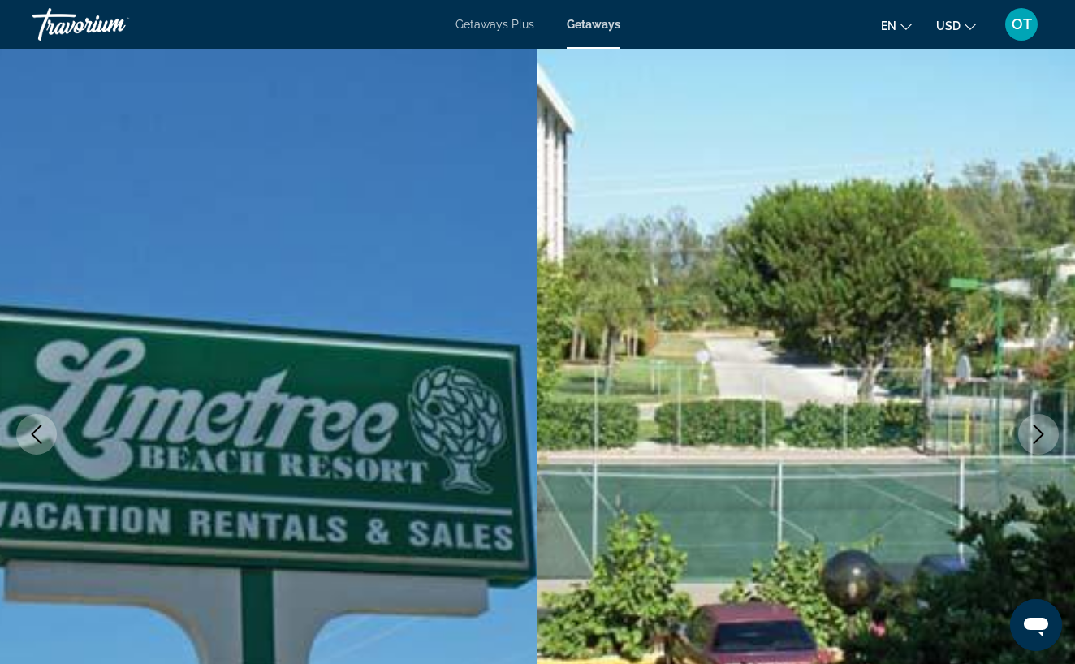
click at [1040, 438] on icon "Next image" at bounding box center [1038, 434] width 19 height 19
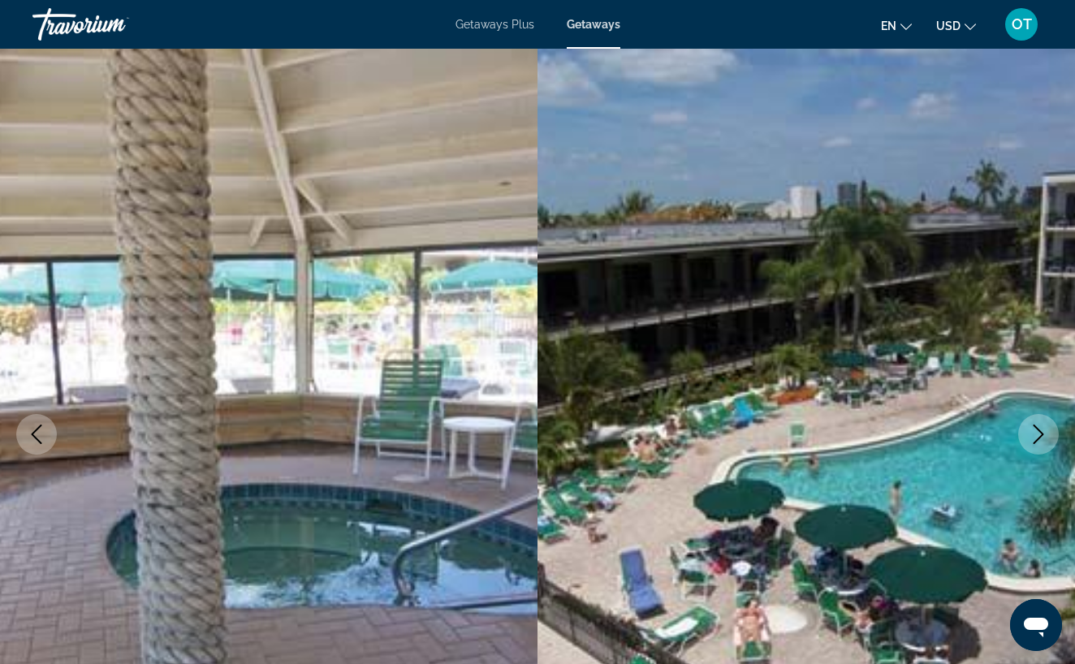
click at [1040, 438] on icon "Next image" at bounding box center [1038, 434] width 19 height 19
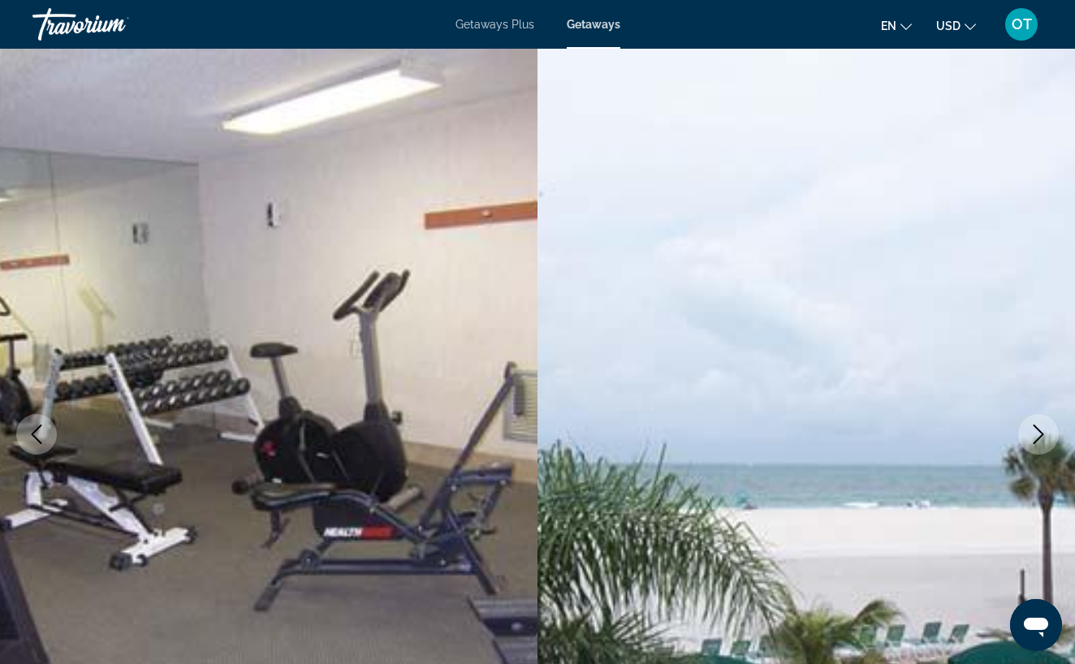
click at [1040, 438] on icon "Next image" at bounding box center [1038, 434] width 19 height 19
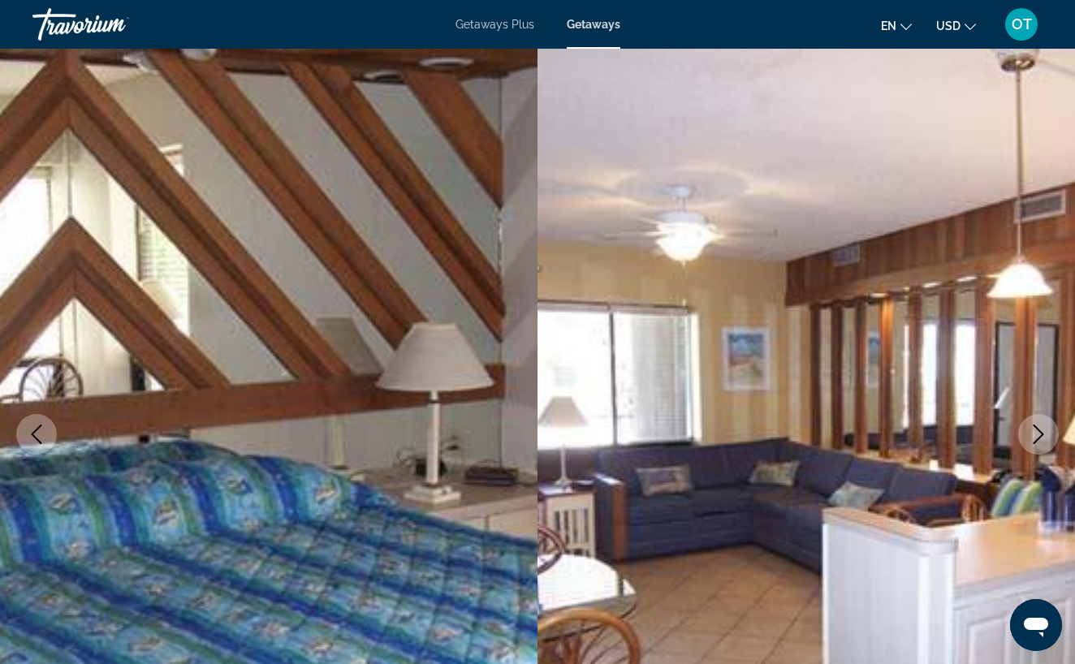
click at [1040, 438] on icon "Next image" at bounding box center [1038, 434] width 19 height 19
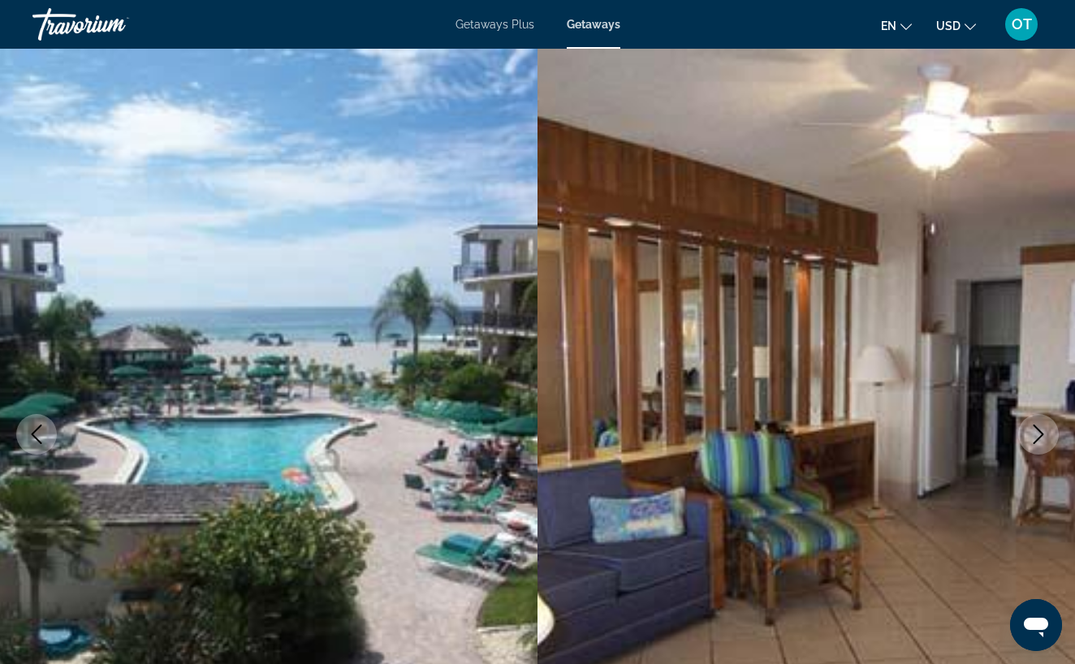
click at [1040, 438] on icon "Next image" at bounding box center [1038, 434] width 19 height 19
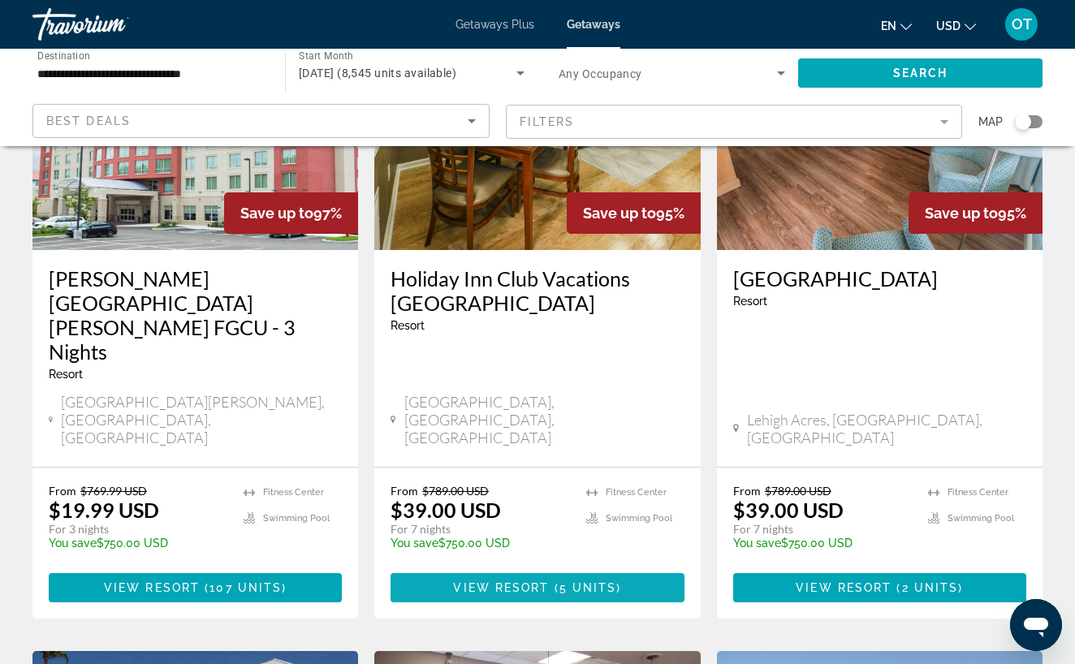
scroll to position [214, 0]
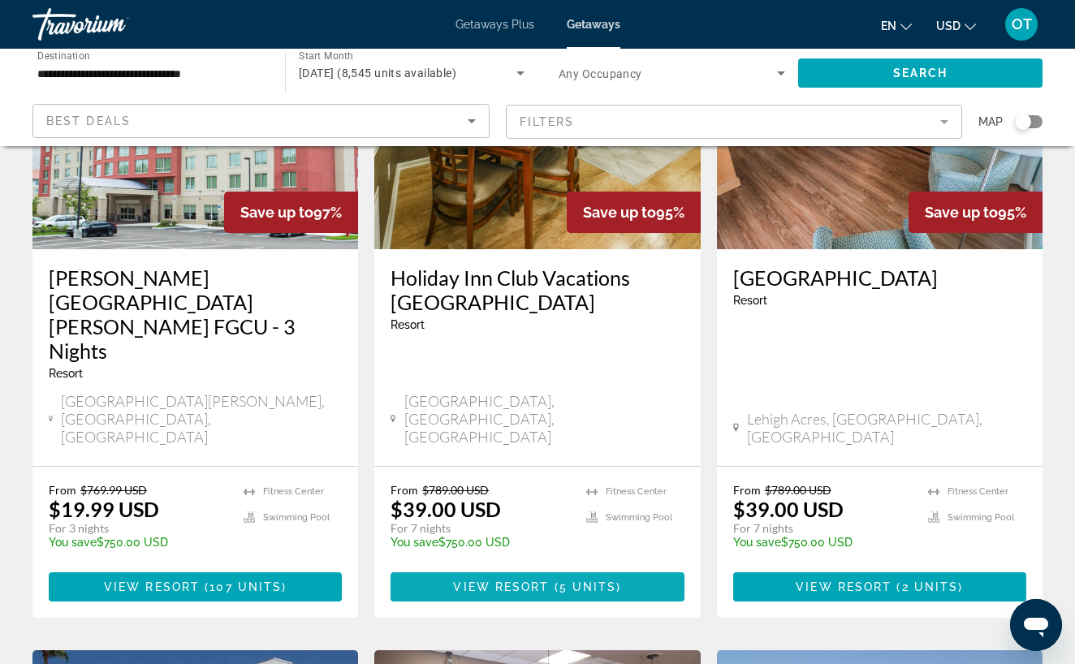
click at [541, 580] on span "View Resort" at bounding box center [501, 586] width 96 height 13
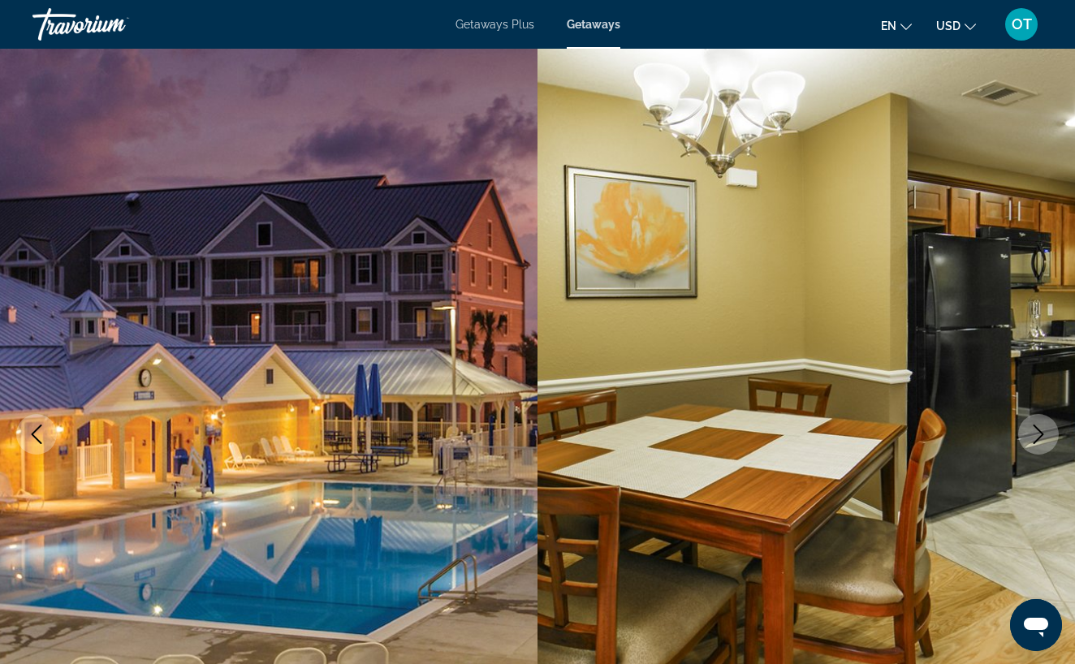
click at [1049, 436] on button "Next image" at bounding box center [1038, 434] width 41 height 41
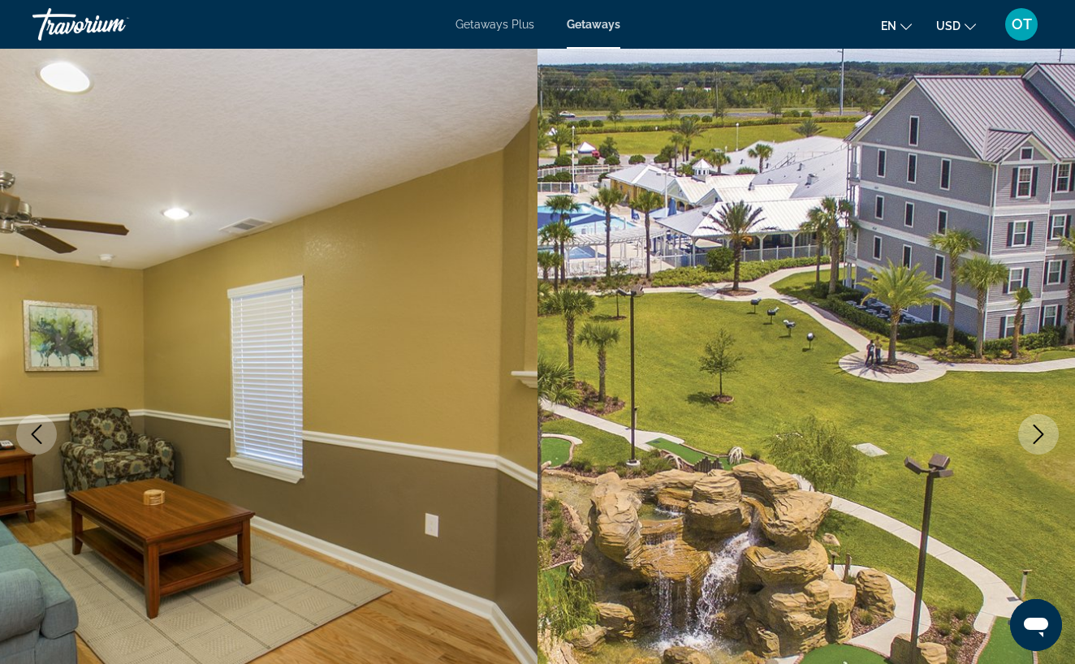
click at [1049, 436] on button "Next image" at bounding box center [1038, 434] width 41 height 41
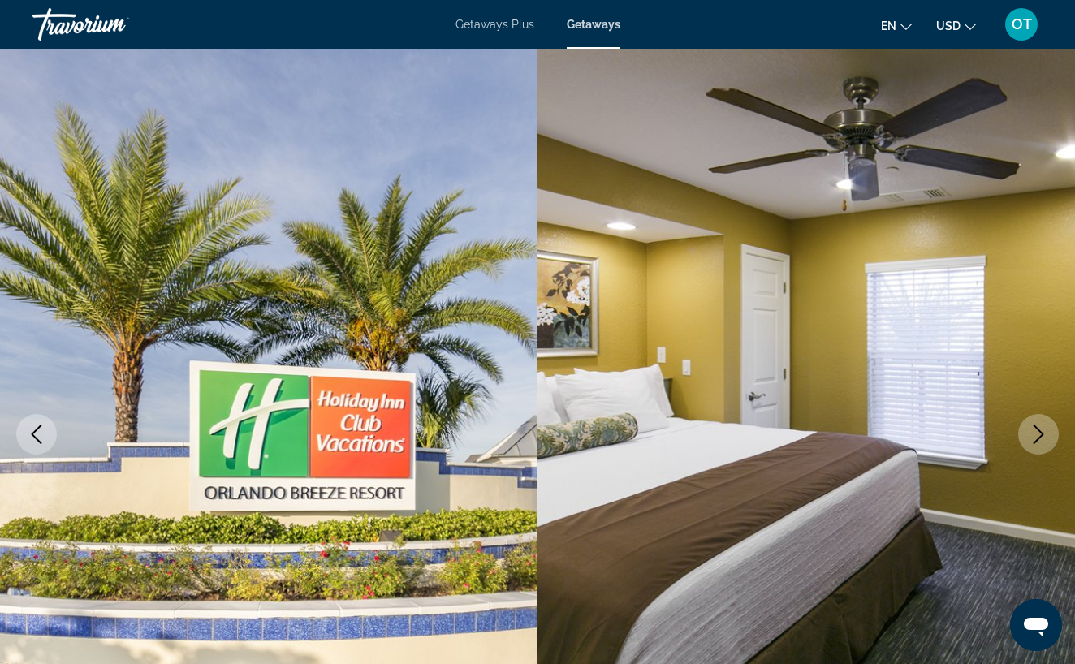
click at [1049, 436] on button "Next image" at bounding box center [1038, 434] width 41 height 41
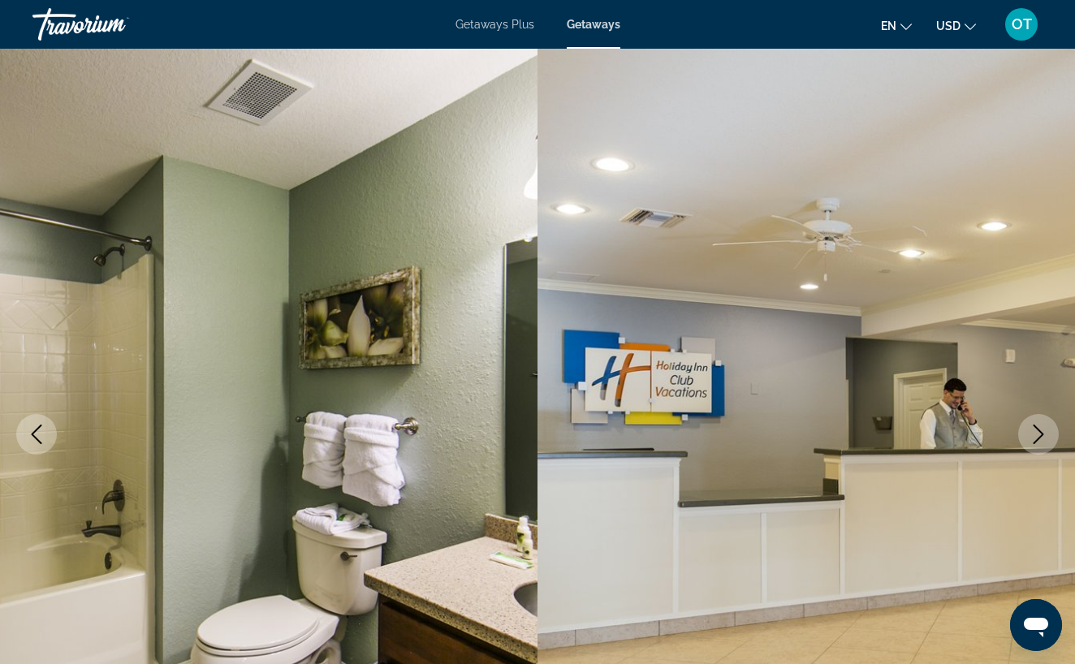
click at [1049, 436] on button "Next image" at bounding box center [1038, 434] width 41 height 41
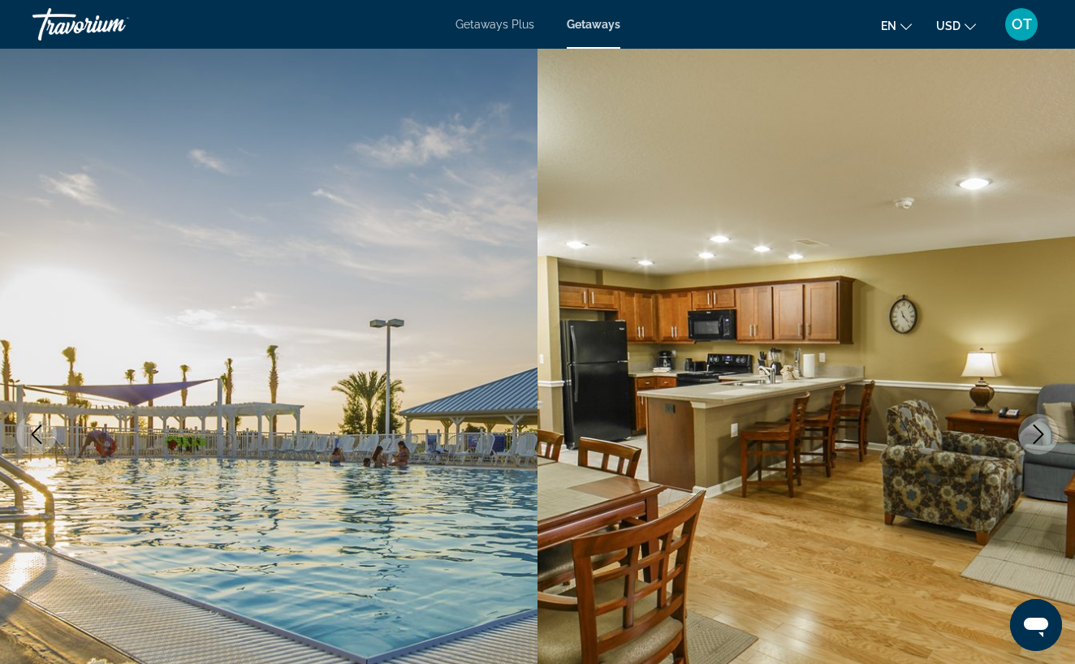
click at [1049, 436] on button "Next image" at bounding box center [1038, 434] width 41 height 41
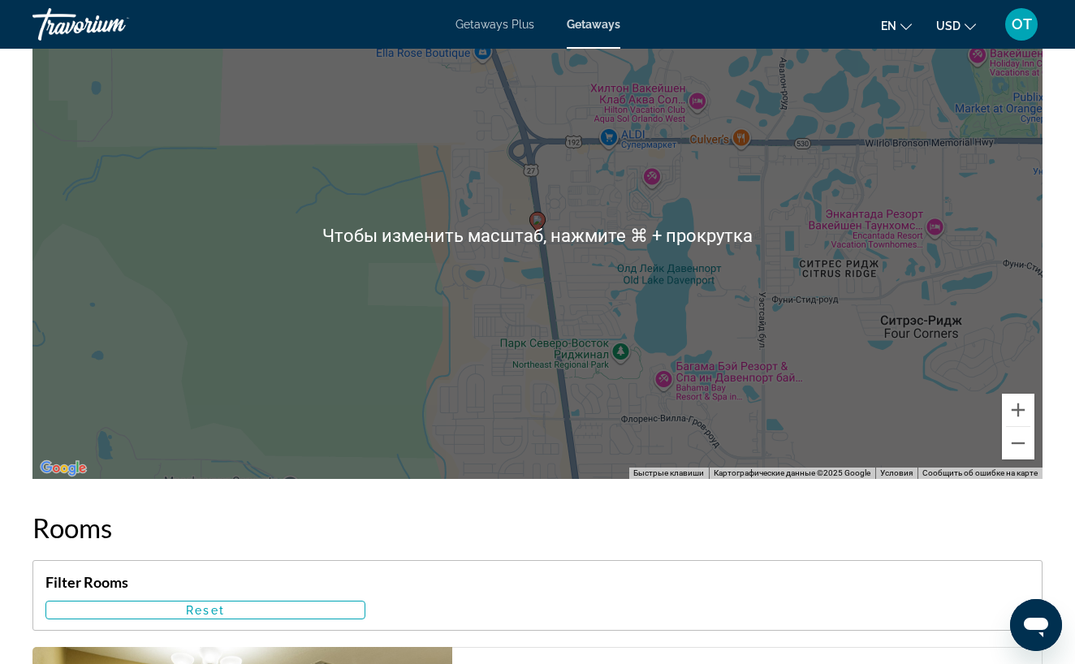
scroll to position [3026, 0]
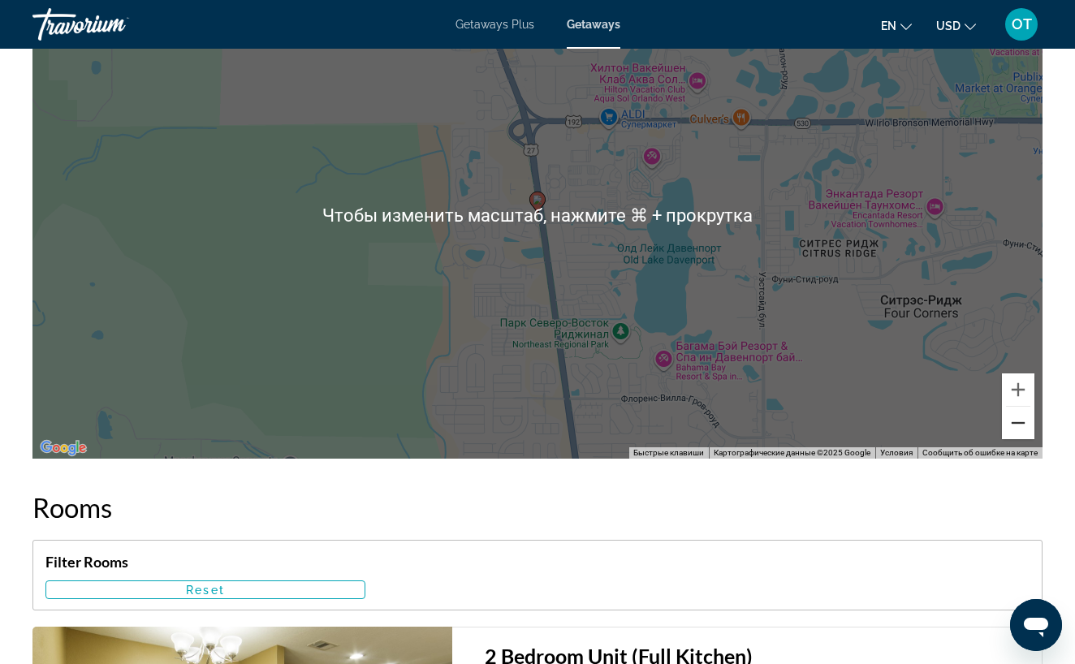
click at [1024, 429] on button "Уменьшить" at bounding box center [1018, 423] width 32 height 32
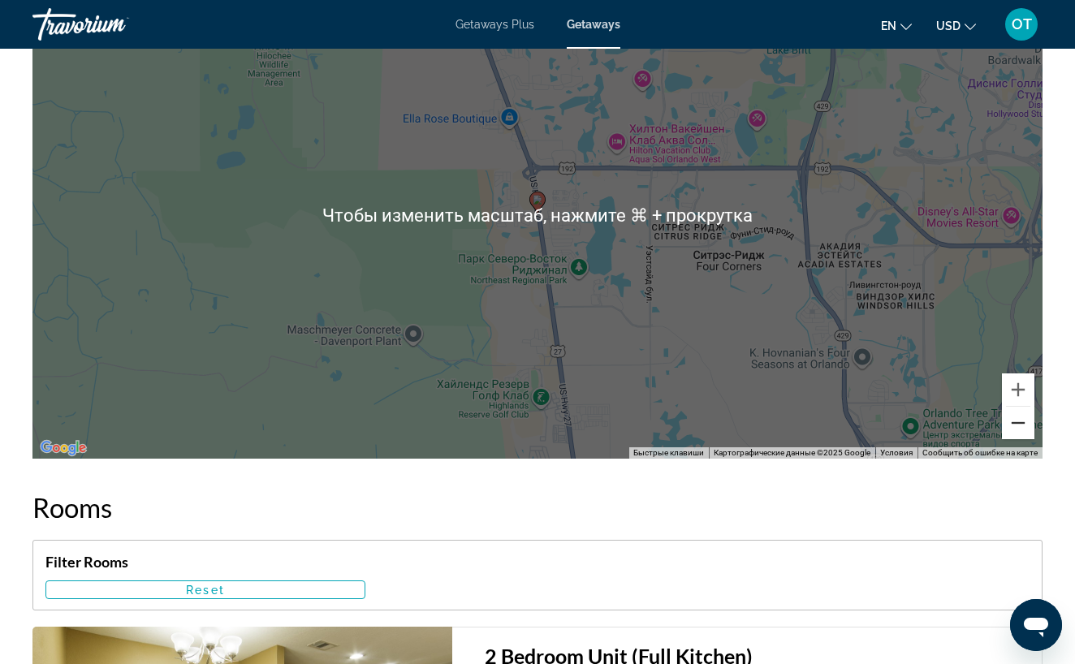
click at [1024, 429] on button "Уменьшить" at bounding box center [1018, 423] width 32 height 32
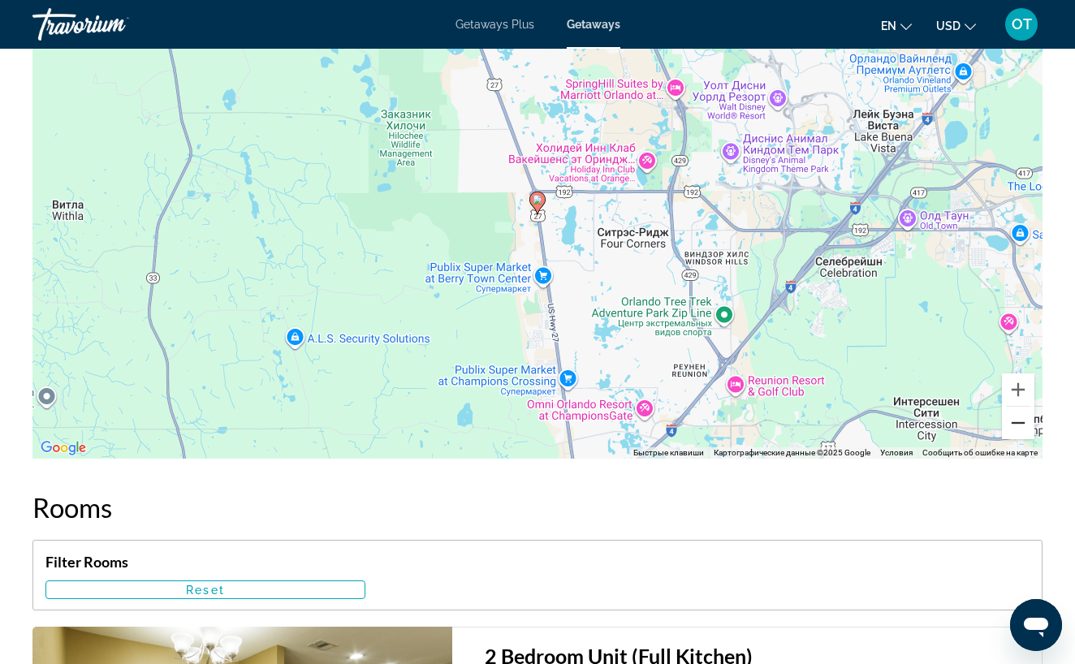
click at [1024, 429] on button "Уменьшить" at bounding box center [1018, 423] width 32 height 32
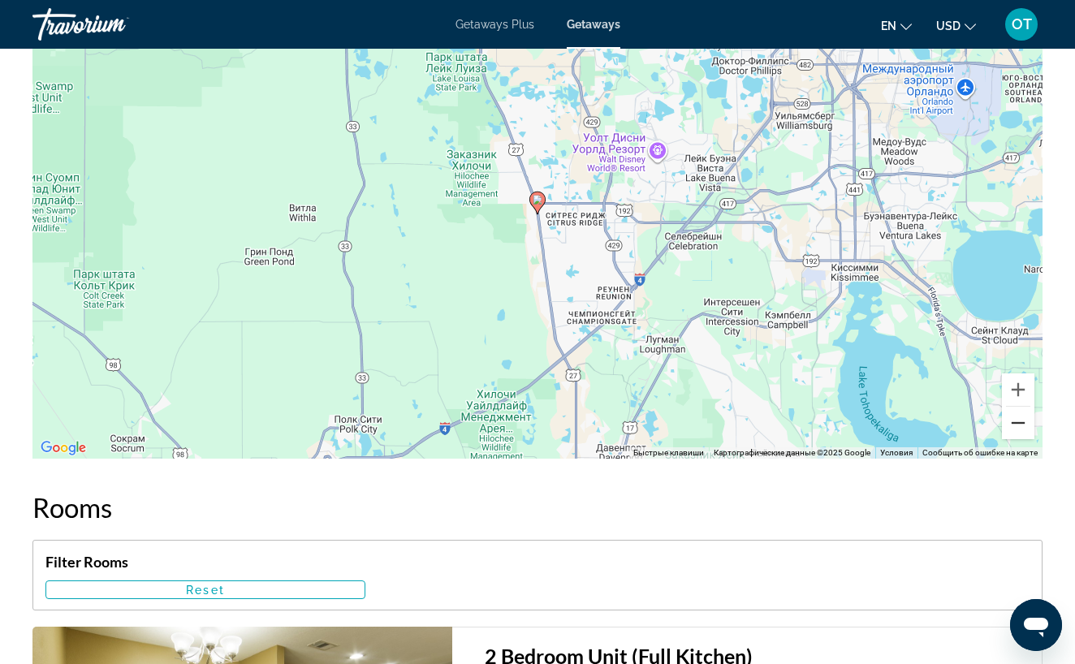
click at [1024, 429] on button "Уменьшить" at bounding box center [1018, 423] width 32 height 32
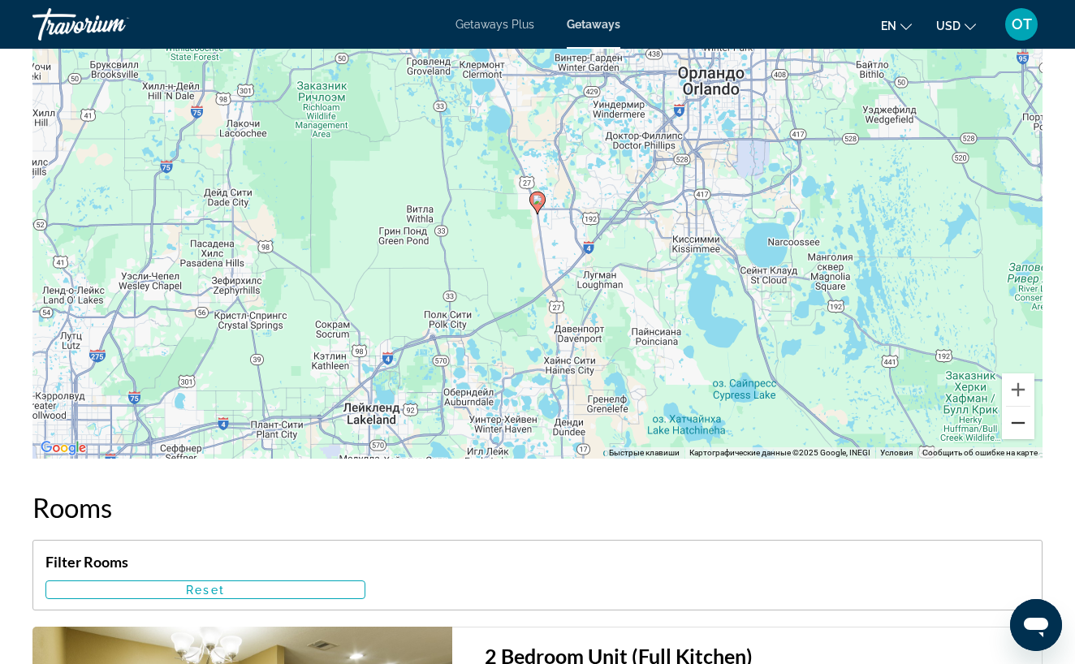
click at [1024, 429] on button "Уменьшить" at bounding box center [1018, 423] width 32 height 32
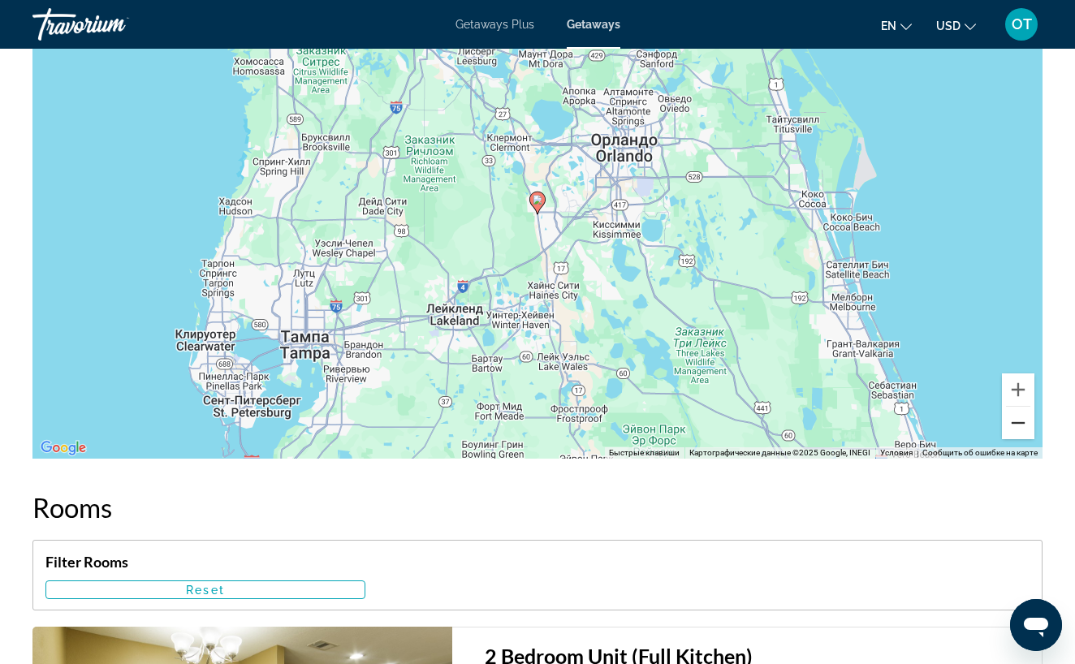
click at [1024, 429] on button "Уменьшить" at bounding box center [1018, 423] width 32 height 32
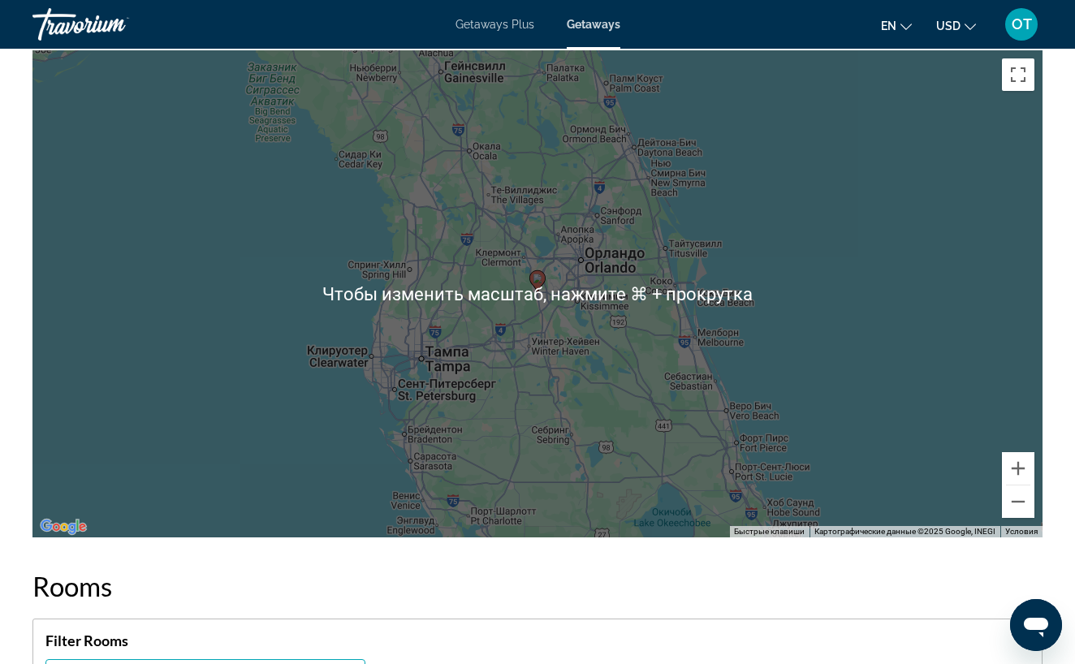
scroll to position [2948, 0]
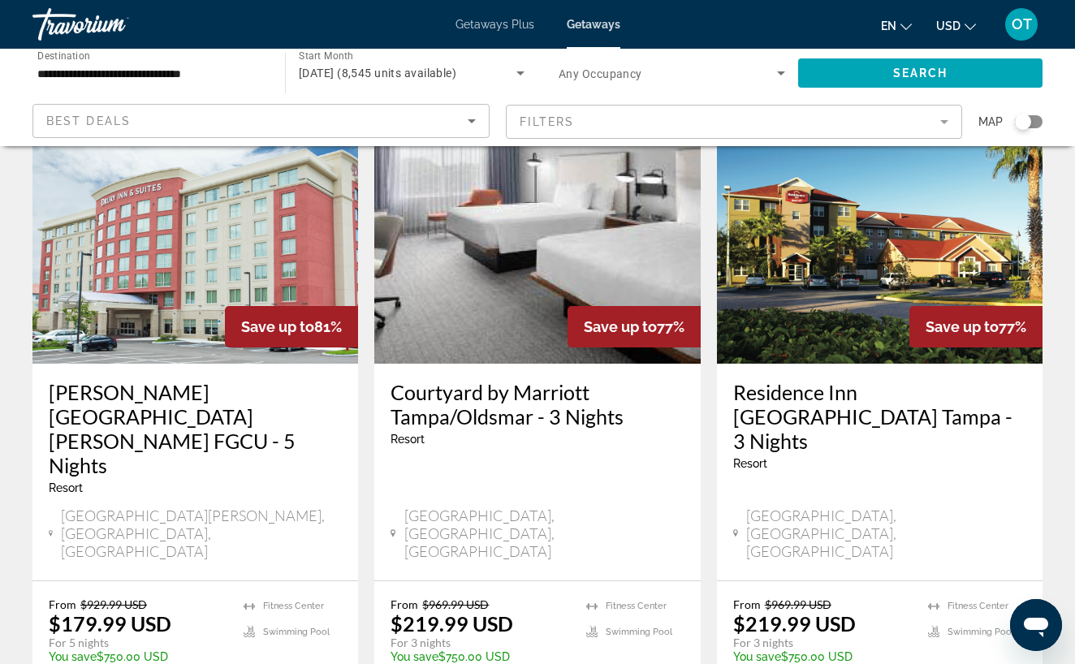
scroll to position [2041, 0]
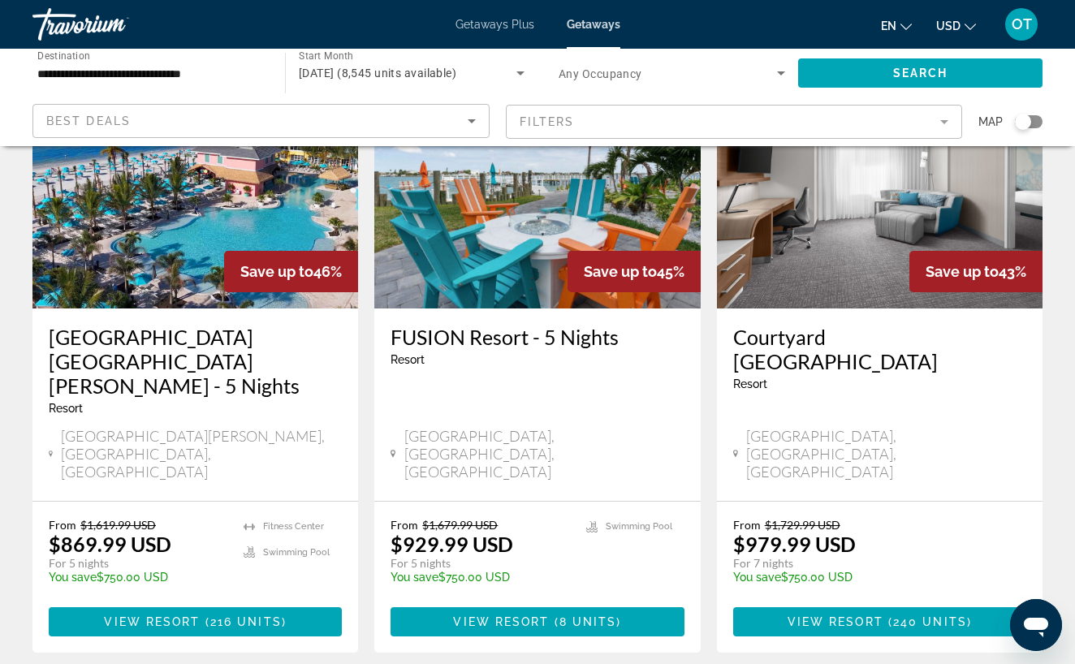
scroll to position [2050, 0]
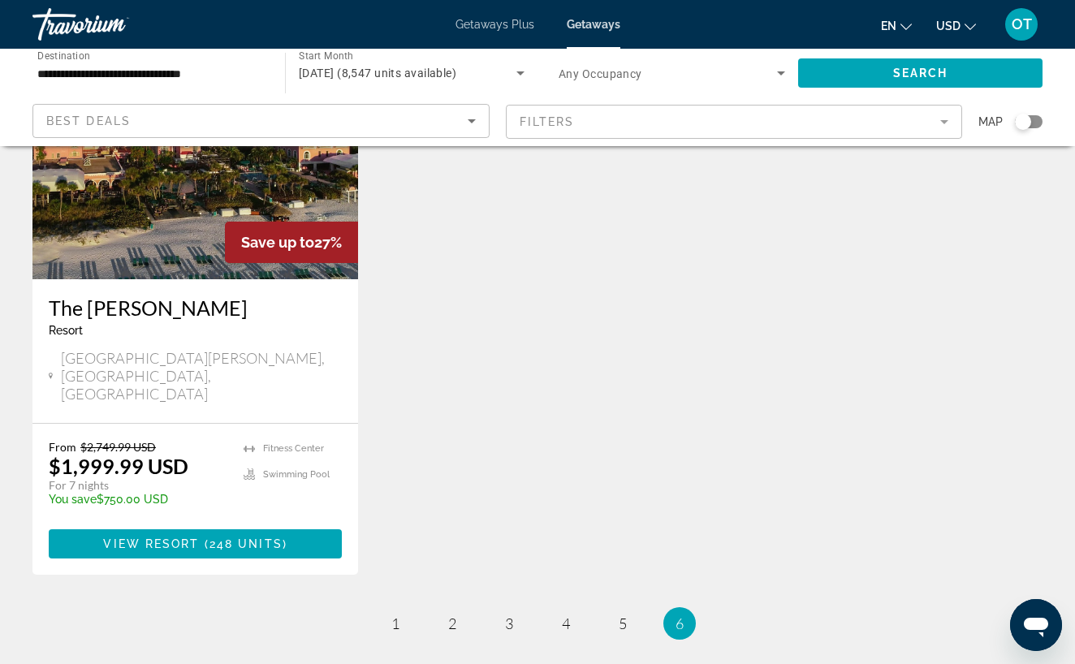
scroll to position [804, 0]
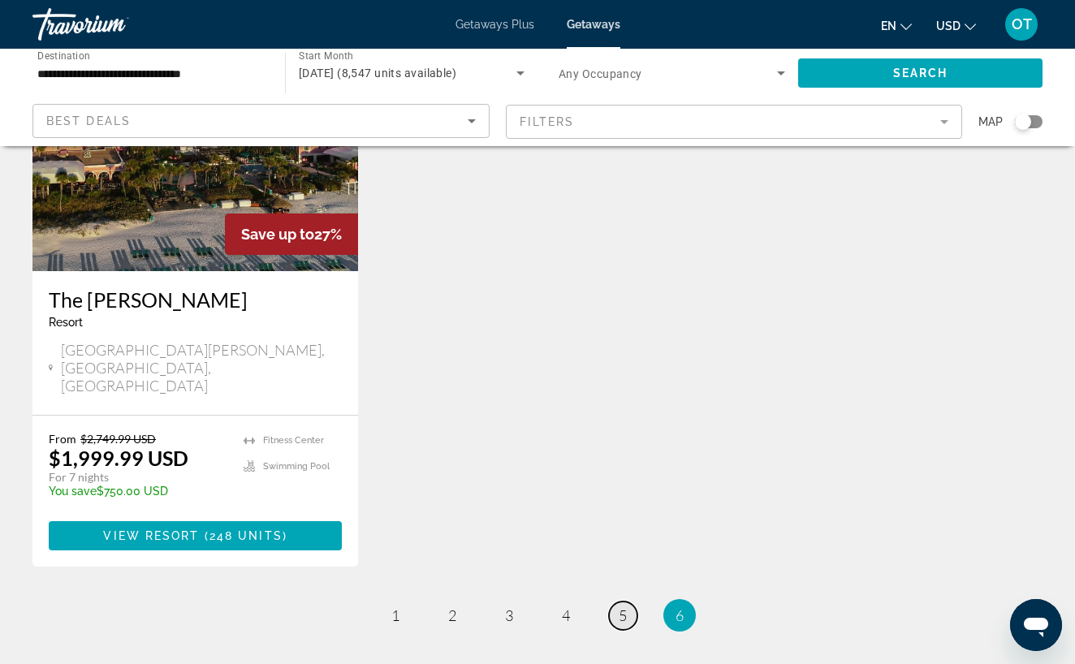
click at [624, 606] on span "5" at bounding box center [623, 615] width 8 height 18
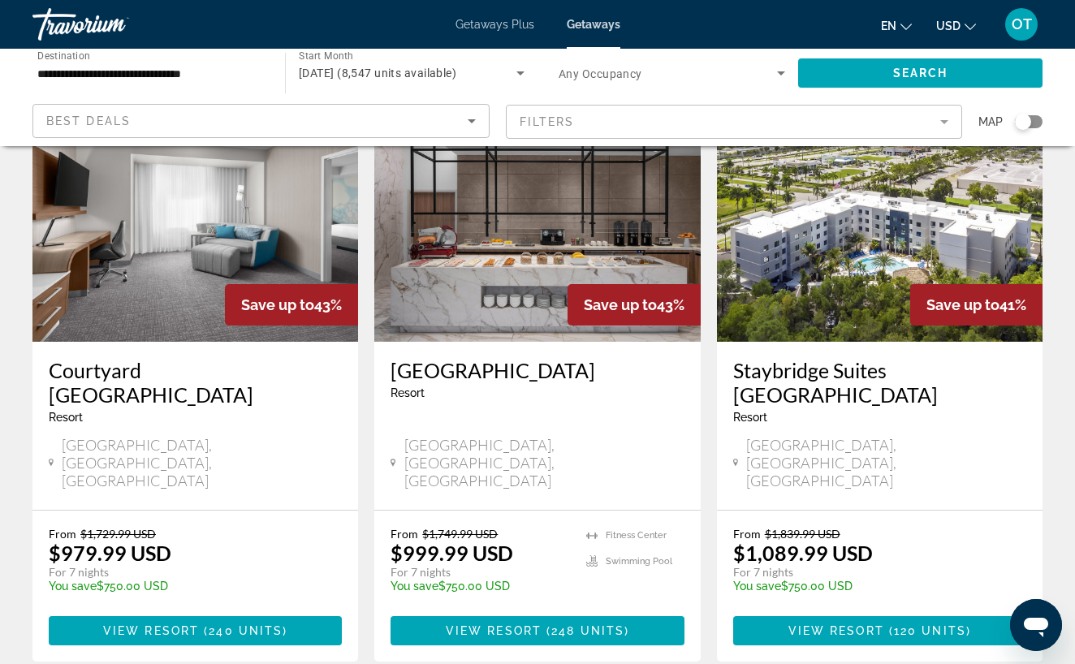
scroll to position [123, 0]
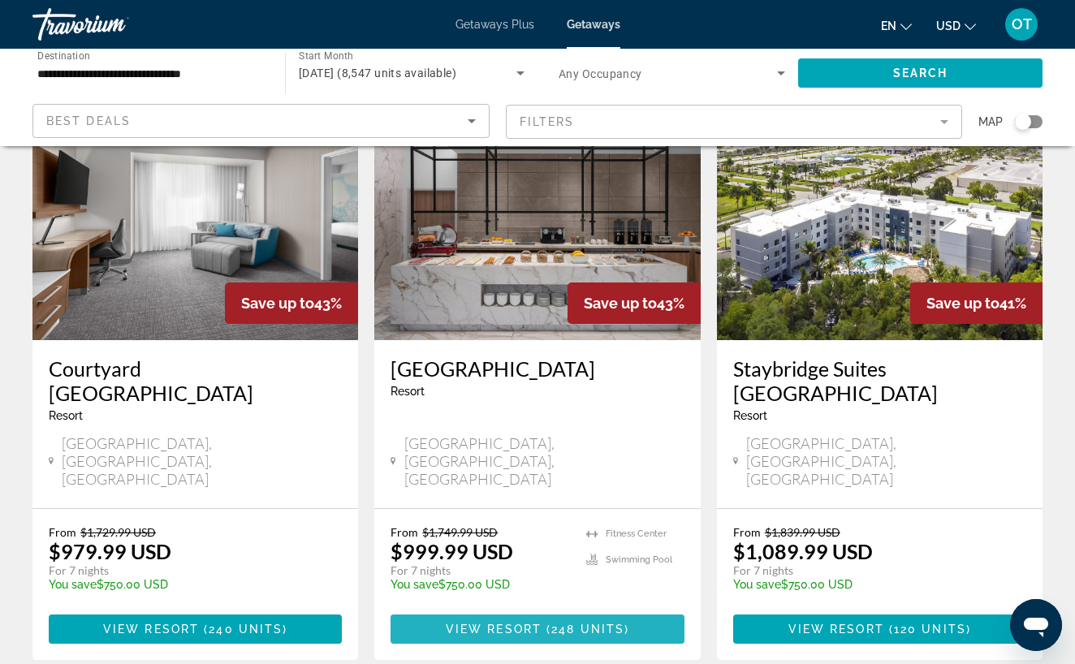
click at [531, 623] on span "View Resort" at bounding box center [494, 629] width 96 height 13
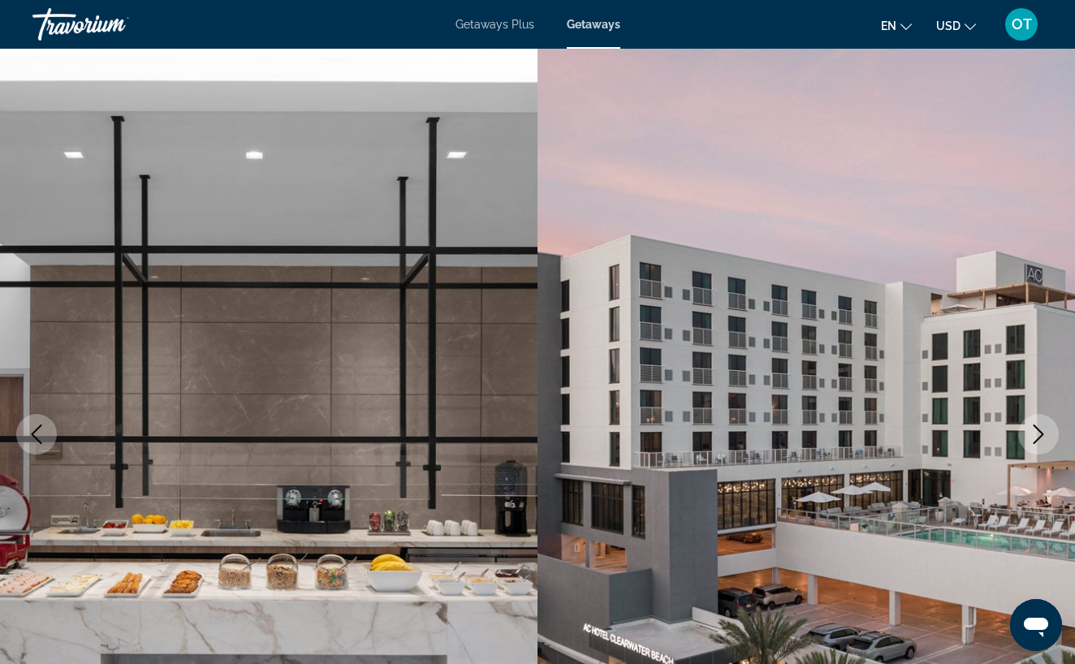
click at [1037, 438] on icon "Next image" at bounding box center [1038, 434] width 19 height 19
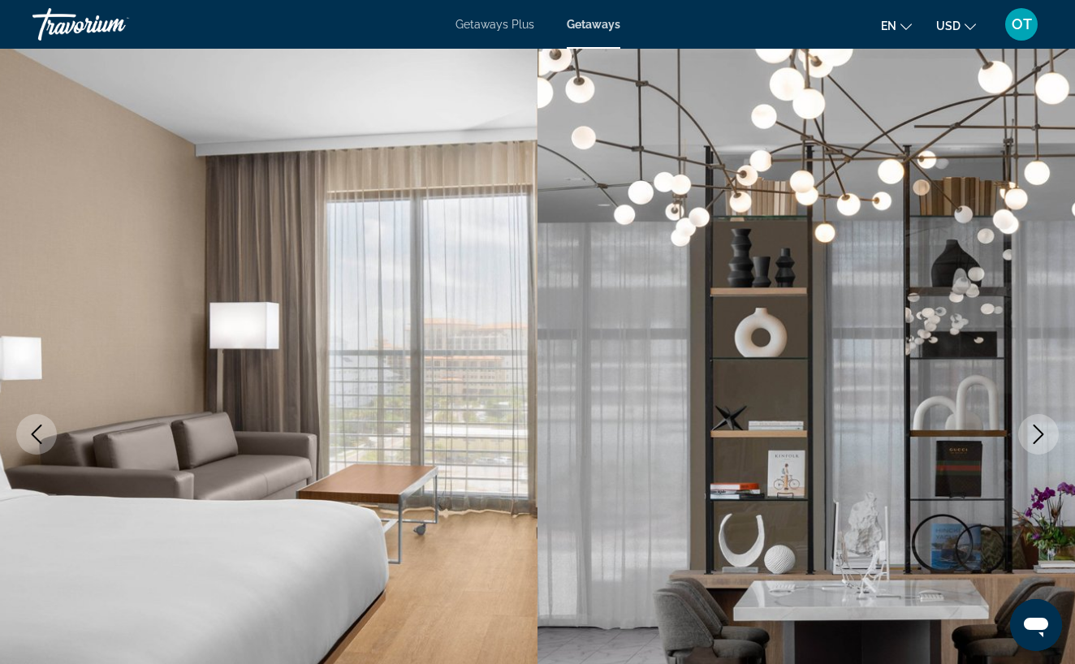
click at [1040, 438] on icon "Next image" at bounding box center [1038, 434] width 11 height 19
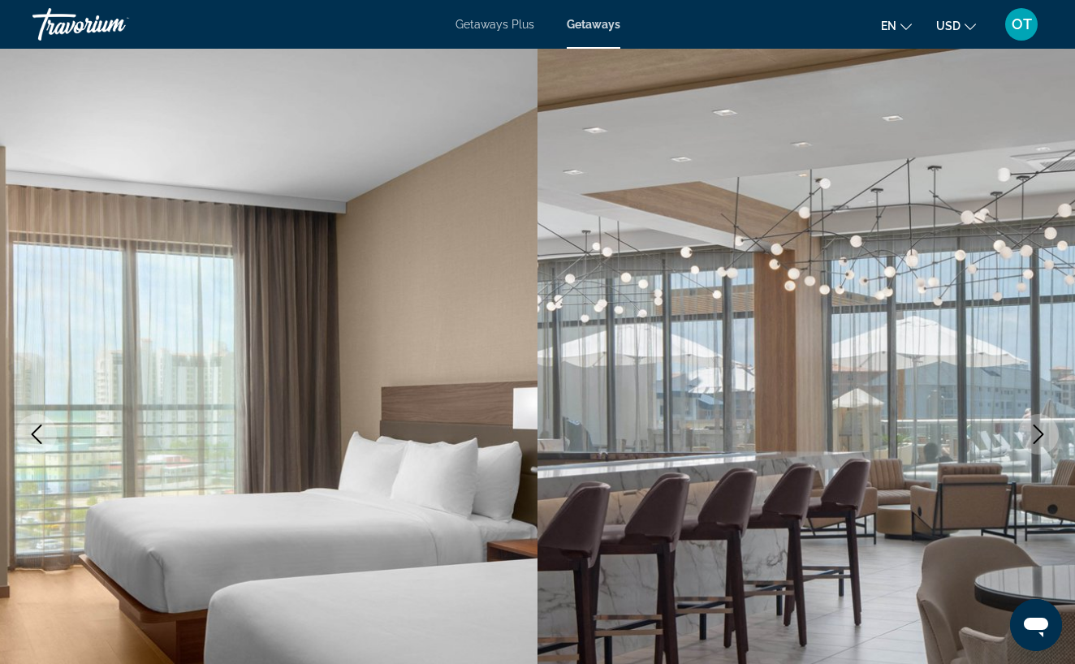
click at [1040, 438] on icon "Next image" at bounding box center [1038, 434] width 11 height 19
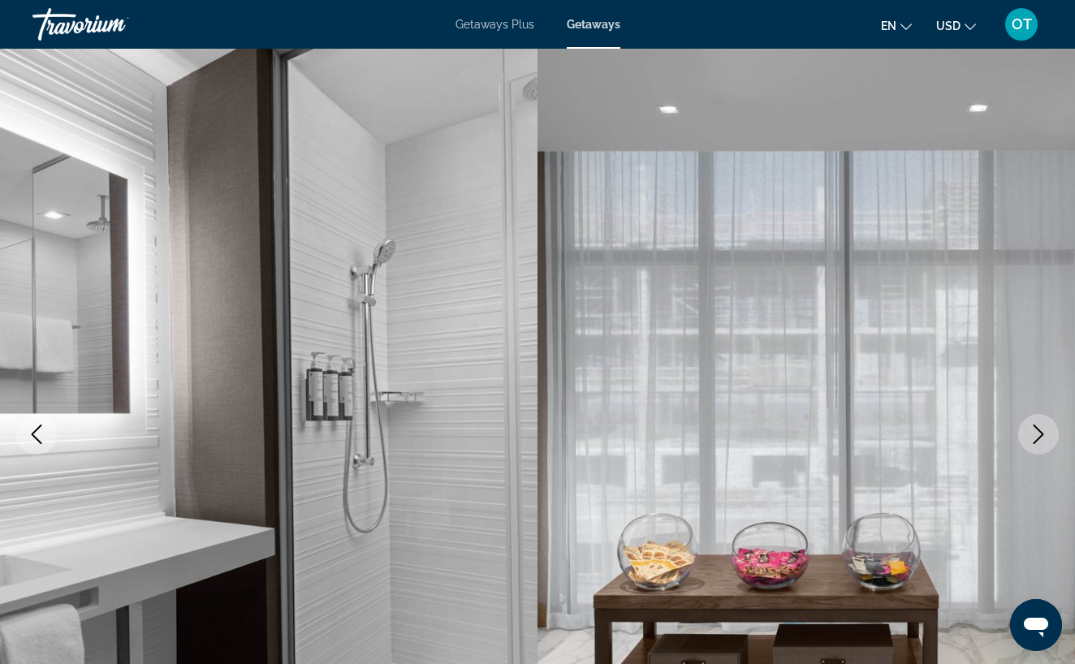
click at [1040, 438] on icon "Next image" at bounding box center [1038, 434] width 11 height 19
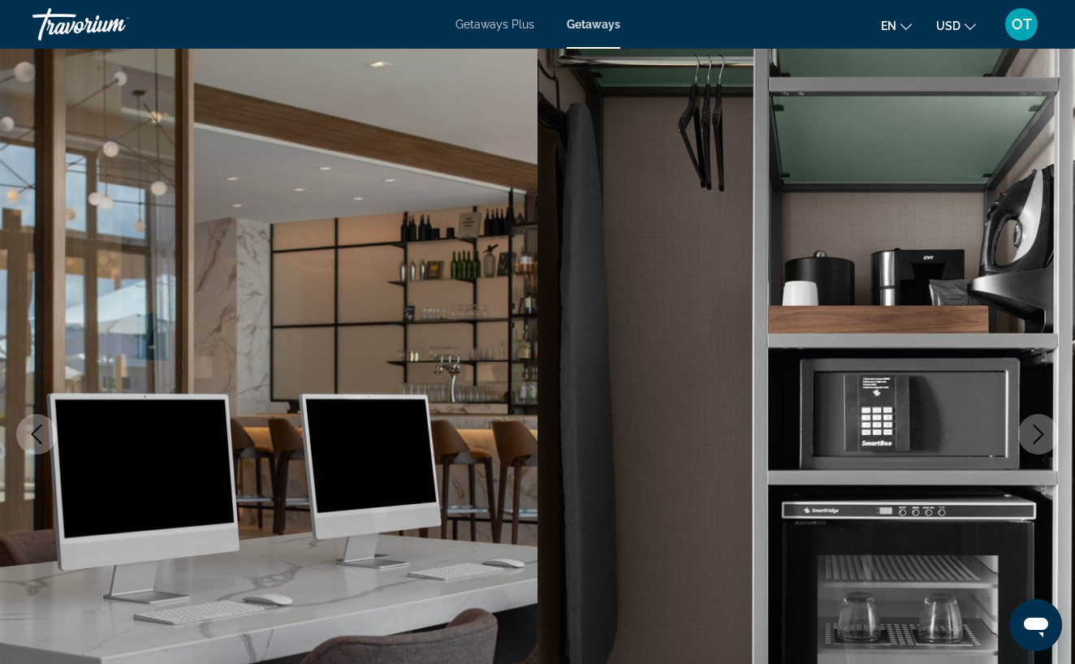
click at [1040, 438] on icon "Next image" at bounding box center [1038, 434] width 19 height 19
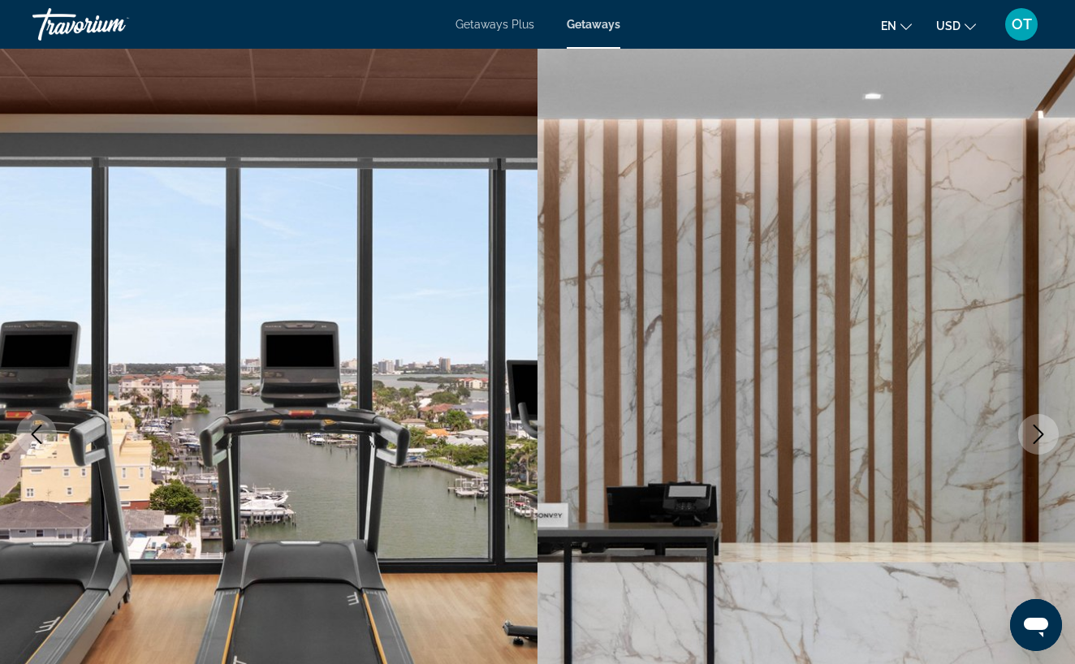
click at [1040, 439] on icon "Next image" at bounding box center [1038, 434] width 19 height 19
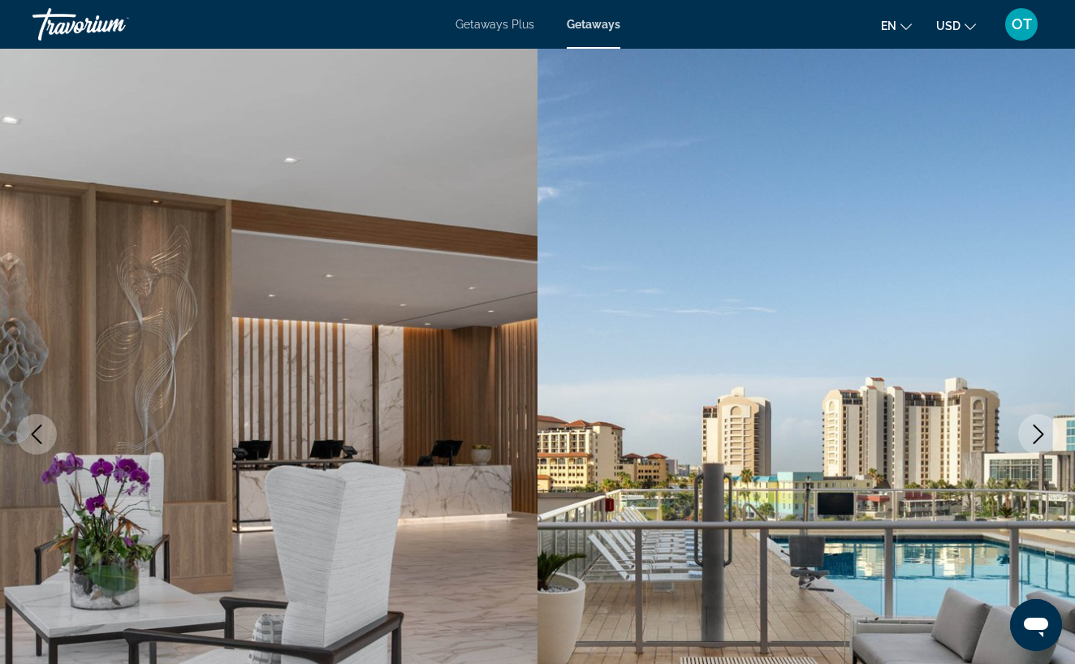
click at [1040, 440] on icon "Next image" at bounding box center [1038, 434] width 19 height 19
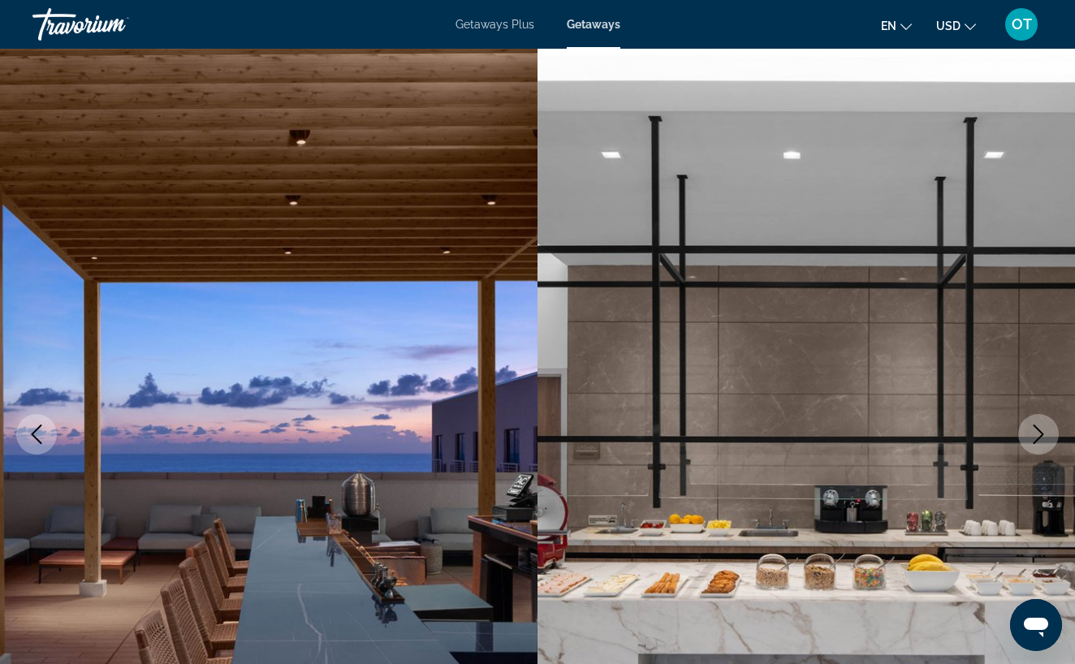
click at [1040, 439] on icon "Next image" at bounding box center [1038, 434] width 19 height 19
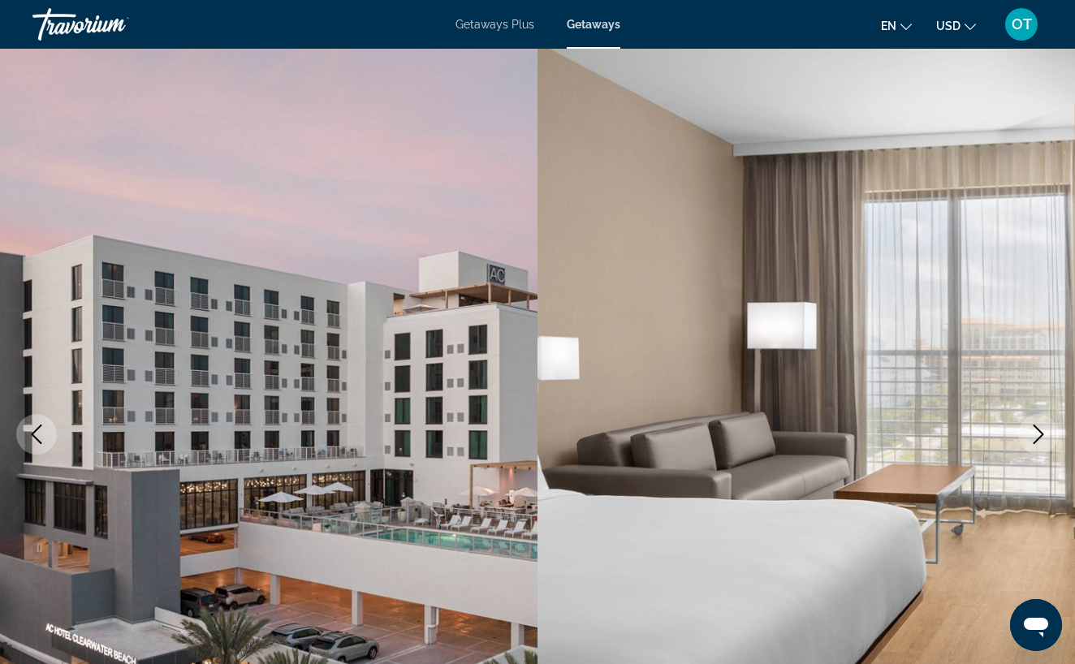
click at [1040, 439] on icon "Next image" at bounding box center [1038, 434] width 19 height 19
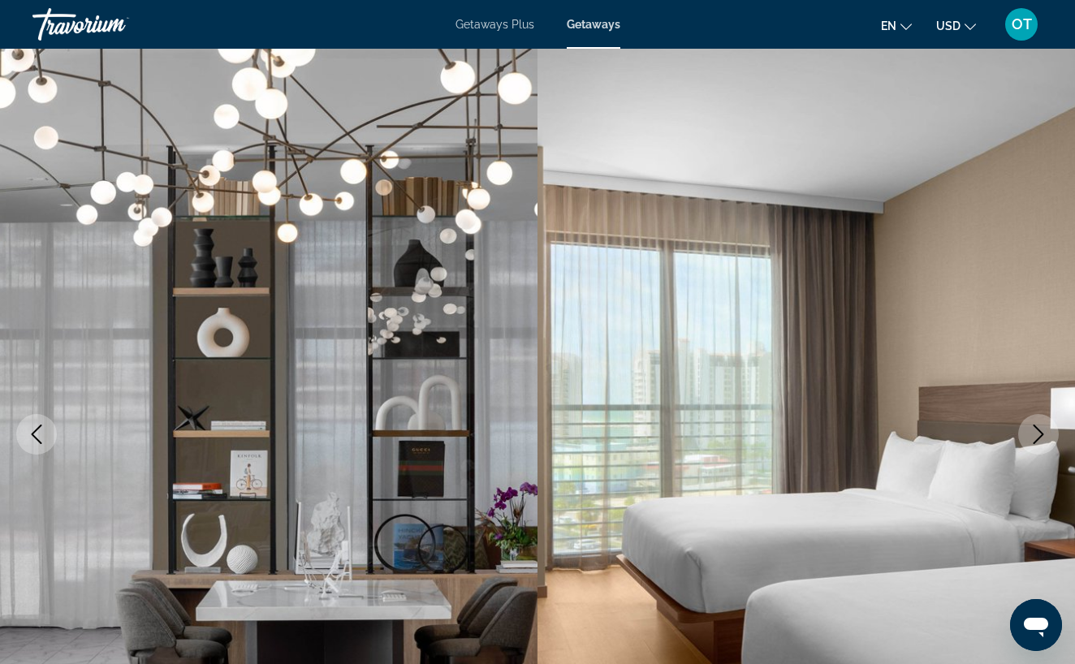
click at [1040, 439] on icon "Next image" at bounding box center [1038, 434] width 19 height 19
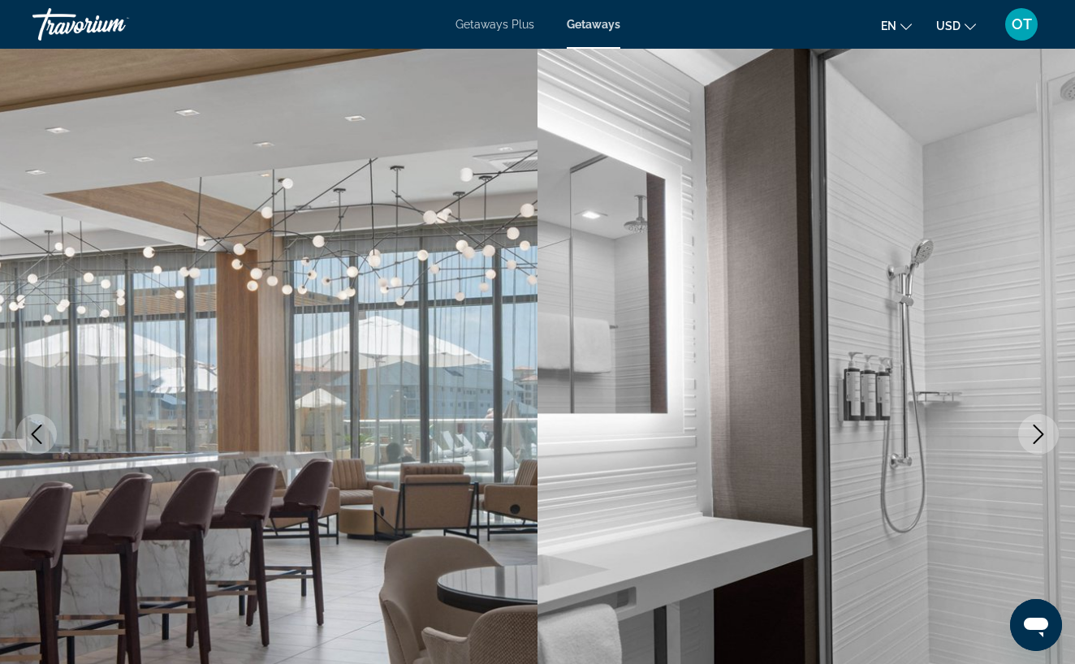
click at [1040, 439] on icon "Next image" at bounding box center [1038, 434] width 19 height 19
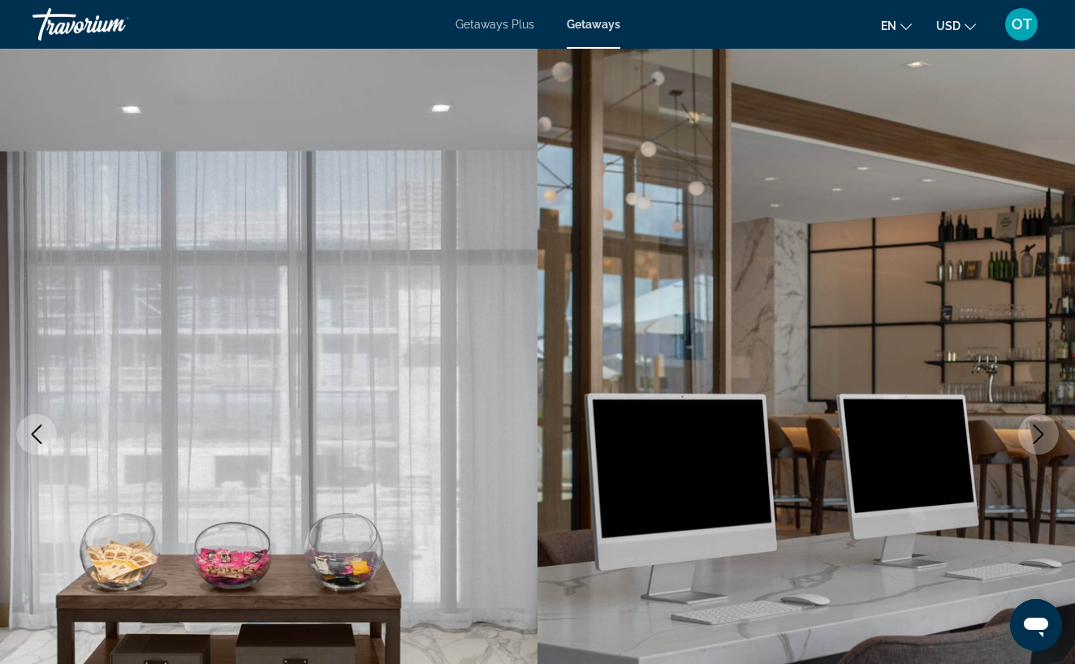
click at [1039, 439] on icon "Next image" at bounding box center [1038, 434] width 19 height 19
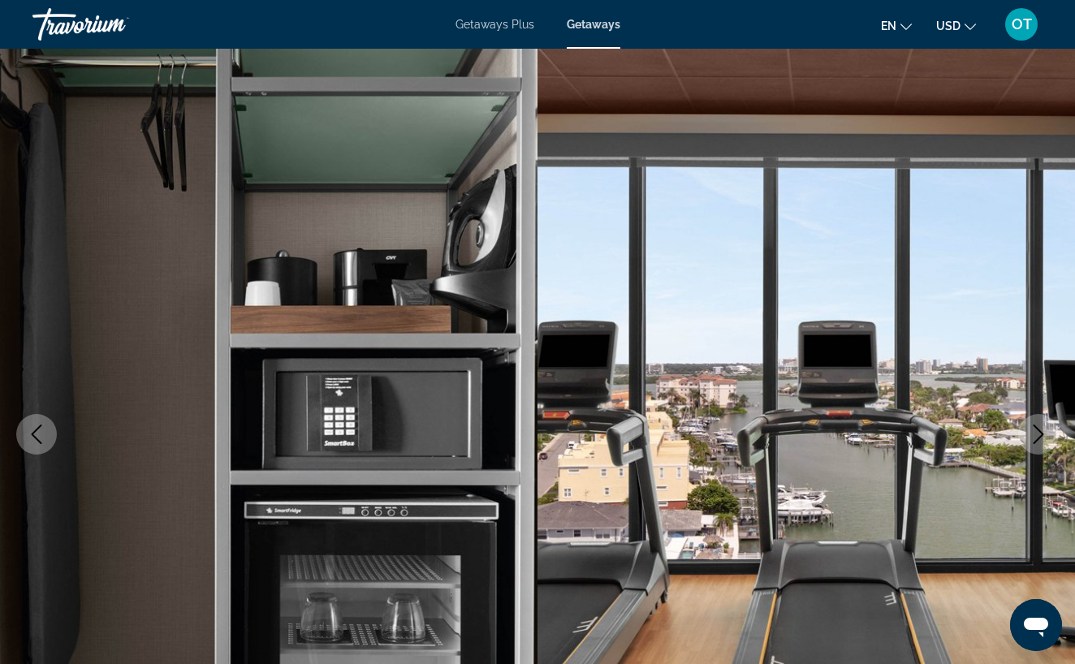
click at [1039, 437] on icon "Next image" at bounding box center [1038, 434] width 11 height 19
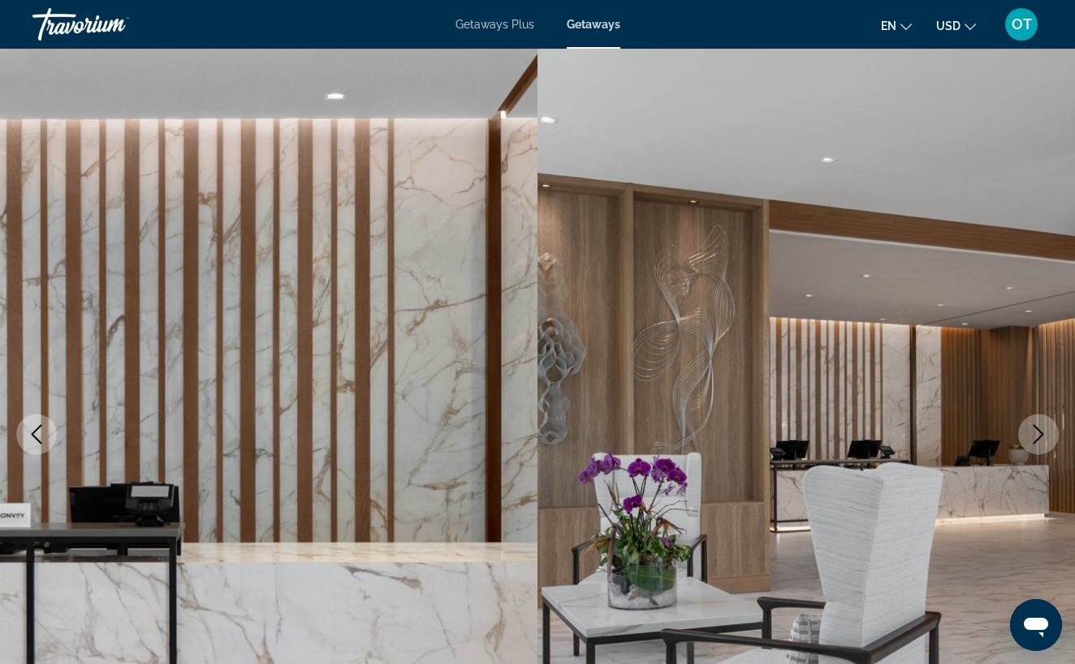
click at [1043, 434] on icon "Next image" at bounding box center [1038, 434] width 11 height 19
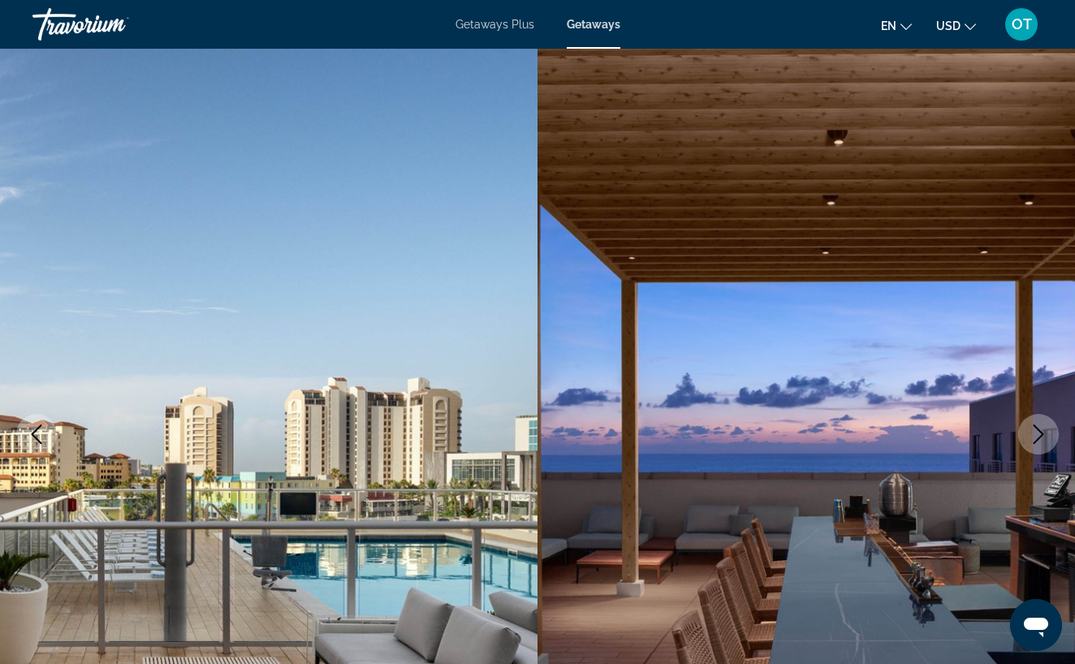
click at [1043, 435] on icon "Next image" at bounding box center [1038, 434] width 19 height 19
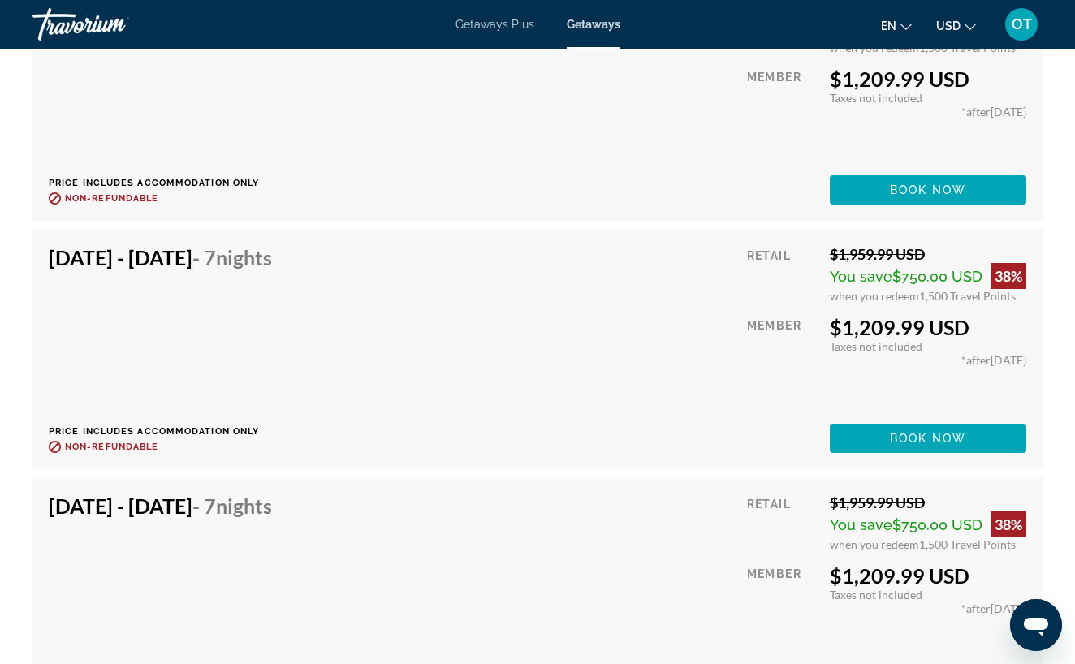
scroll to position [13225, 0]
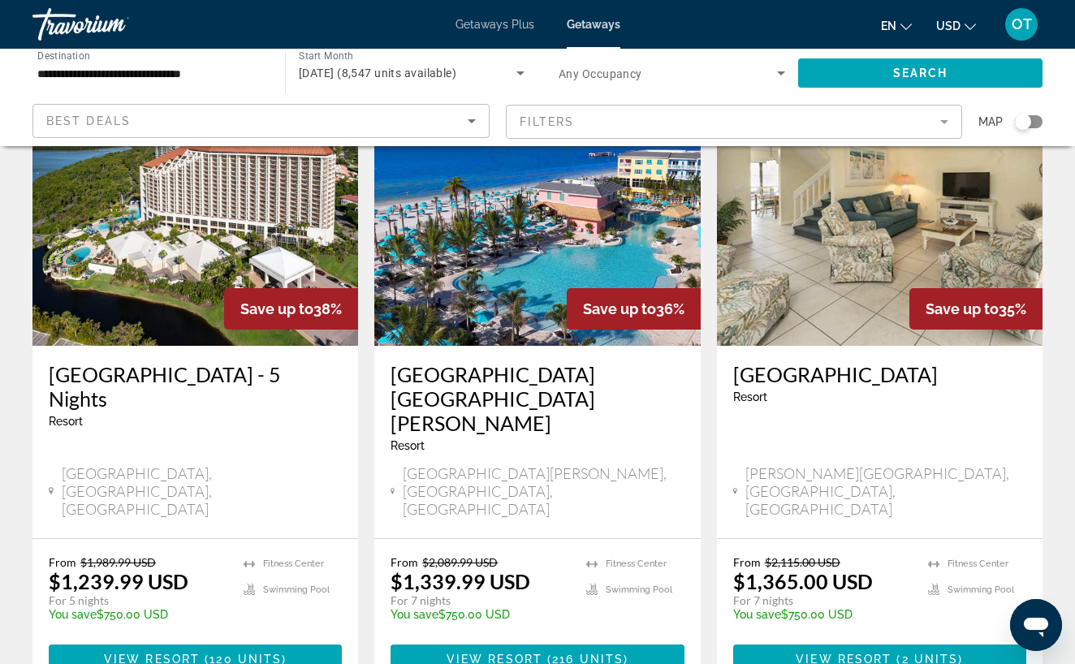
scroll to position [1993, 0]
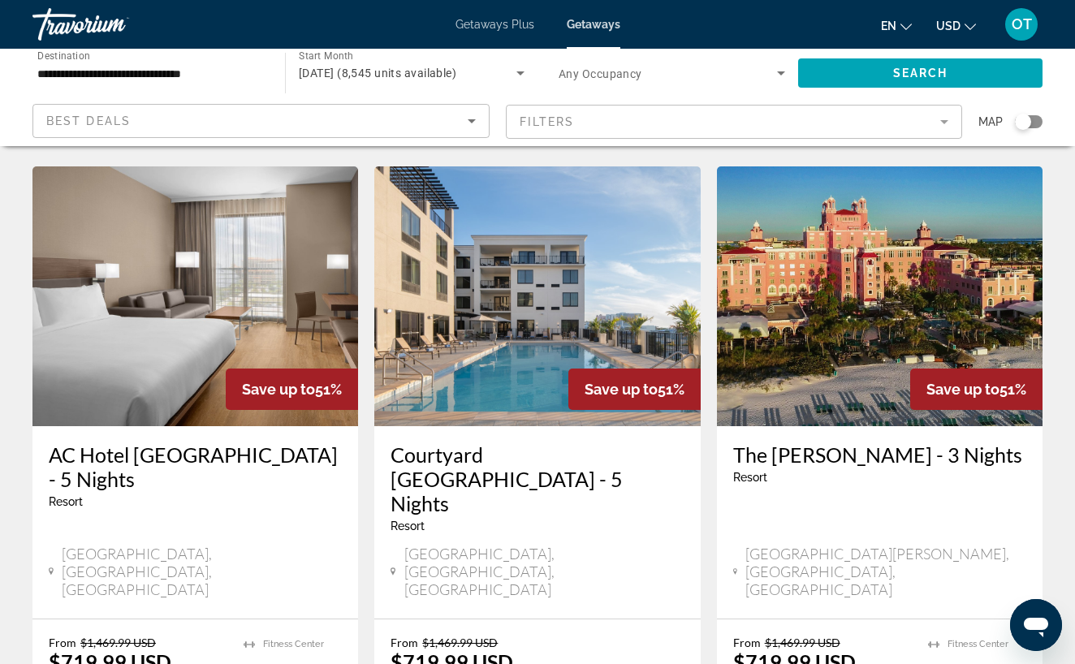
scroll to position [670, 0]
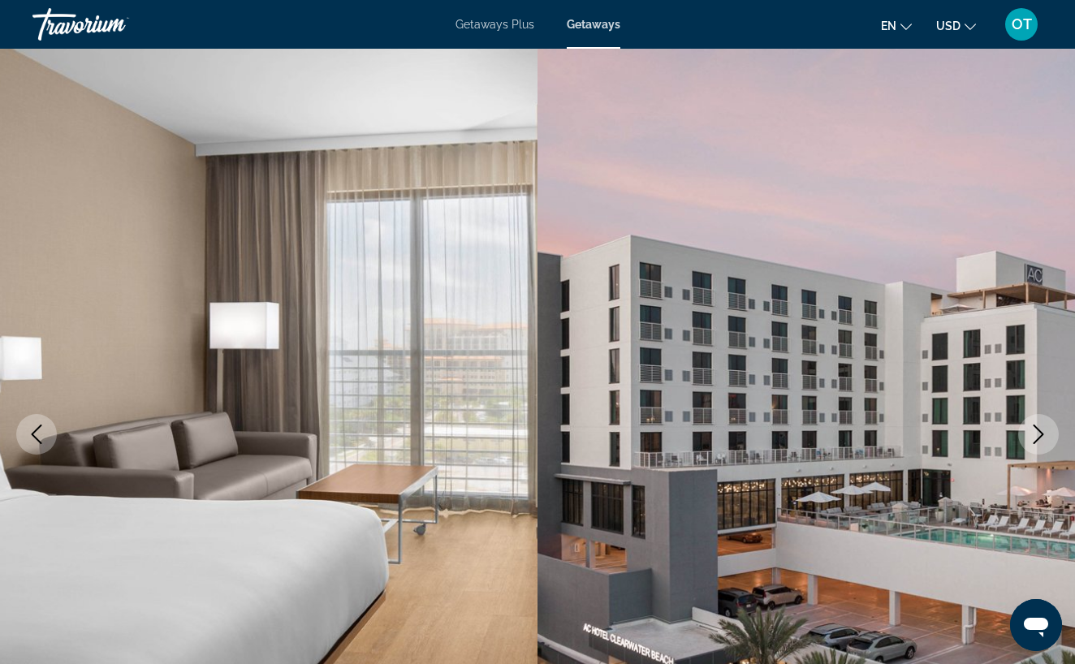
click at [1040, 435] on icon "Next image" at bounding box center [1038, 434] width 19 height 19
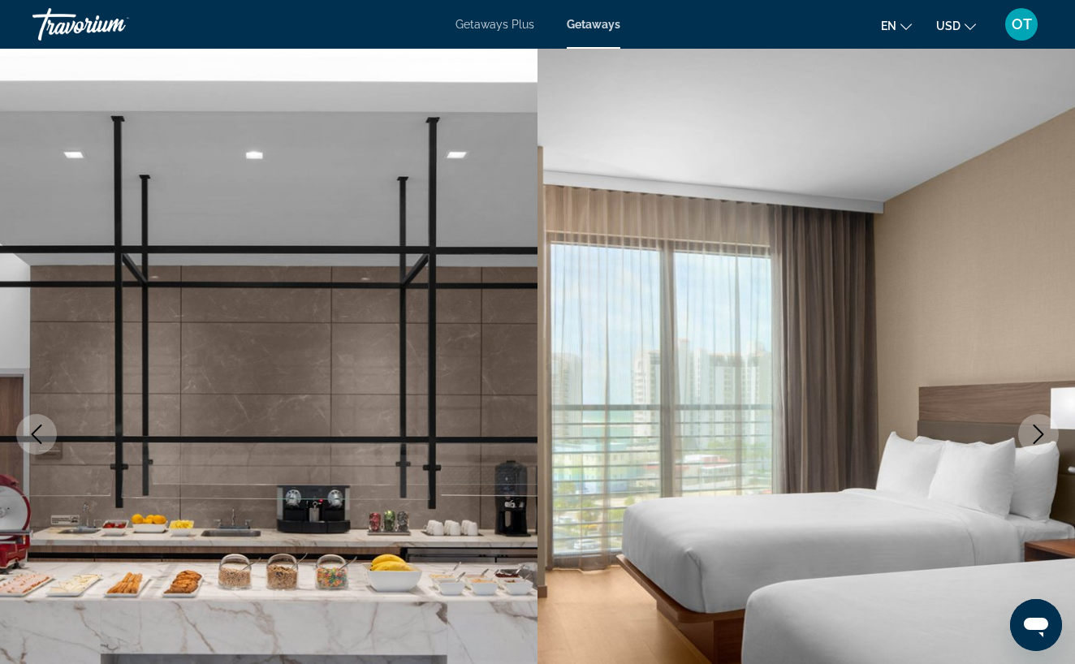
click at [1040, 435] on icon "Next image" at bounding box center [1038, 434] width 19 height 19
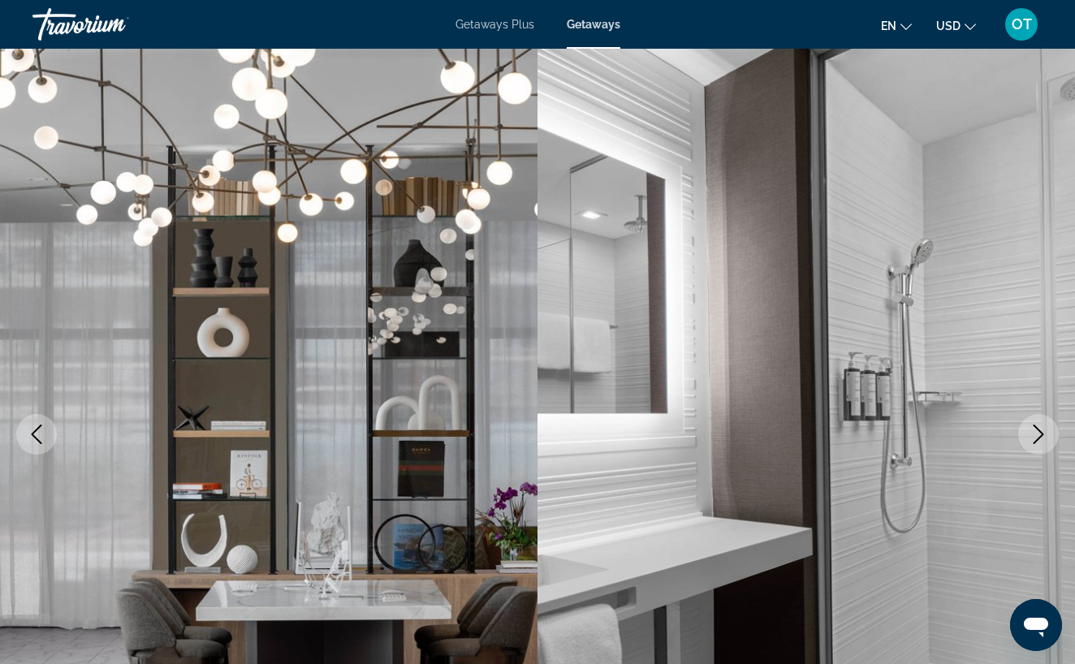
click at [1040, 435] on icon "Next image" at bounding box center [1038, 434] width 19 height 19
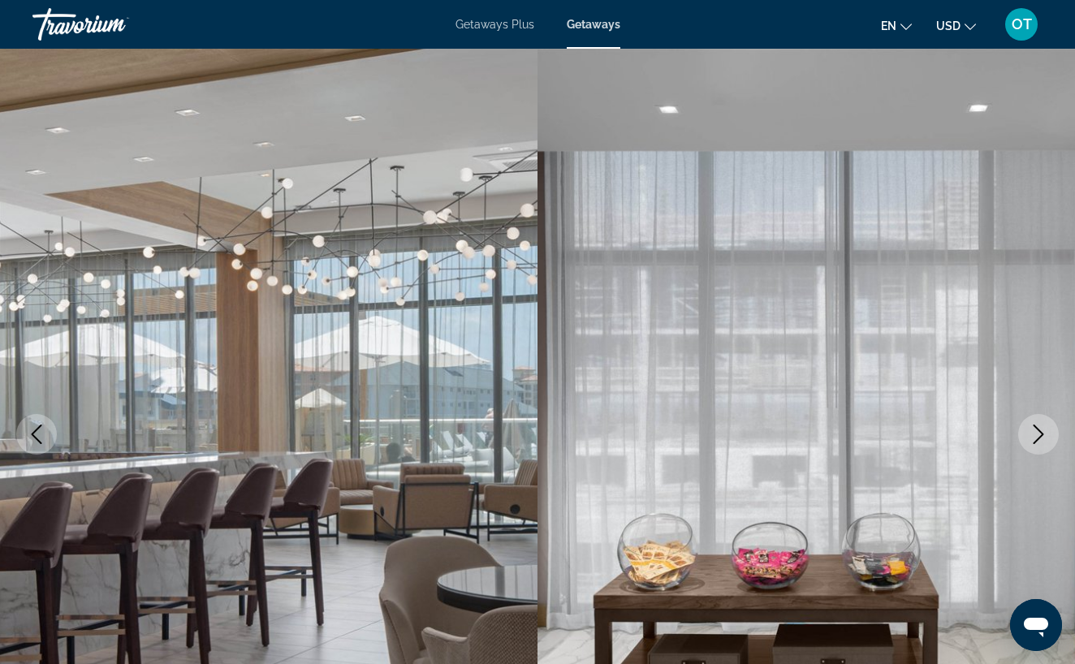
click at [1040, 435] on icon "Next image" at bounding box center [1038, 434] width 19 height 19
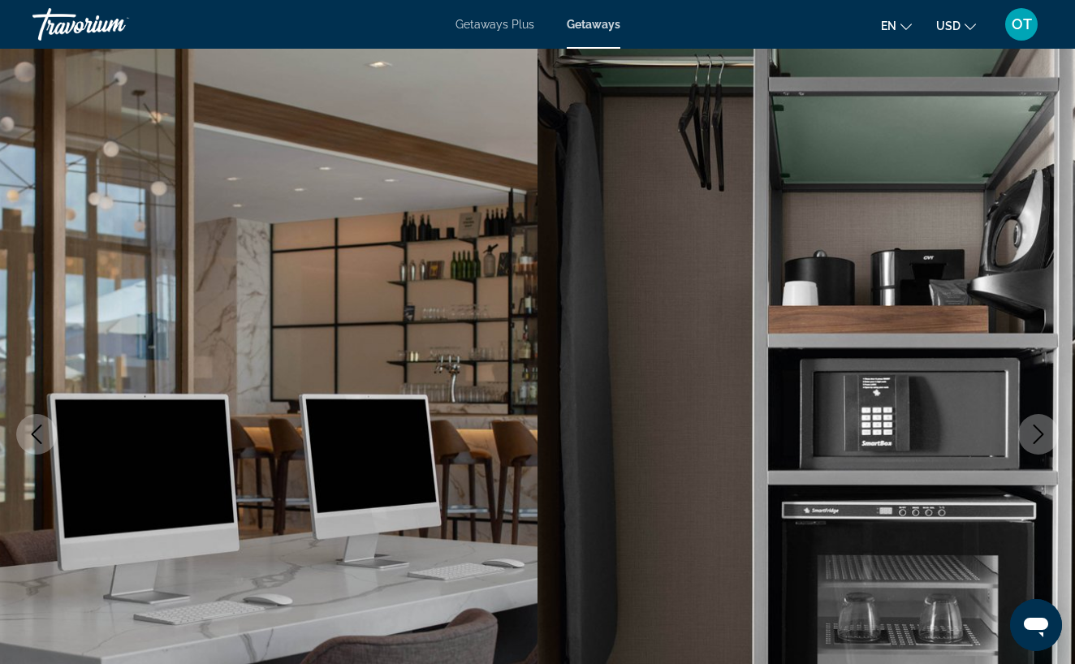
click at [1040, 435] on icon "Next image" at bounding box center [1038, 434] width 19 height 19
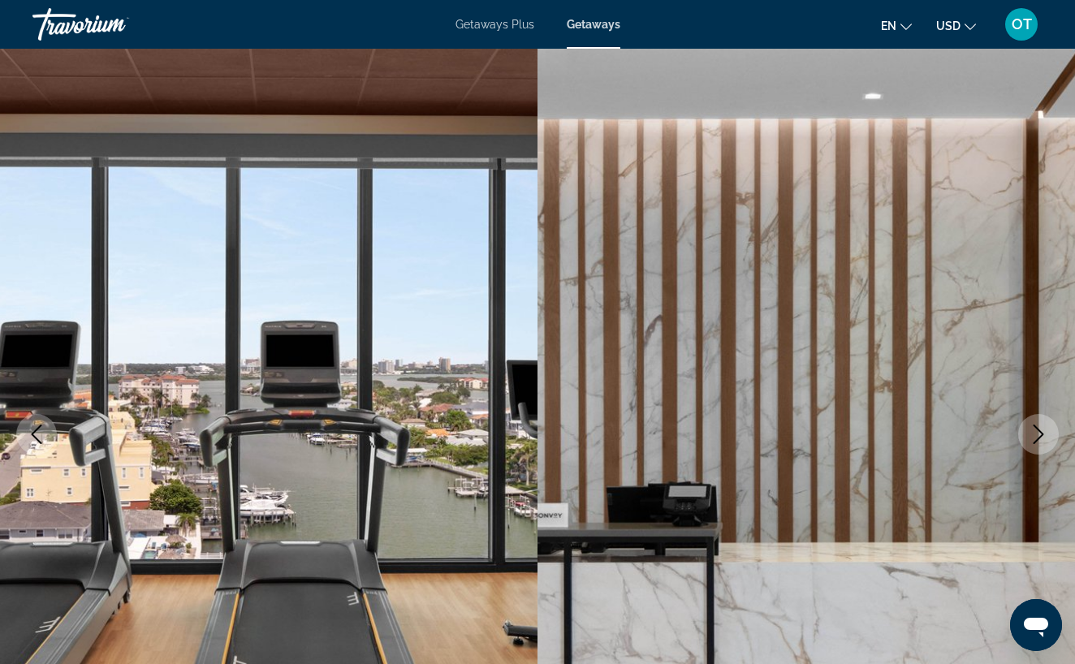
click at [1040, 435] on icon "Next image" at bounding box center [1038, 434] width 19 height 19
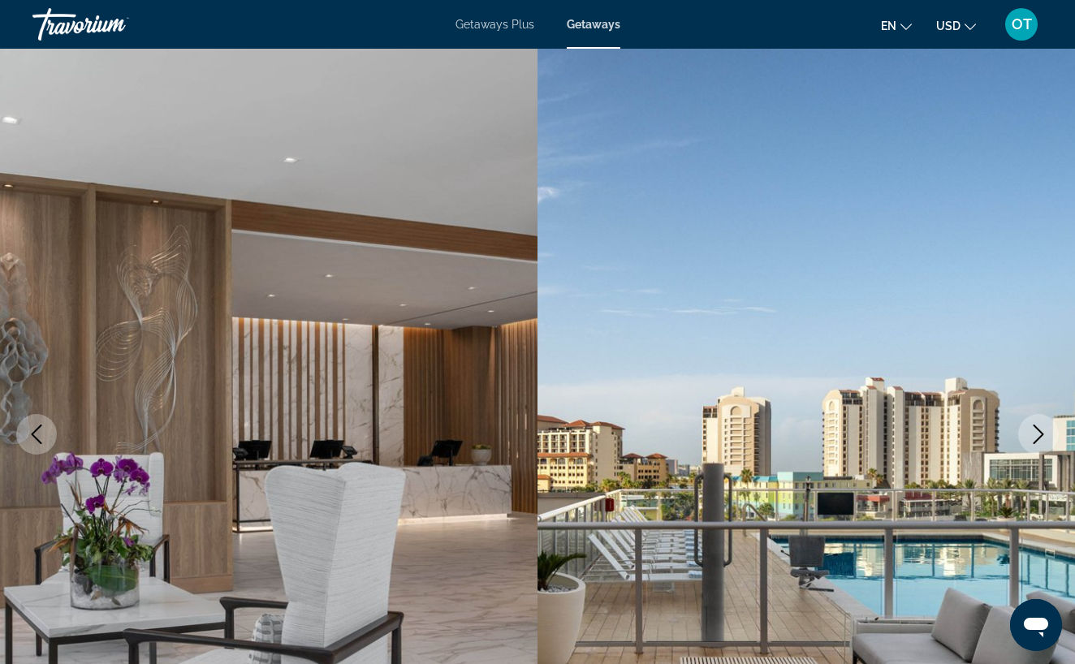
click at [1040, 435] on icon "Next image" at bounding box center [1038, 434] width 19 height 19
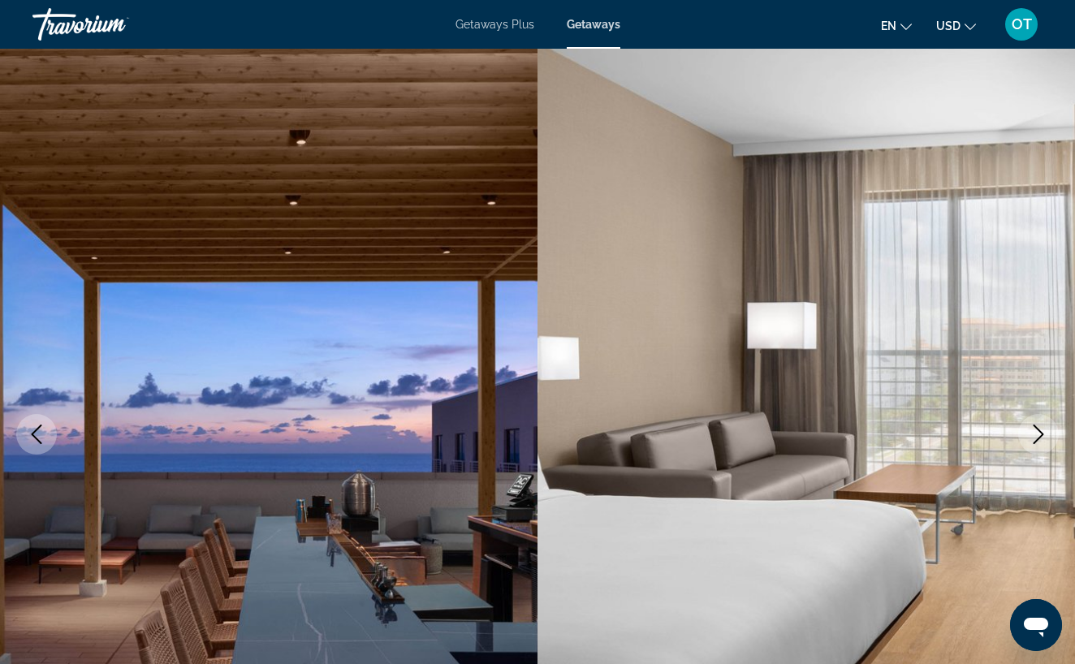
click at [1040, 435] on icon "Next image" at bounding box center [1038, 434] width 19 height 19
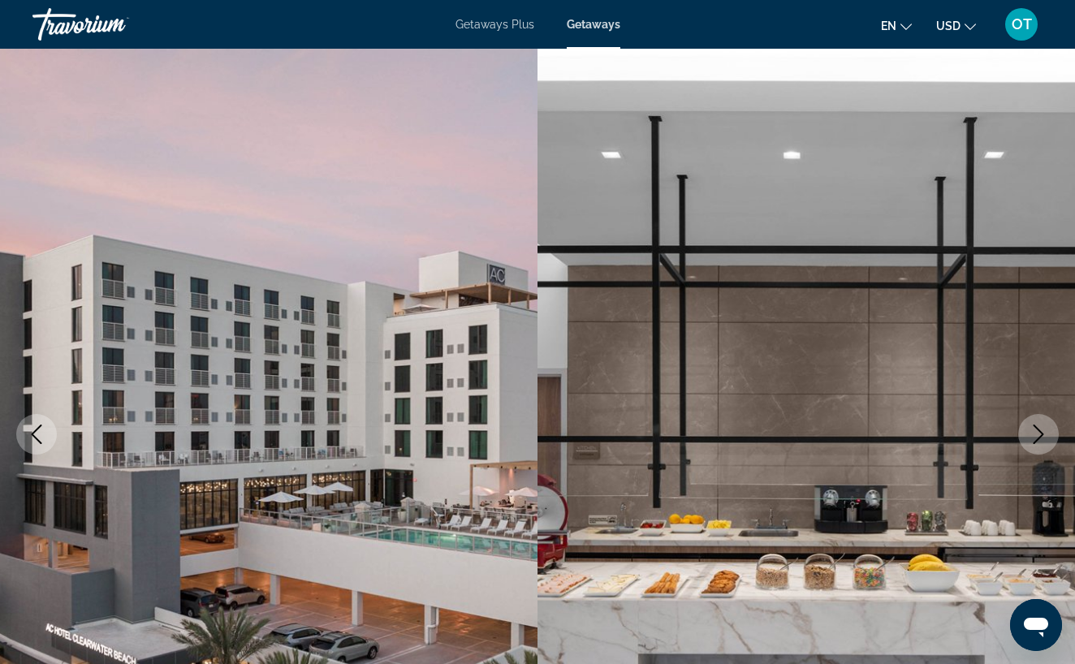
click at [1040, 435] on icon "Next image" at bounding box center [1038, 434] width 19 height 19
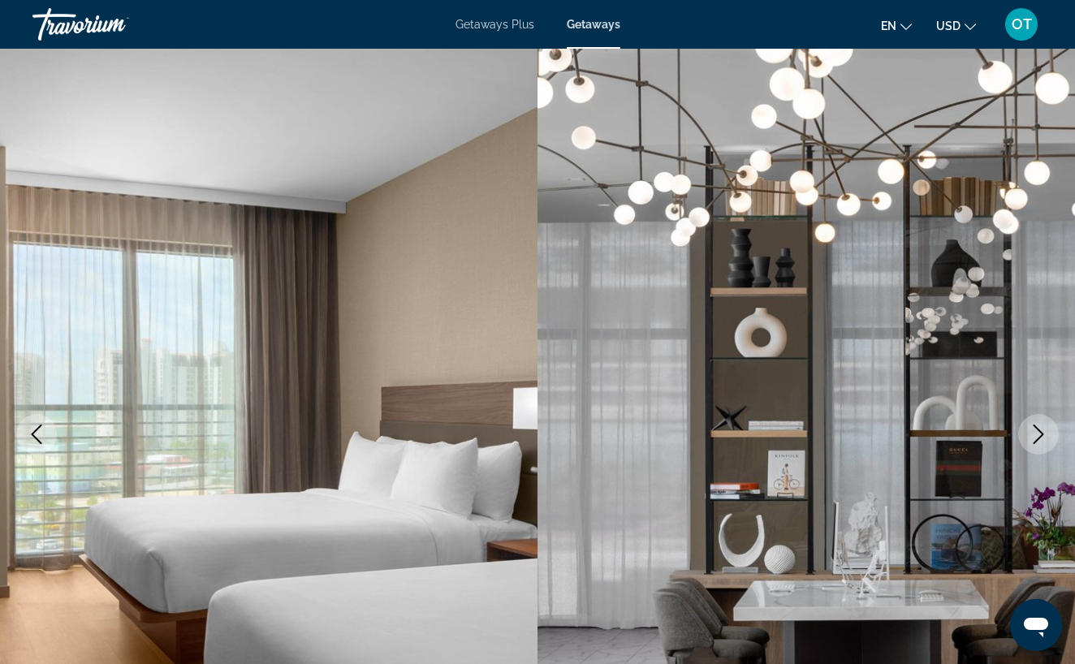
click at [1039, 435] on icon "Next image" at bounding box center [1038, 434] width 19 height 19
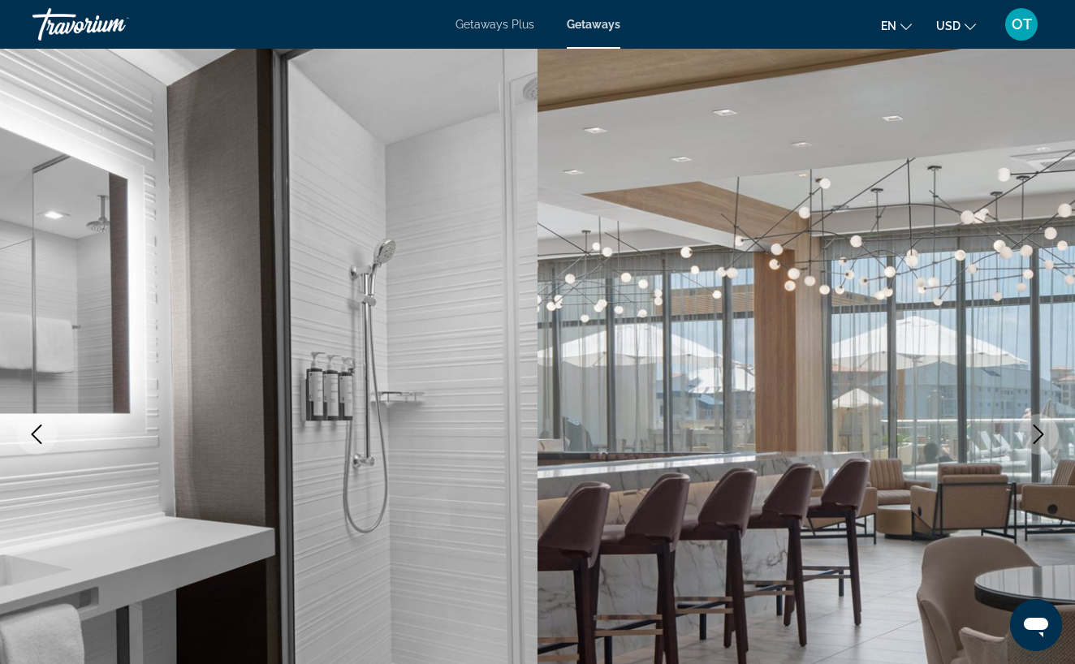
click at [1039, 435] on icon "Next image" at bounding box center [1038, 434] width 19 height 19
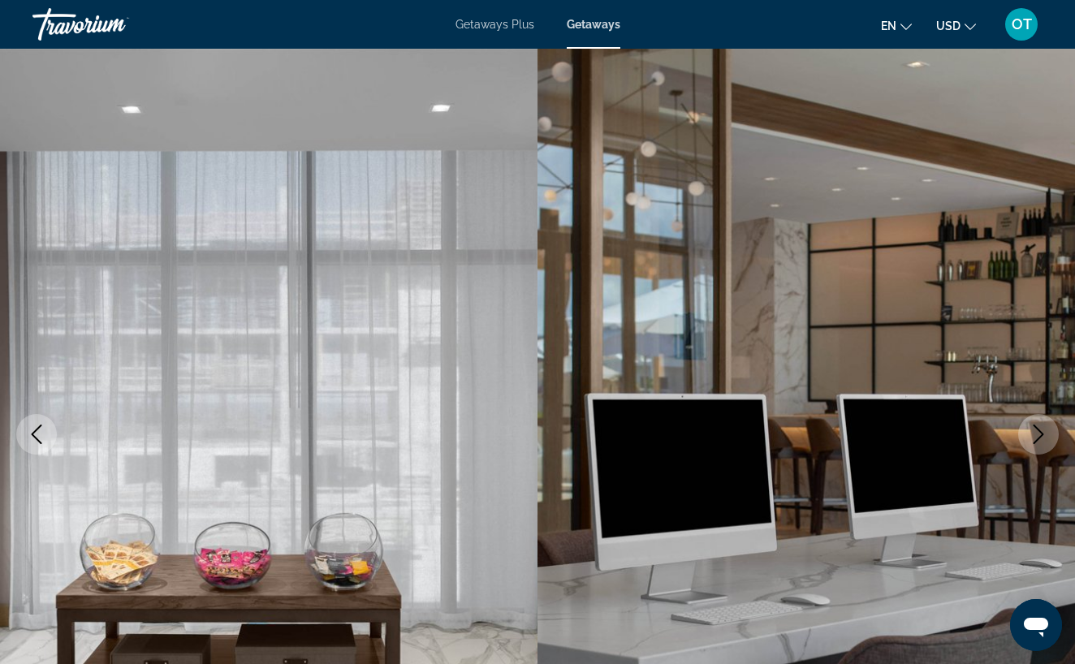
click at [1039, 435] on icon "Next image" at bounding box center [1038, 434] width 19 height 19
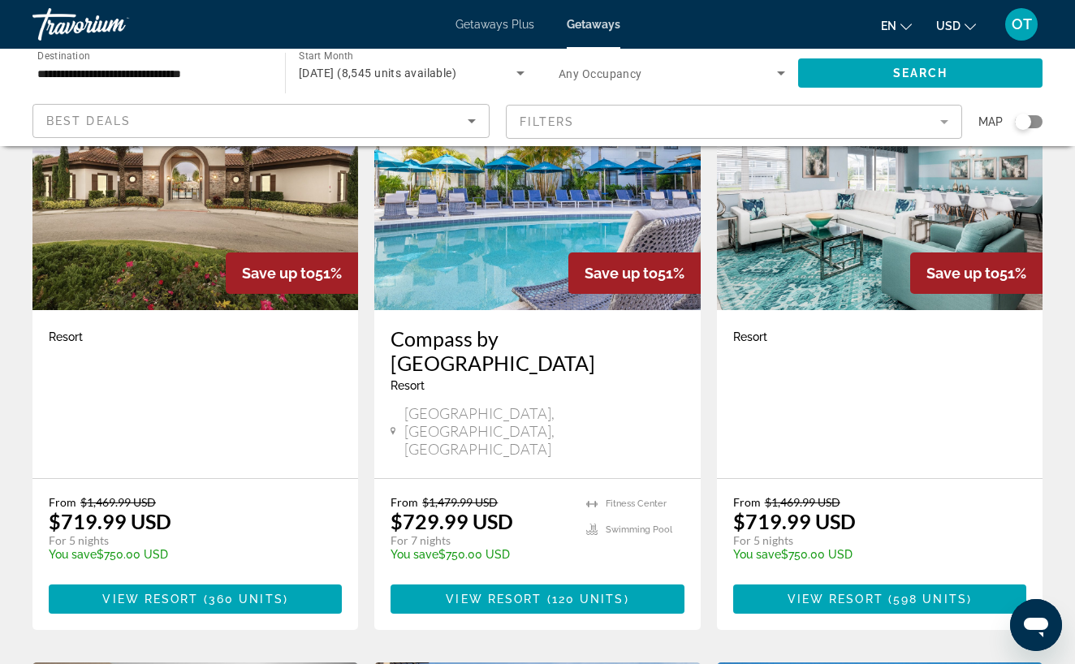
scroll to position [179, 0]
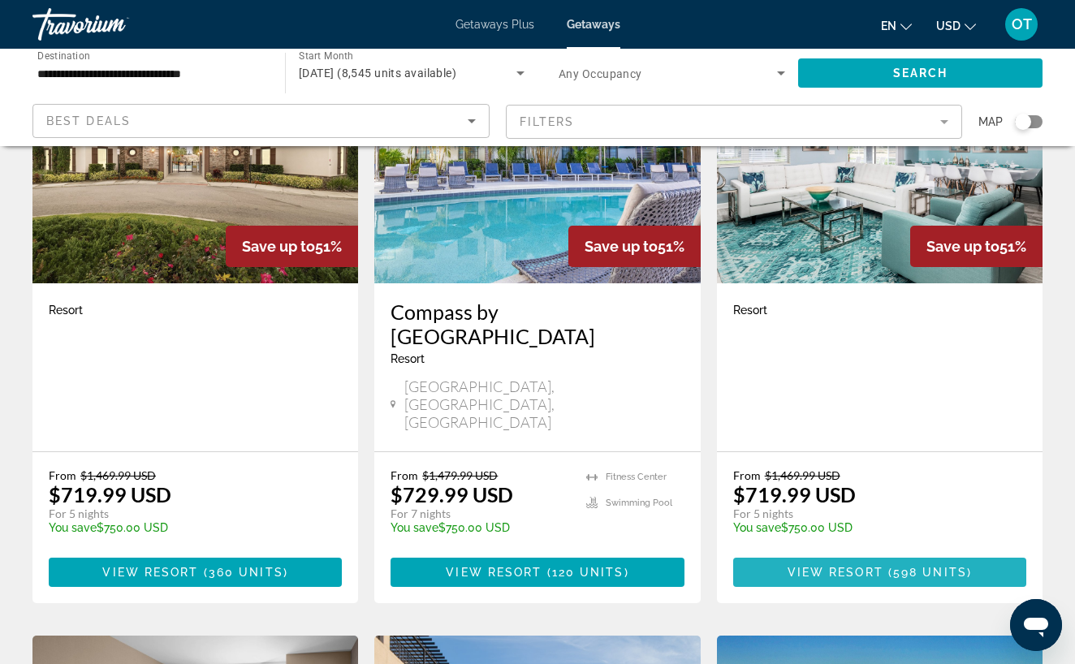
click at [885, 566] on span "Main content" at bounding box center [885, 572] width 5 height 13
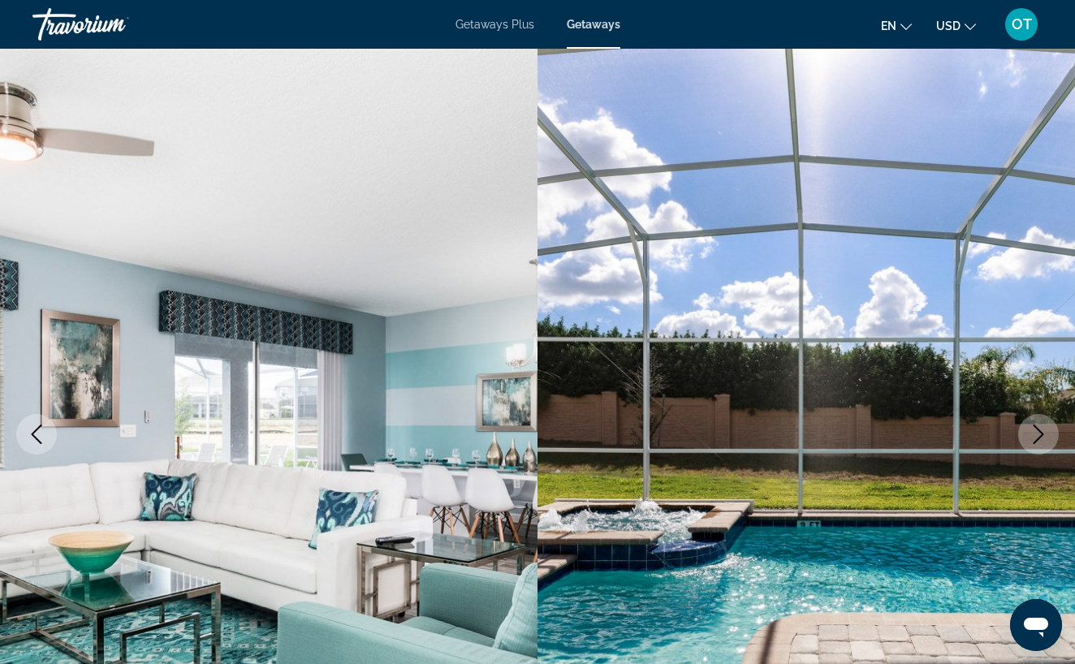
click at [1033, 433] on icon "Next image" at bounding box center [1038, 434] width 19 height 19
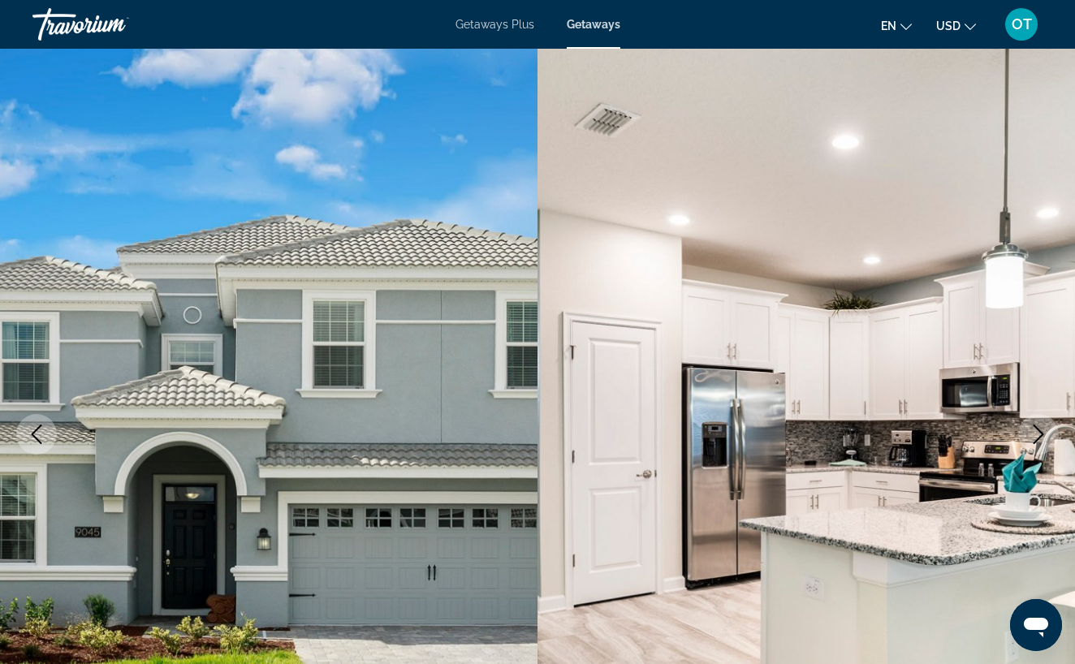
click at [1033, 434] on icon "Next image" at bounding box center [1038, 434] width 19 height 19
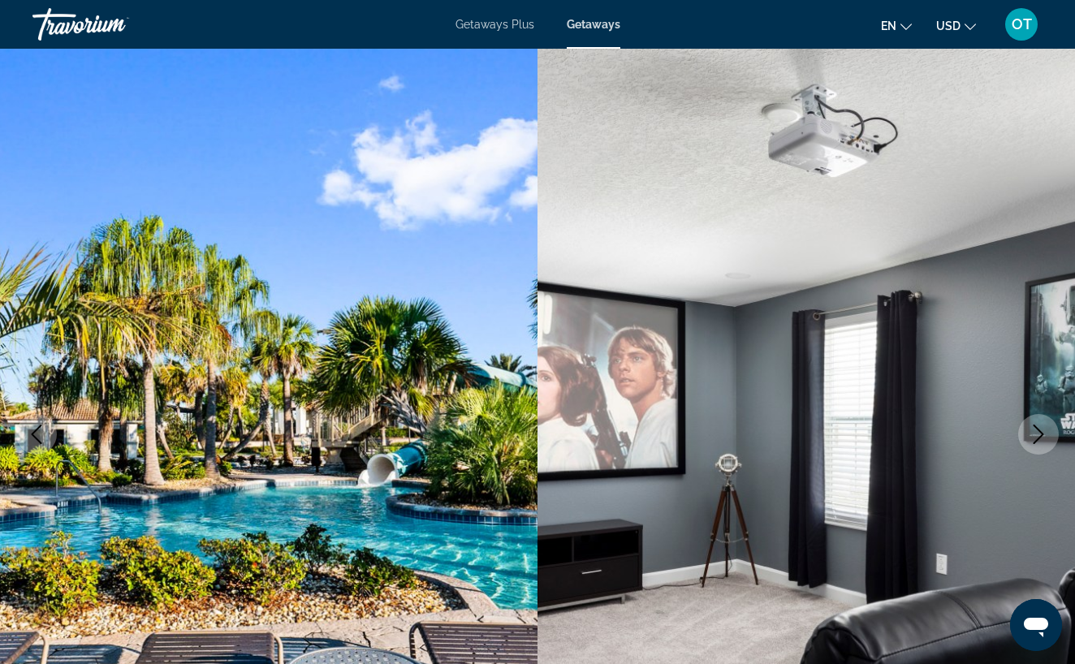
click at [1033, 434] on icon "Next image" at bounding box center [1038, 434] width 19 height 19
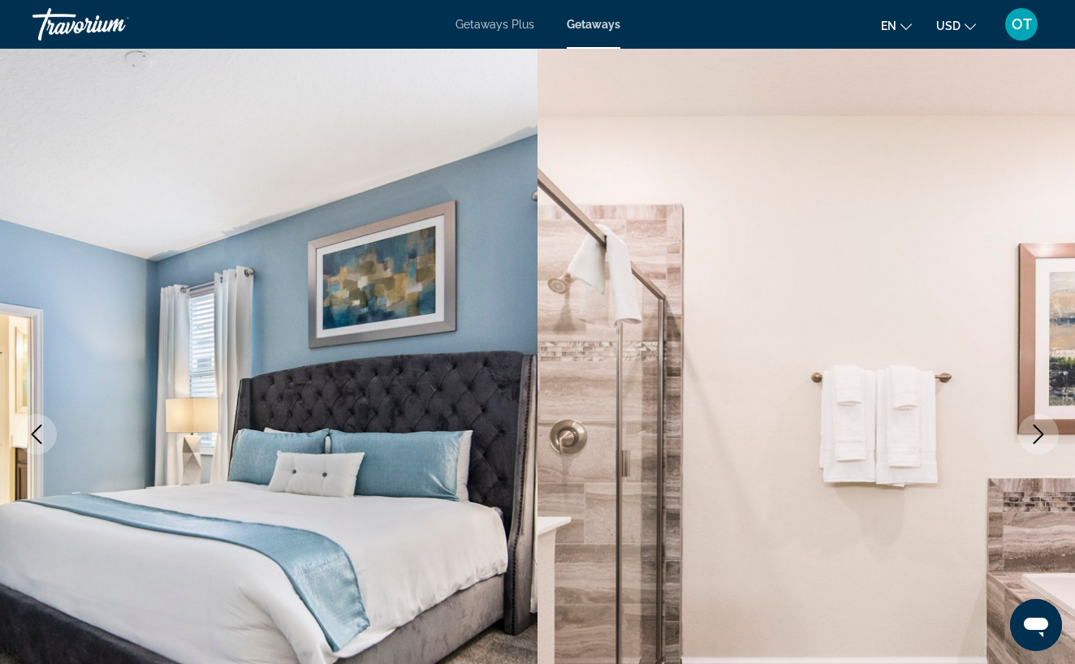
click at [1033, 434] on icon "Next image" at bounding box center [1038, 434] width 19 height 19
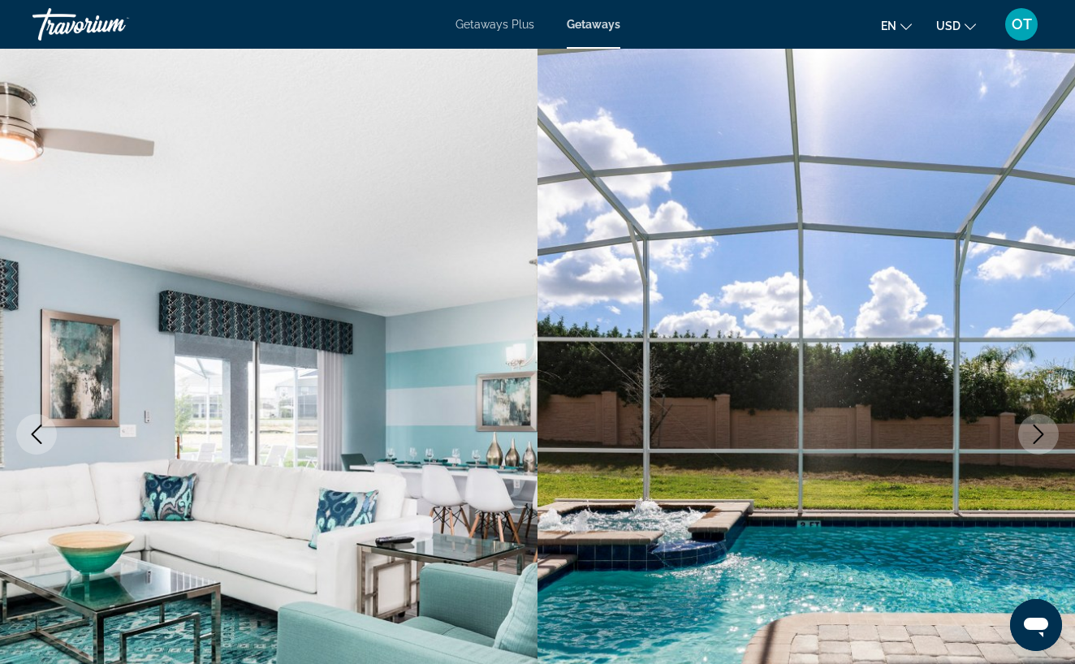
click at [1033, 434] on icon "Next image" at bounding box center [1038, 434] width 19 height 19
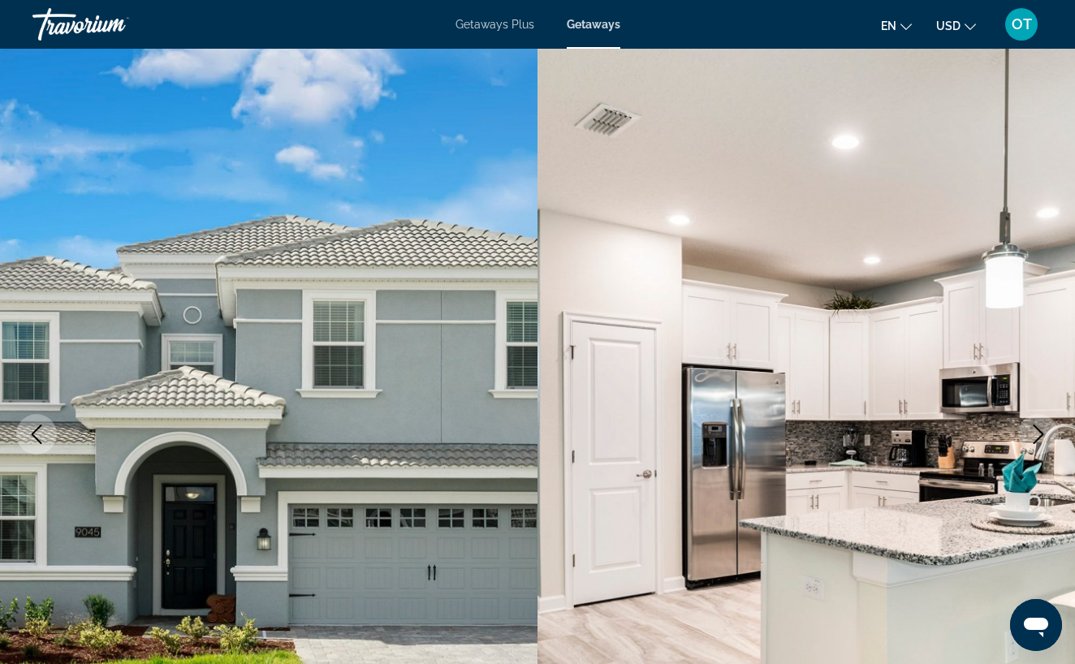
click at [1033, 433] on icon "Next image" at bounding box center [1038, 434] width 19 height 19
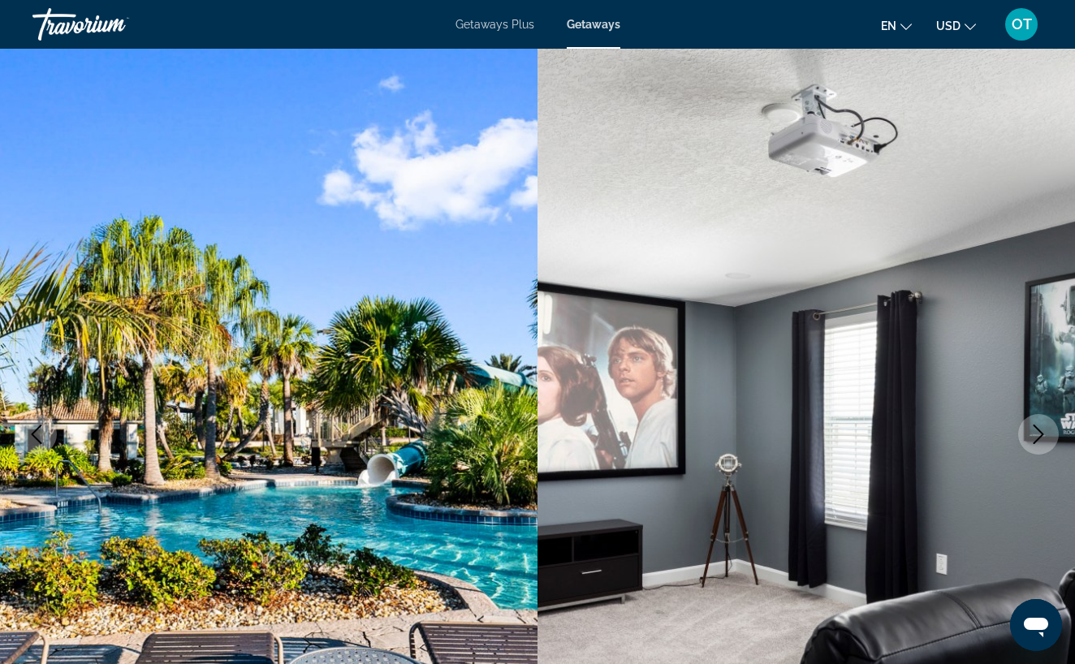
click at [1032, 433] on icon "Next image" at bounding box center [1038, 434] width 19 height 19
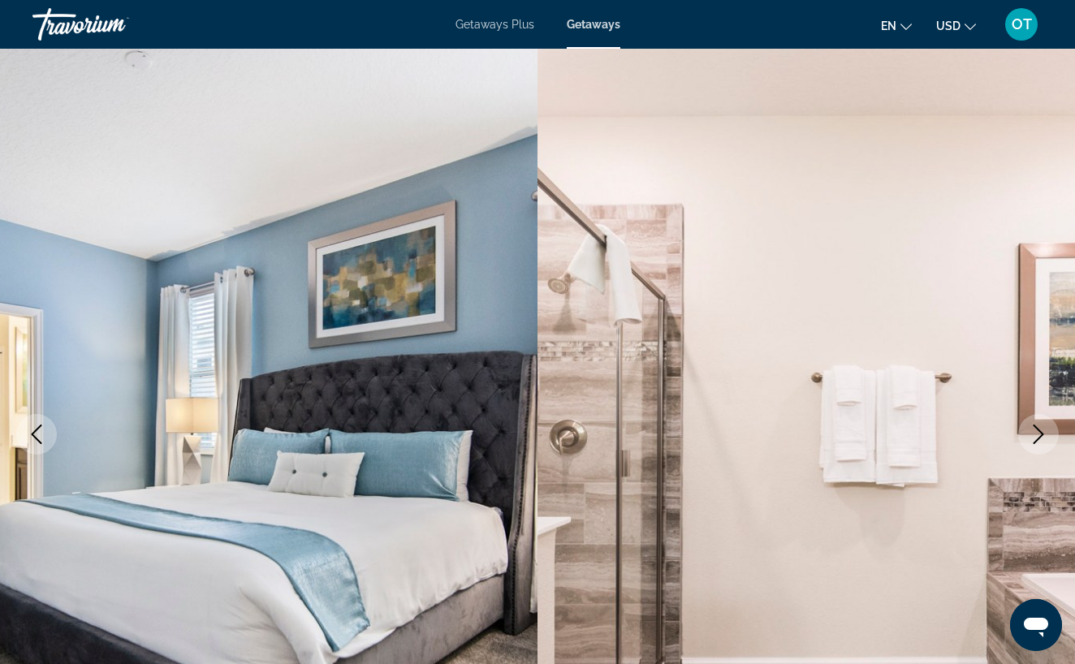
click at [1032, 433] on icon "Next image" at bounding box center [1038, 434] width 19 height 19
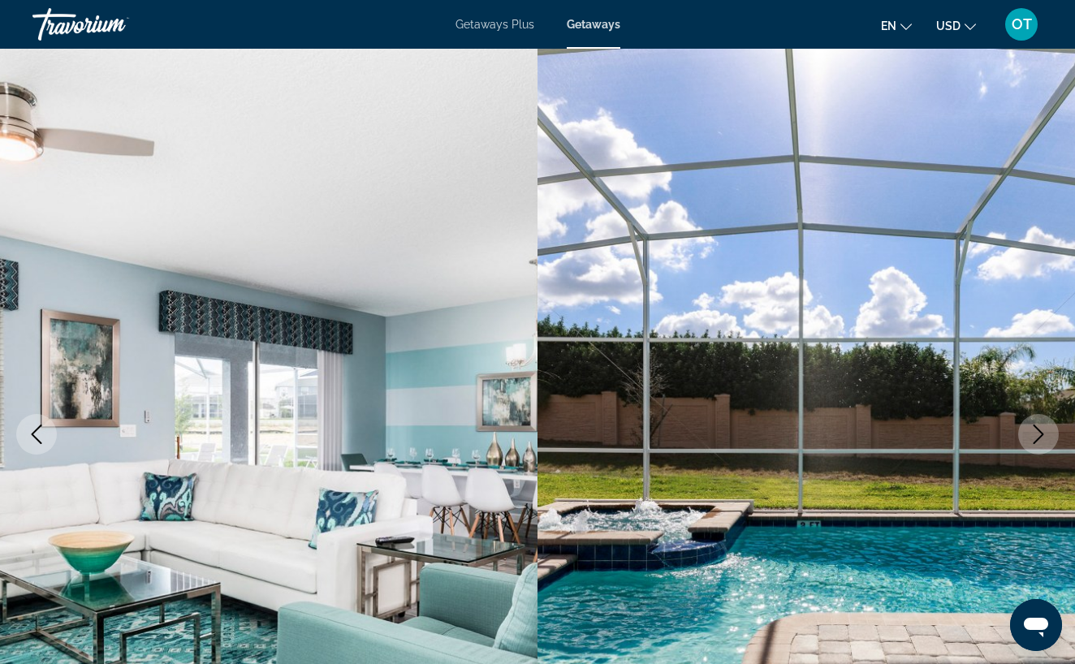
click at [1032, 434] on icon "Next image" at bounding box center [1038, 434] width 19 height 19
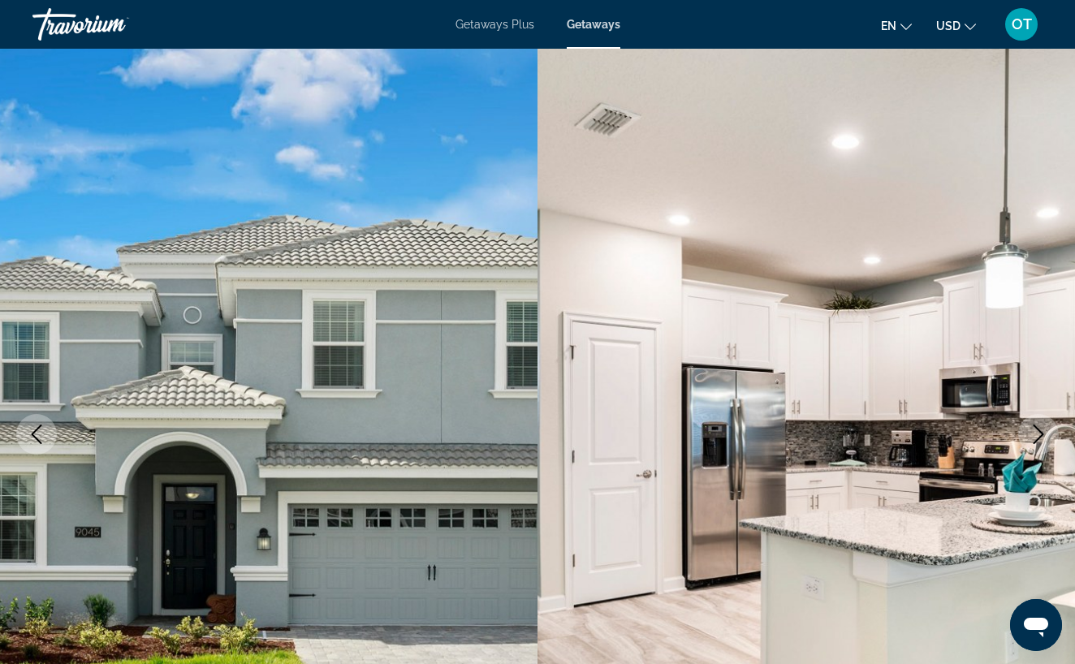
click at [1031, 434] on icon "Next image" at bounding box center [1038, 434] width 19 height 19
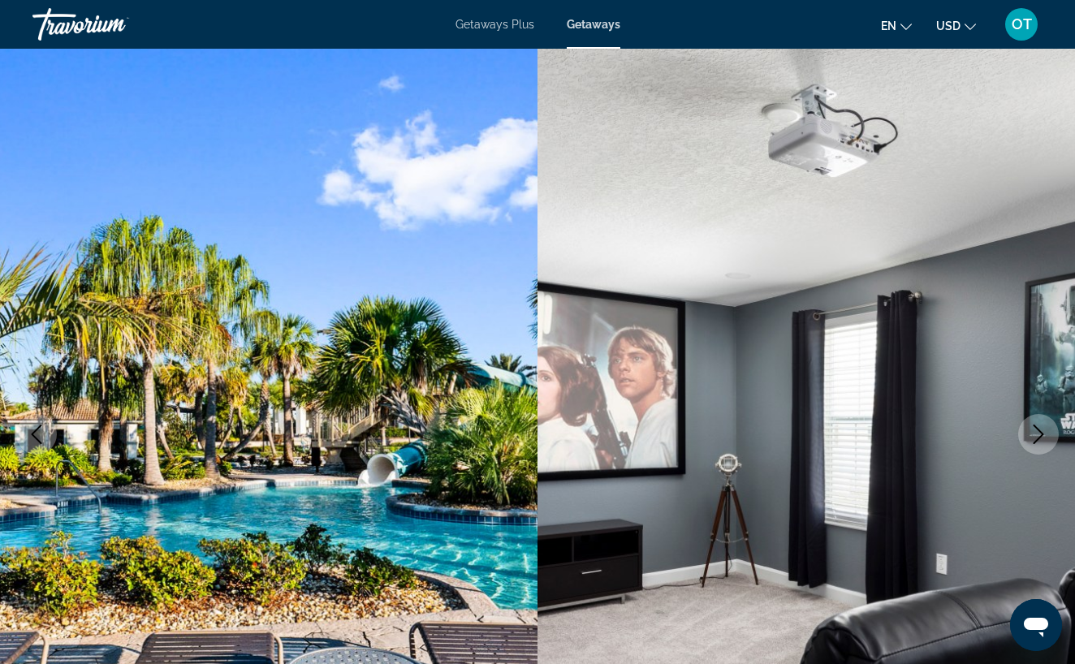
click at [1031, 434] on icon "Next image" at bounding box center [1038, 434] width 19 height 19
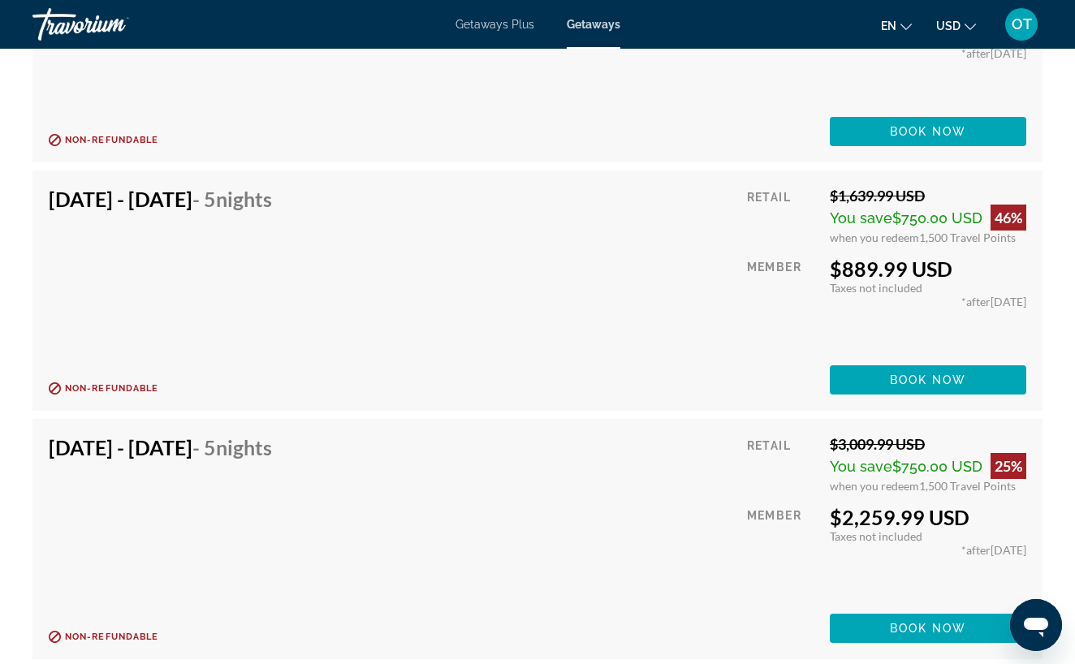
scroll to position [12046, 0]
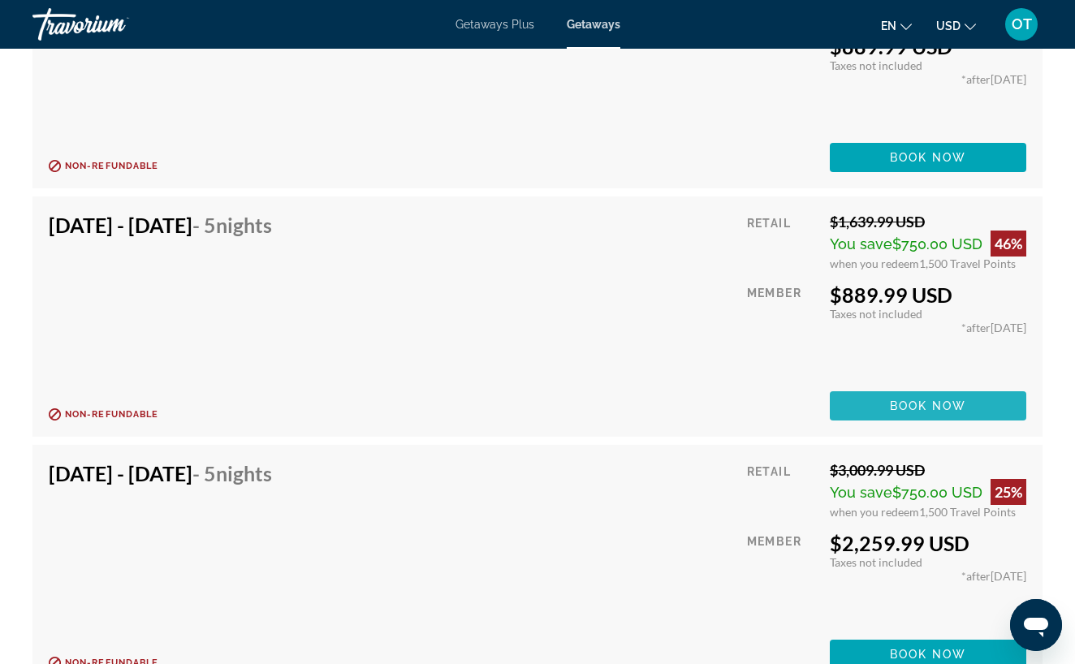
click at [936, 408] on span "Book now" at bounding box center [928, 405] width 77 height 13
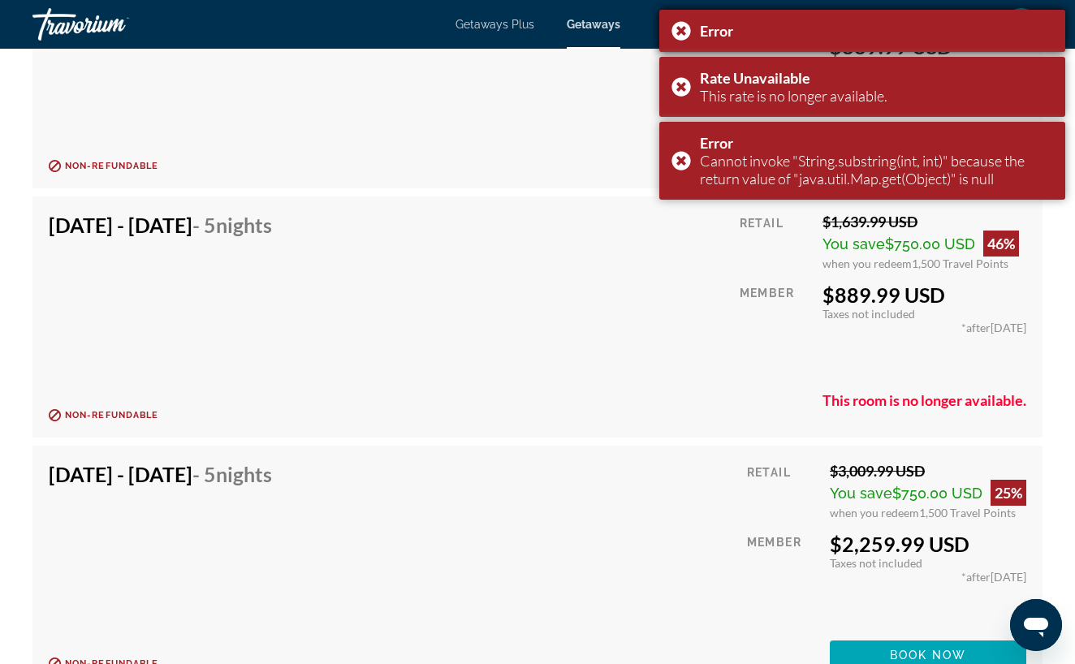
click at [688, 31] on div "Error" at bounding box center [862, 31] width 406 height 42
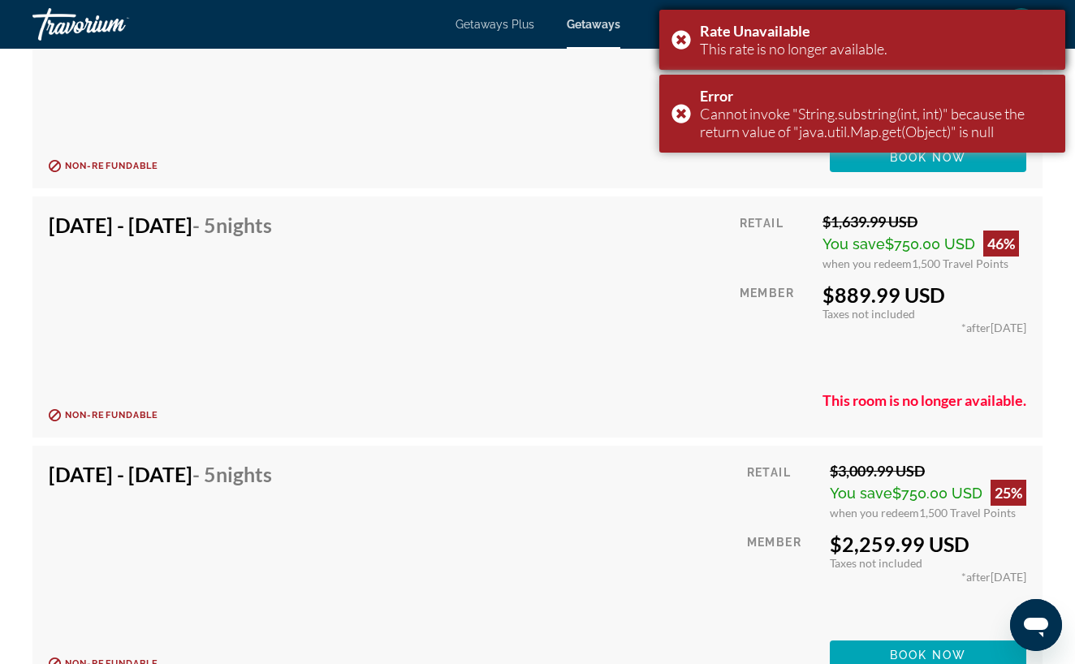
click at [678, 41] on div "Rate Unavailable This rate is no longer available." at bounding box center [862, 40] width 406 height 60
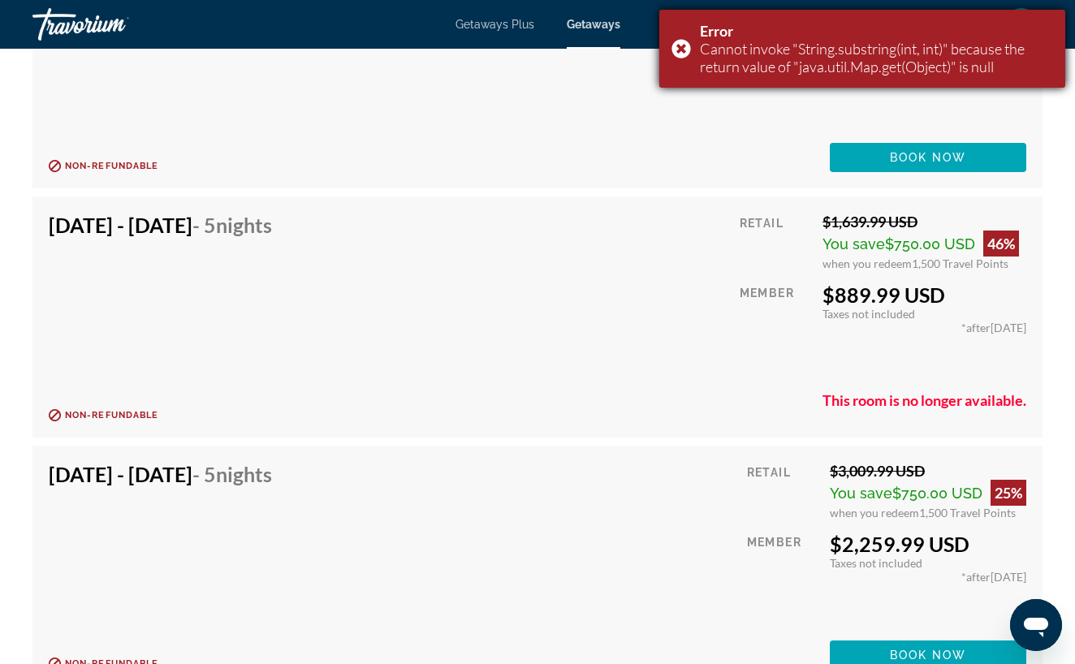
click at [678, 46] on div "Error Cannot invoke "String.substring(int, int)" because the return value of "j…" at bounding box center [862, 49] width 406 height 78
